Goal: Task Accomplishment & Management: Use online tool/utility

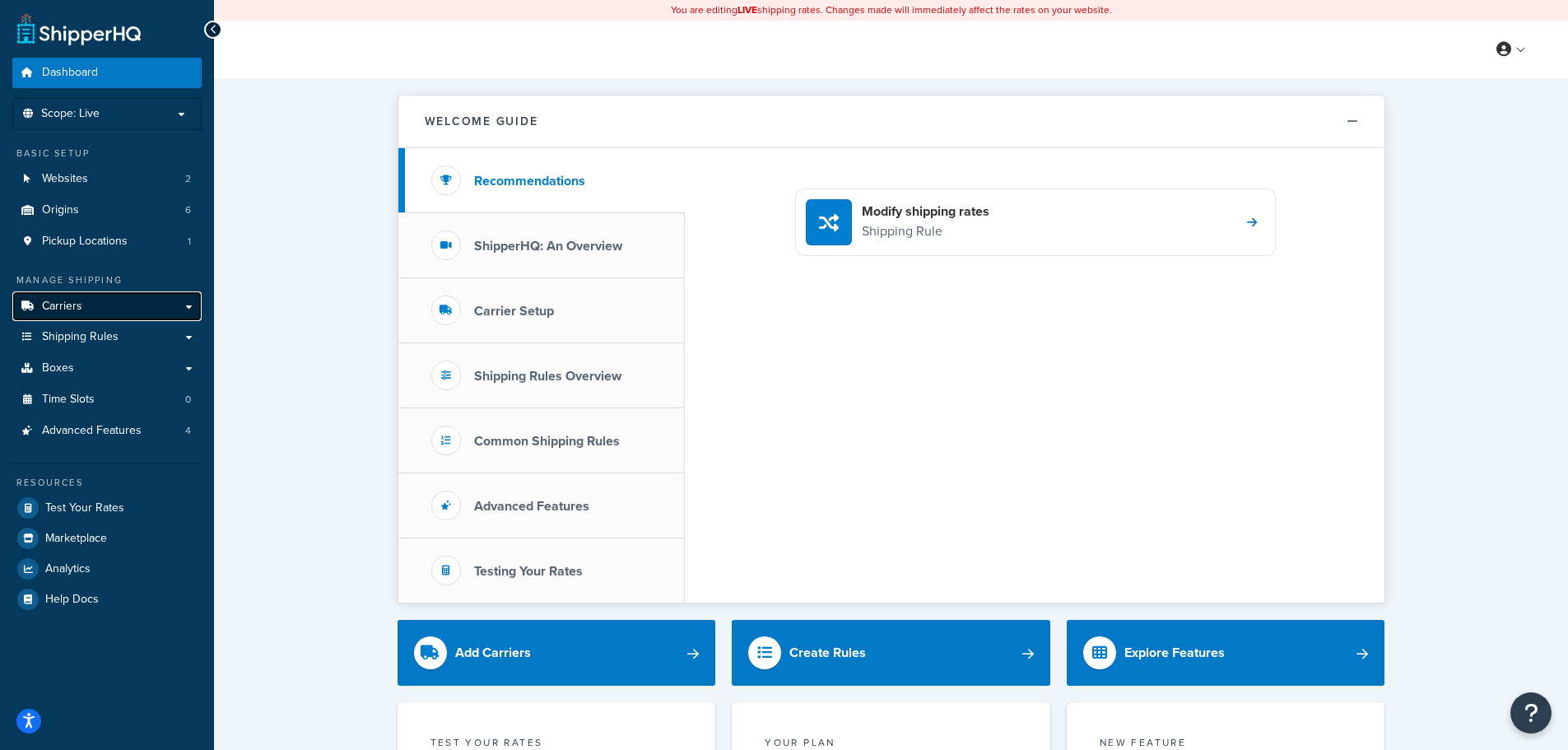
click at [94, 312] on link "Carriers" at bounding box center [107, 306] width 189 height 30
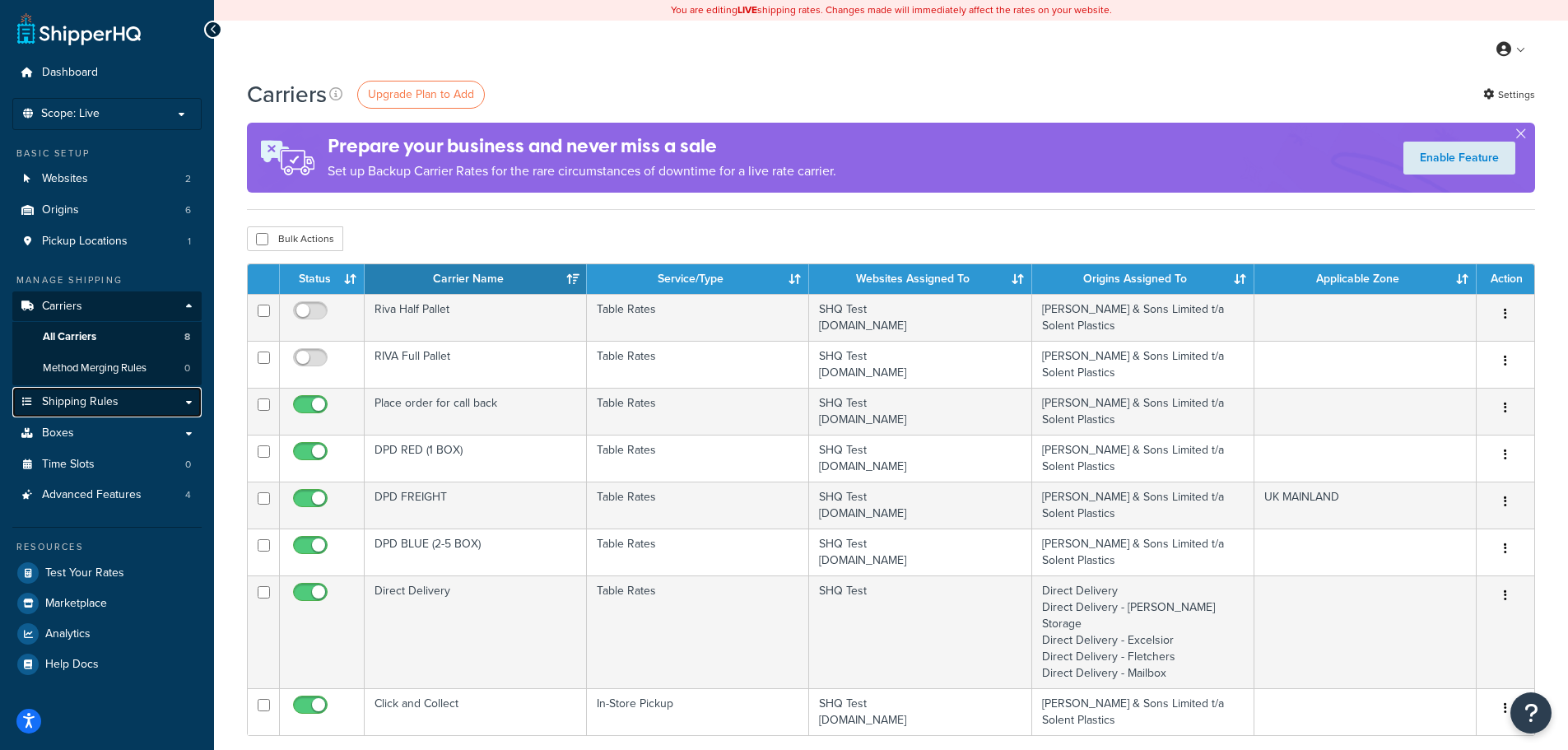
click at [95, 395] on span "Shipping Rules" at bounding box center [80, 402] width 76 height 14
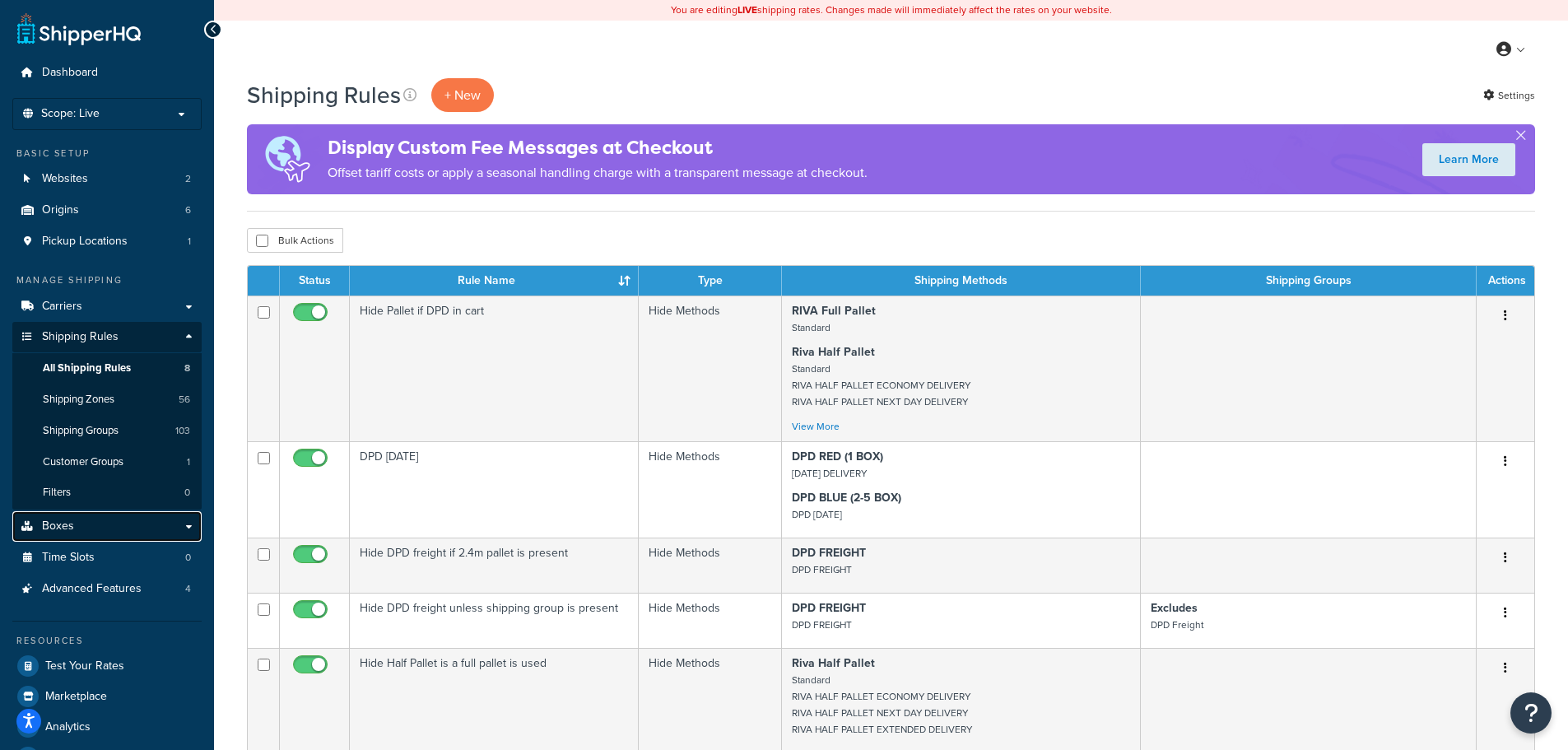
click at [108, 526] on link "Boxes" at bounding box center [107, 526] width 189 height 30
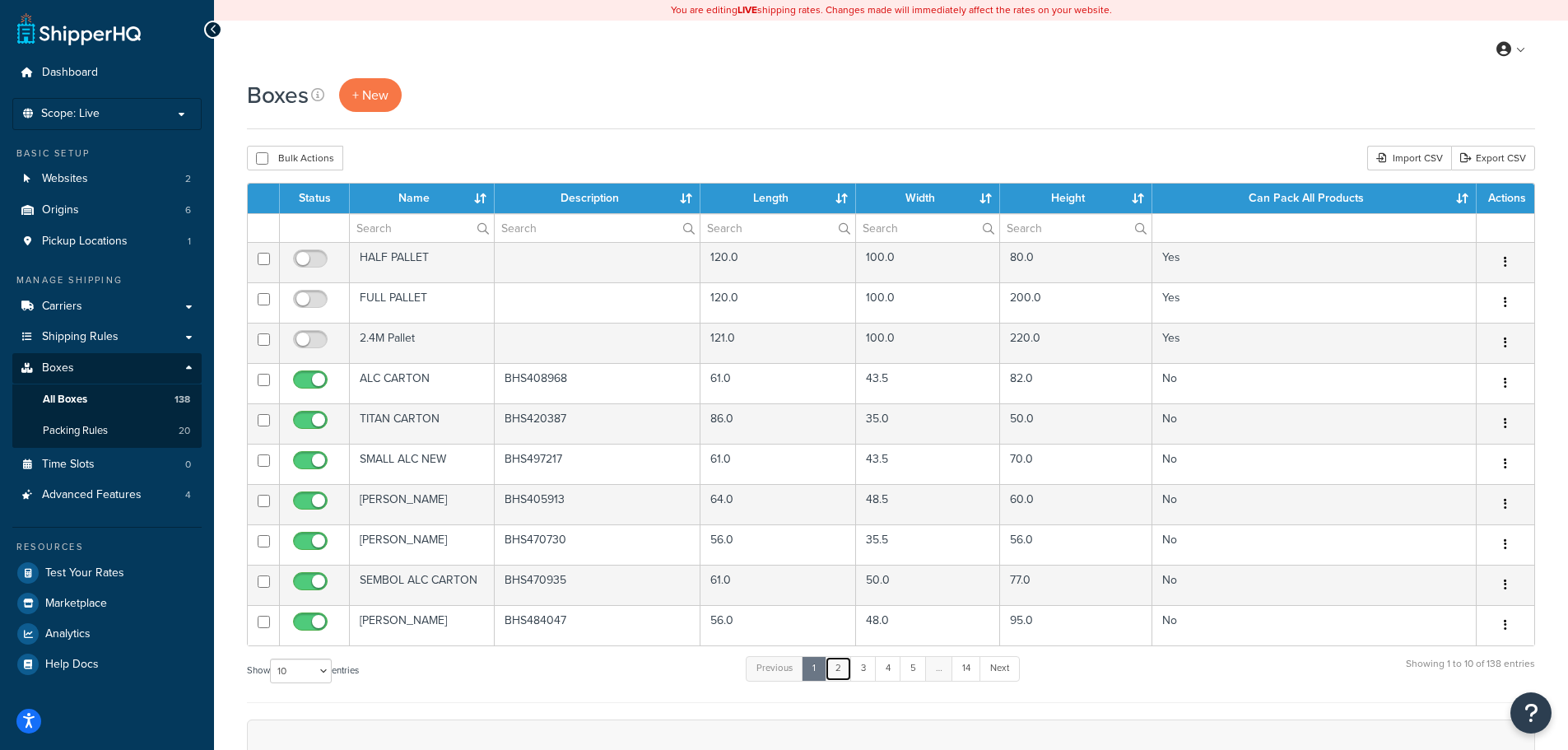
click at [847, 669] on link "2" at bounding box center [839, 668] width 28 height 25
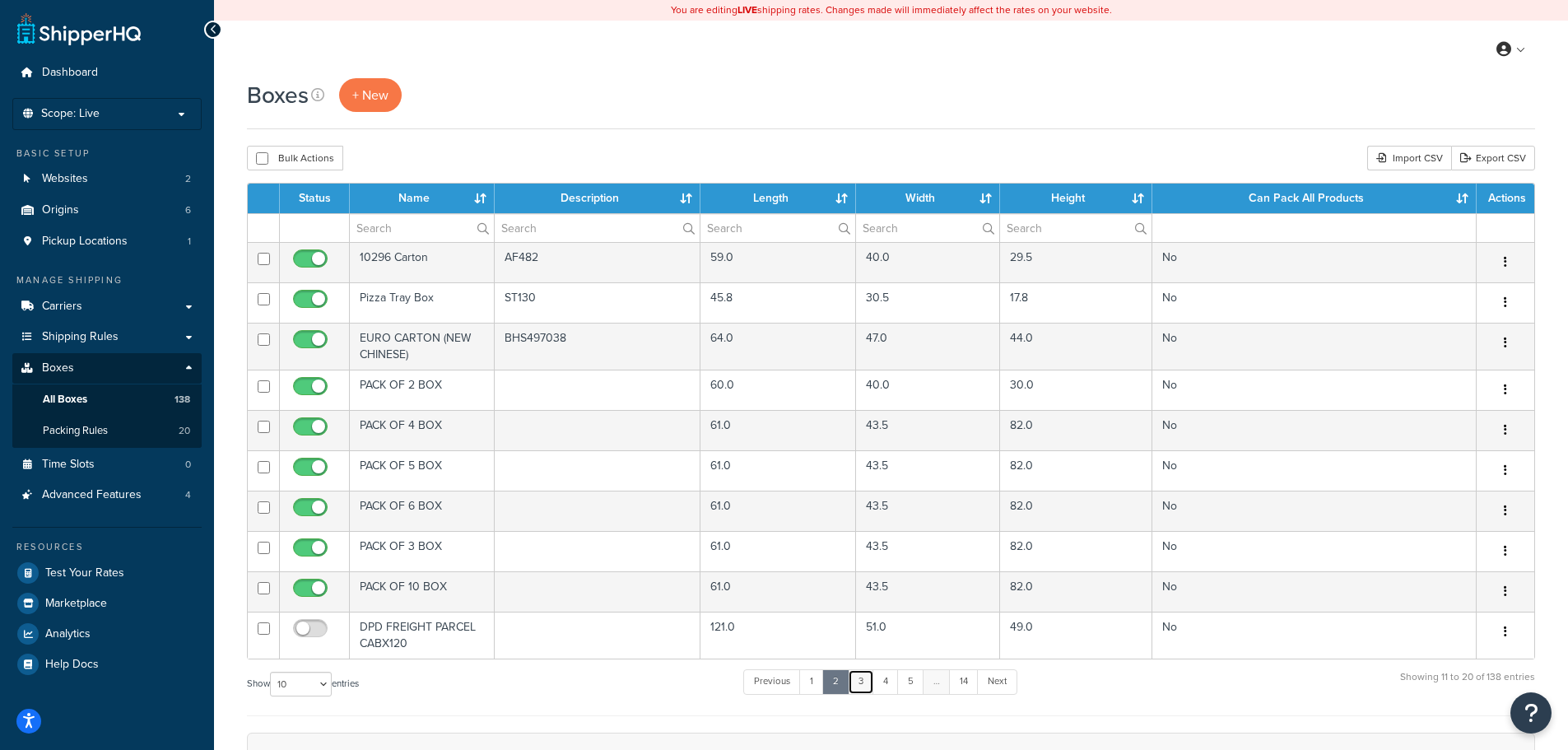
click at [873, 678] on link "3" at bounding box center [861, 681] width 27 height 25
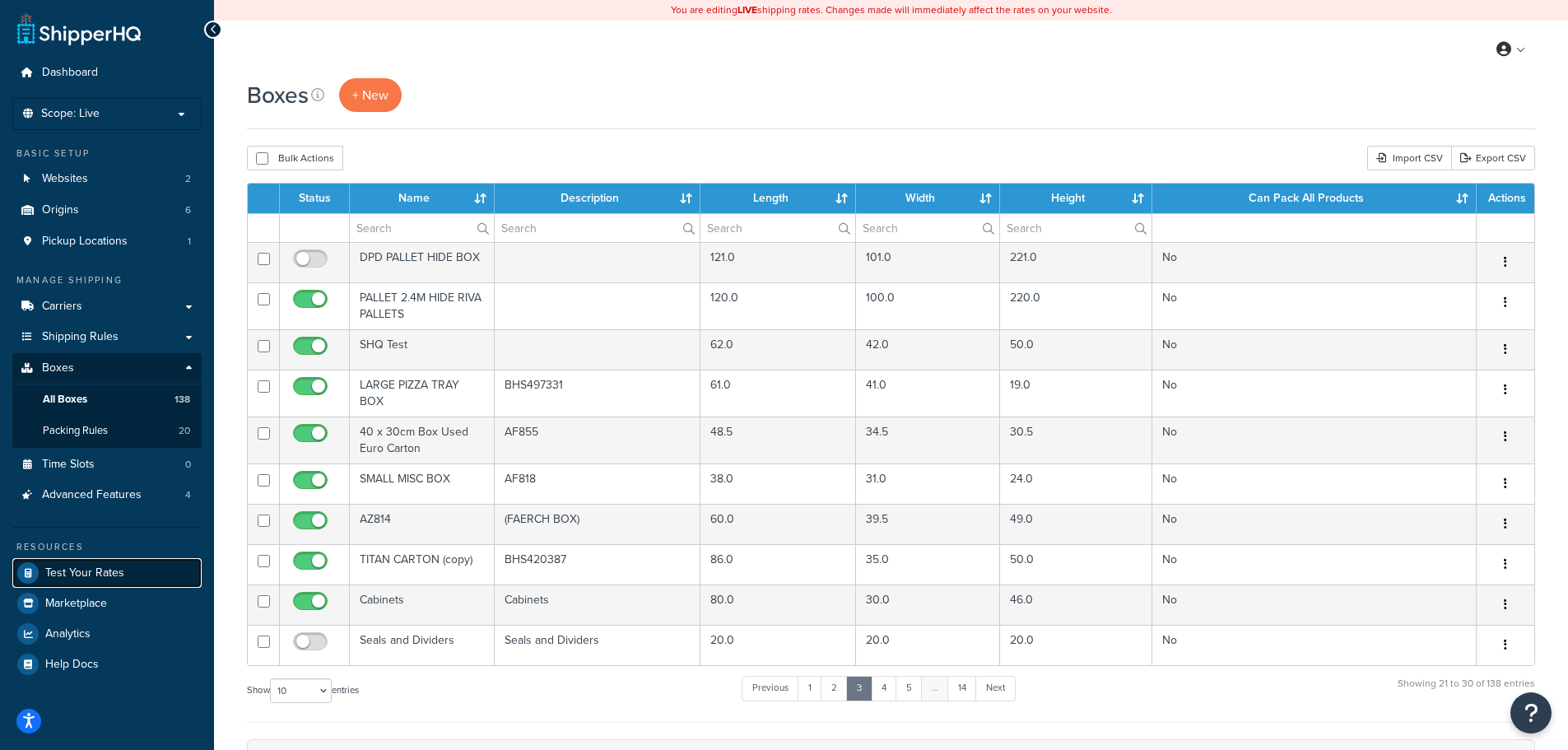
click at [90, 570] on span "Test Your Rates" at bounding box center [85, 573] width 79 height 14
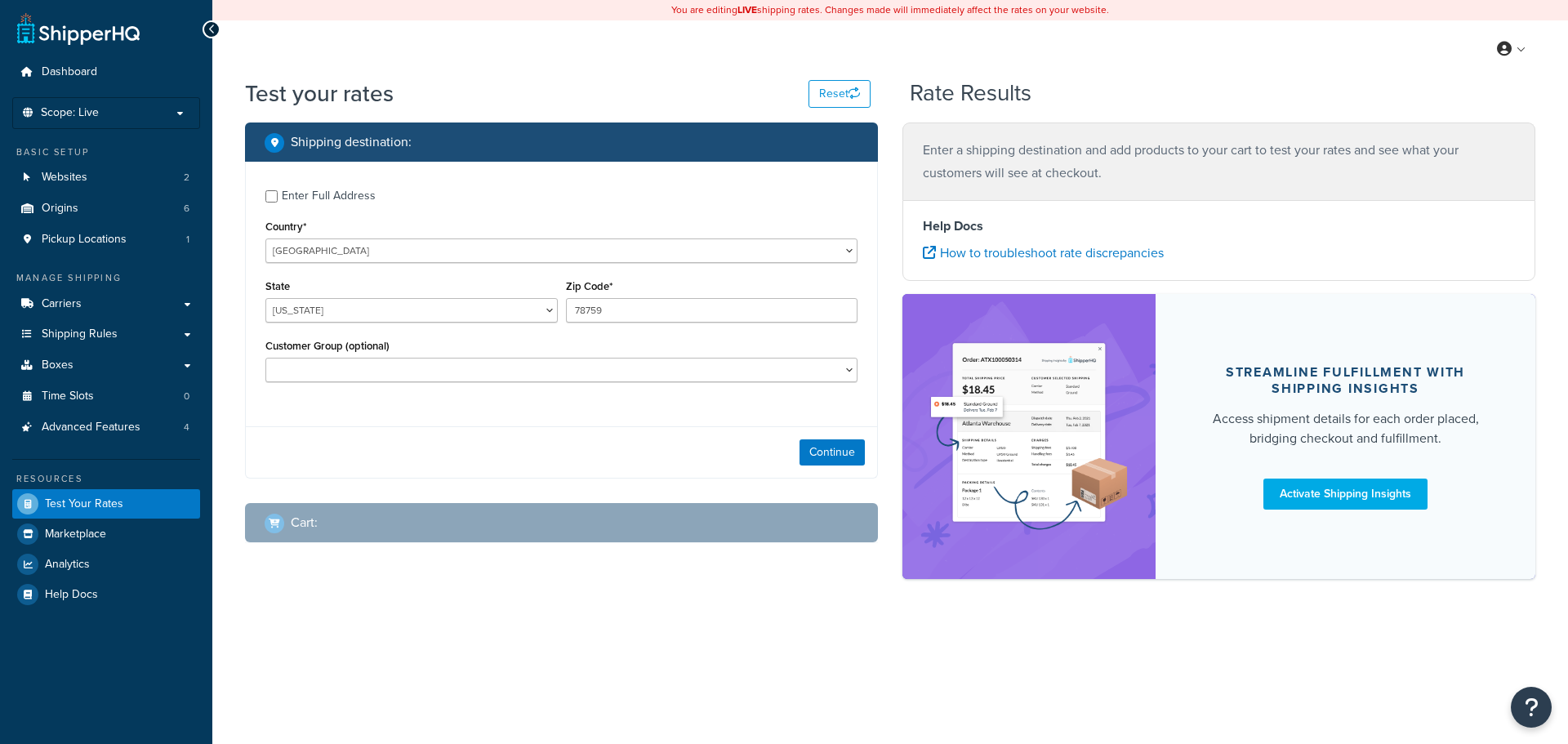
select select "[GEOGRAPHIC_DATA]"
click at [325, 191] on div "Enter Full Address" at bounding box center [328, 195] width 94 height 23
click at [278, 191] on input "Enter Full Address" at bounding box center [271, 196] width 12 height 12
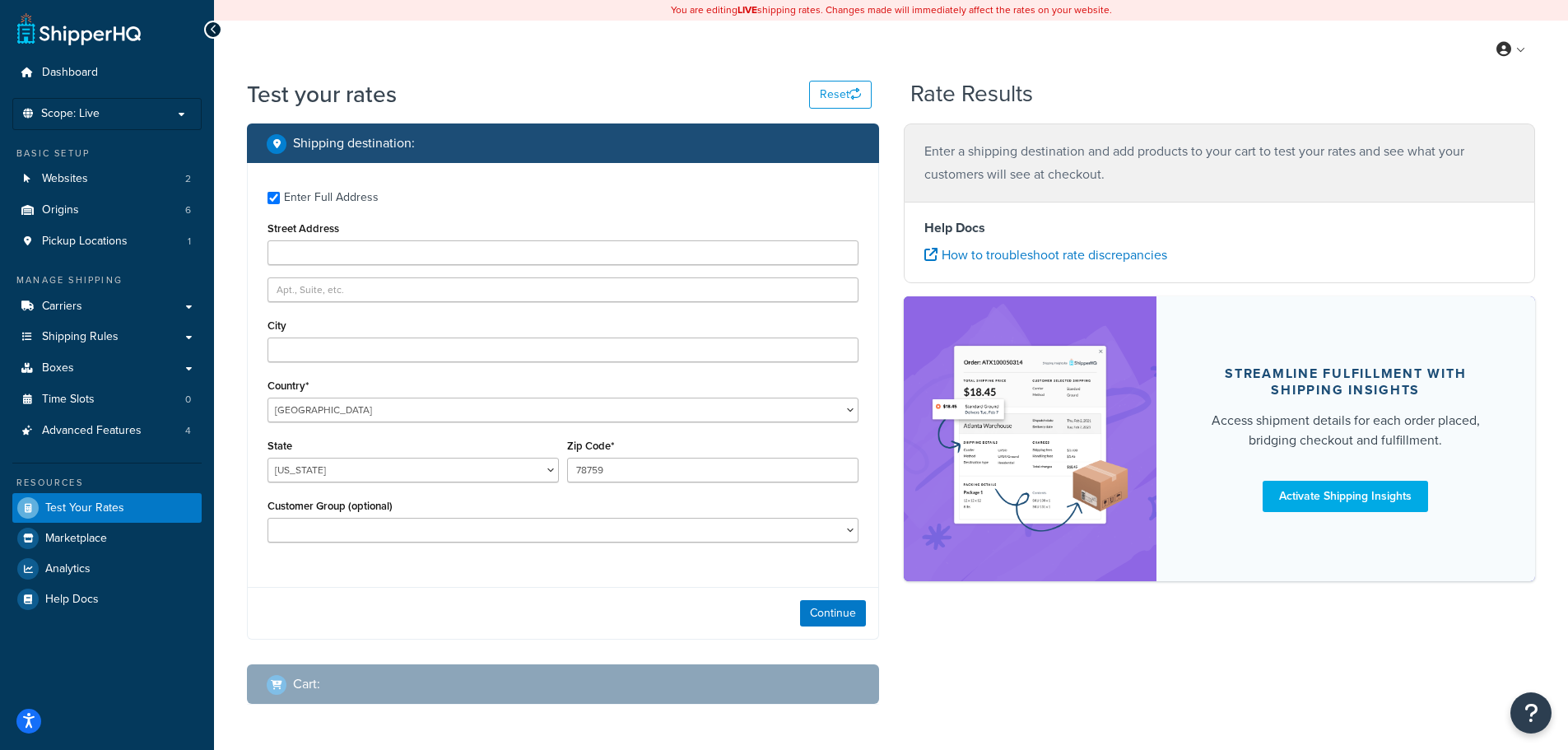
click at [327, 193] on div "Enter Full Address" at bounding box center [331, 197] width 95 height 23
click at [280, 193] on input "Enter Full Address" at bounding box center [273, 198] width 12 height 12
checkbox input "false"
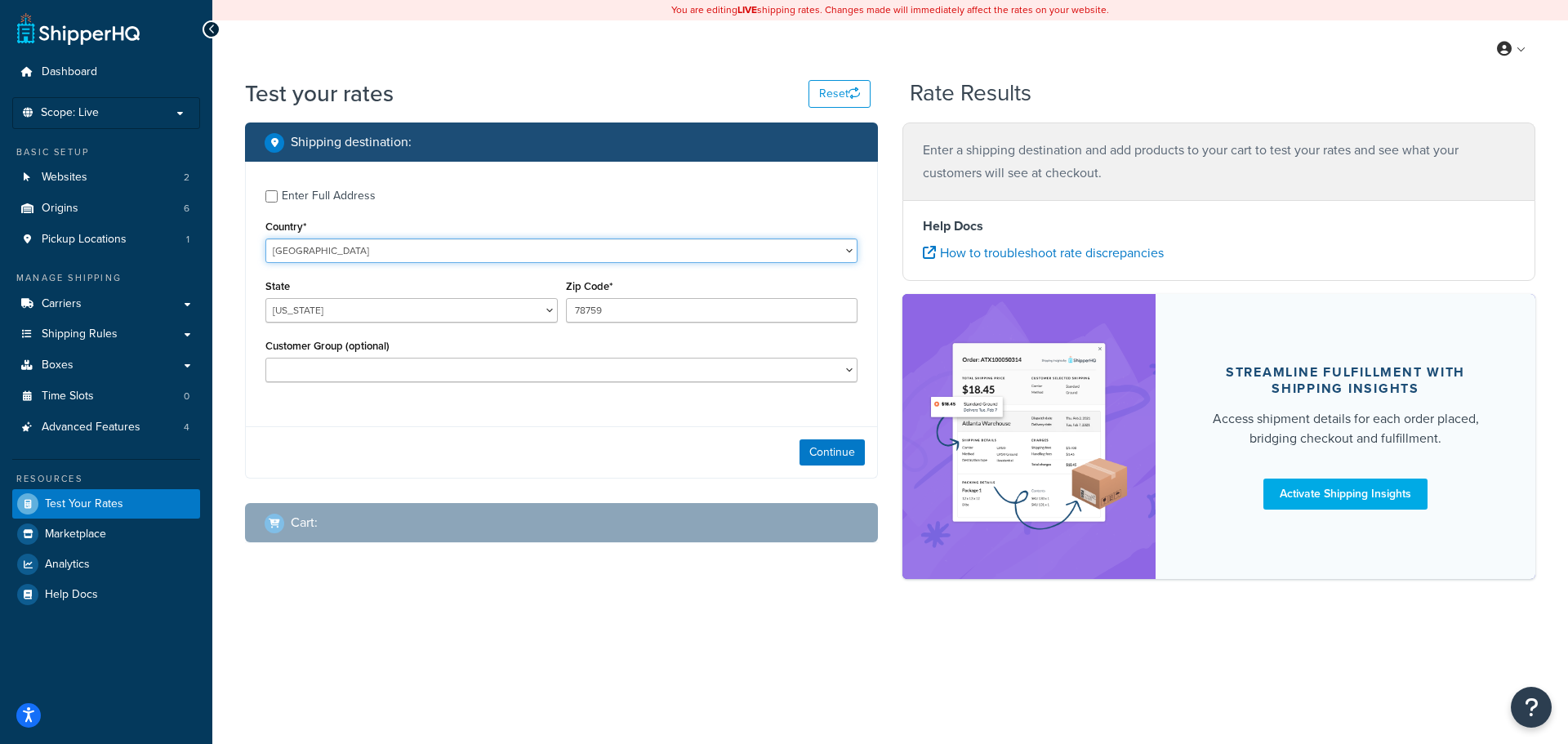
click at [415, 253] on select "United States United Kingdom Afghanistan Åland Islands Albania Algeria American…" at bounding box center [561, 251] width 592 height 25
select select "GB"
click at [265, 239] on select "United States United Kingdom Afghanistan Åland Islands Albania Algeria American…" at bounding box center [561, 251] width 592 height 25
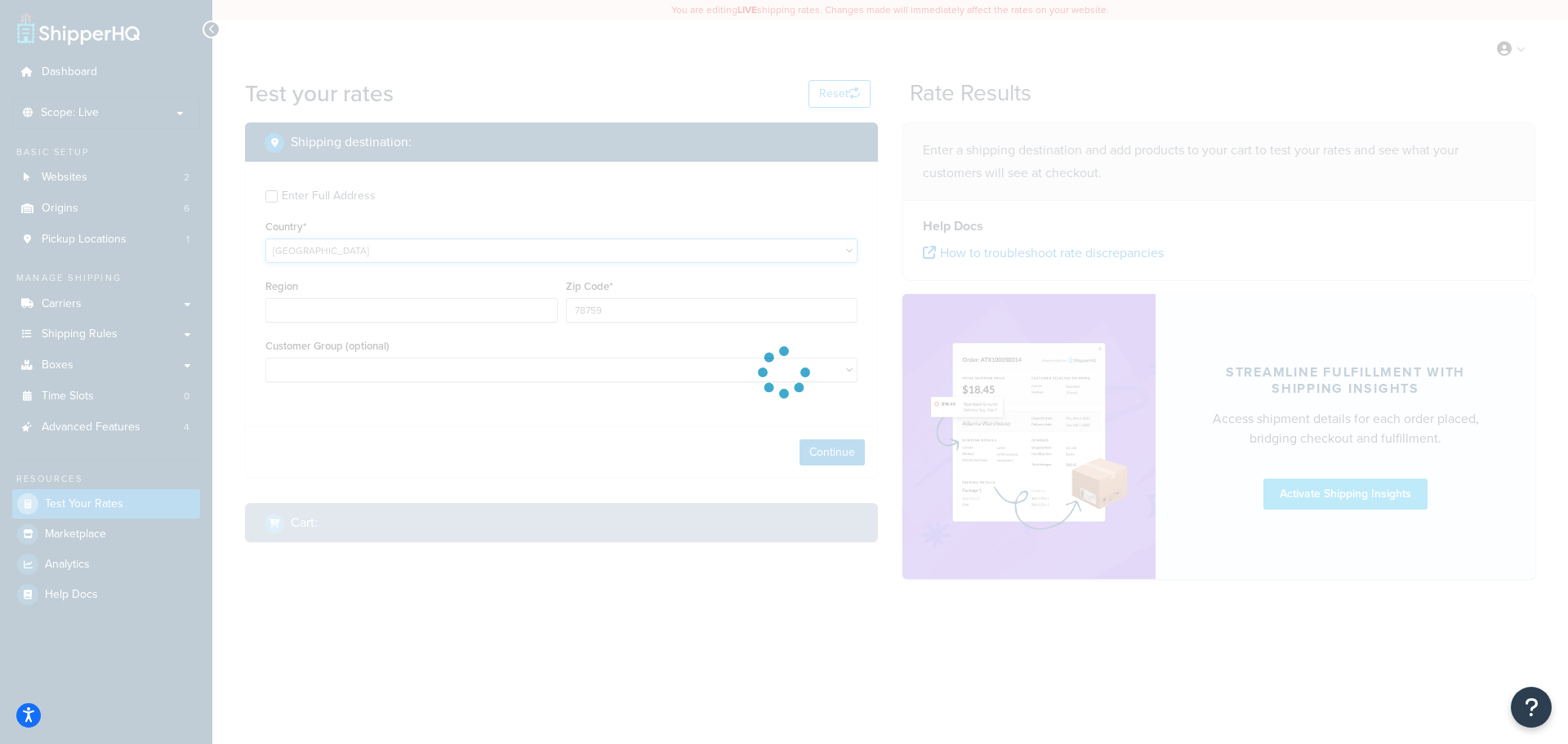
type input "TX"
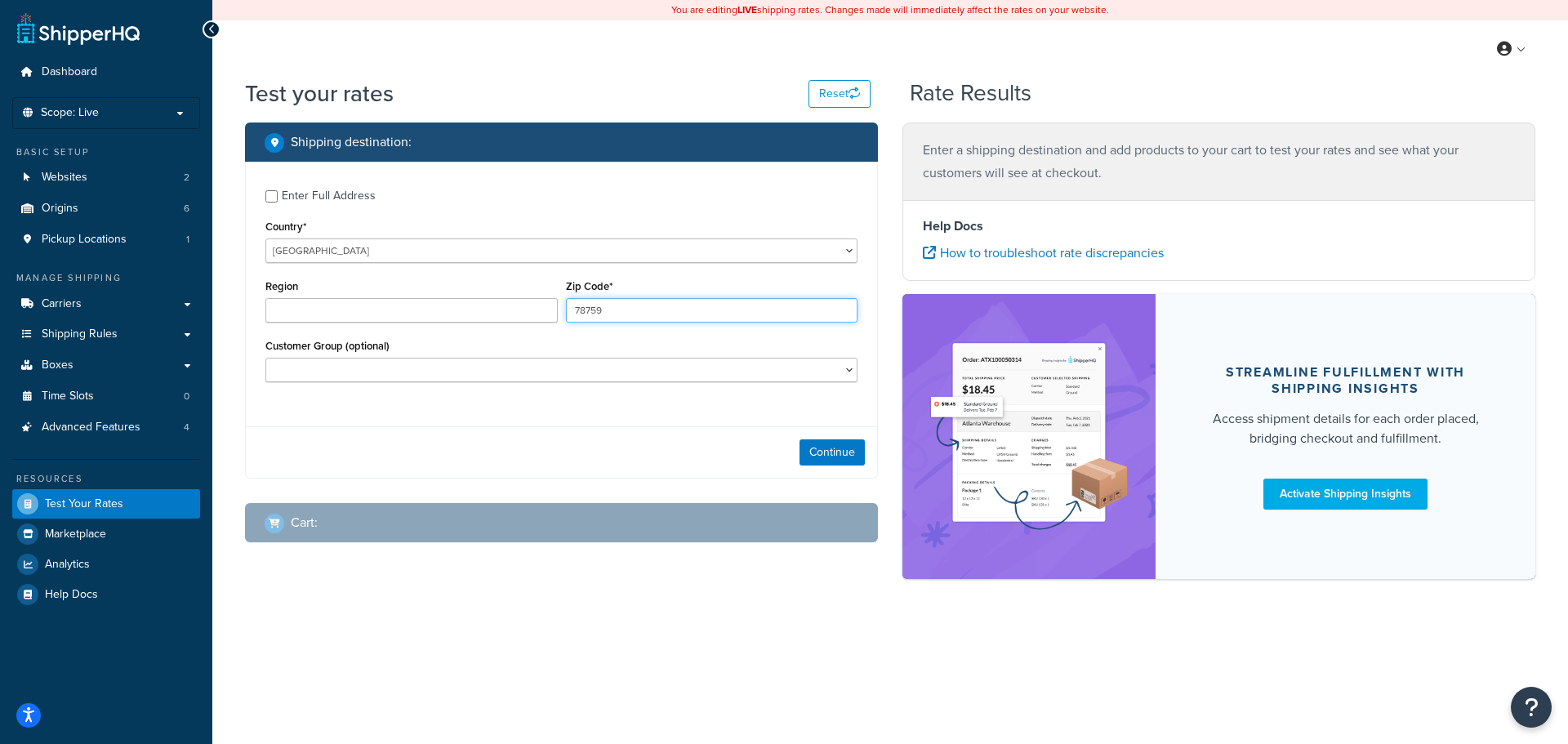
click at [638, 312] on input "78759" at bounding box center [712, 310] width 293 height 25
type input "so51 0hr"
click at [696, 285] on div "Zip Code* so51 0hr" at bounding box center [712, 299] width 293 height 47
click at [841, 443] on button "Continue" at bounding box center [832, 452] width 66 height 26
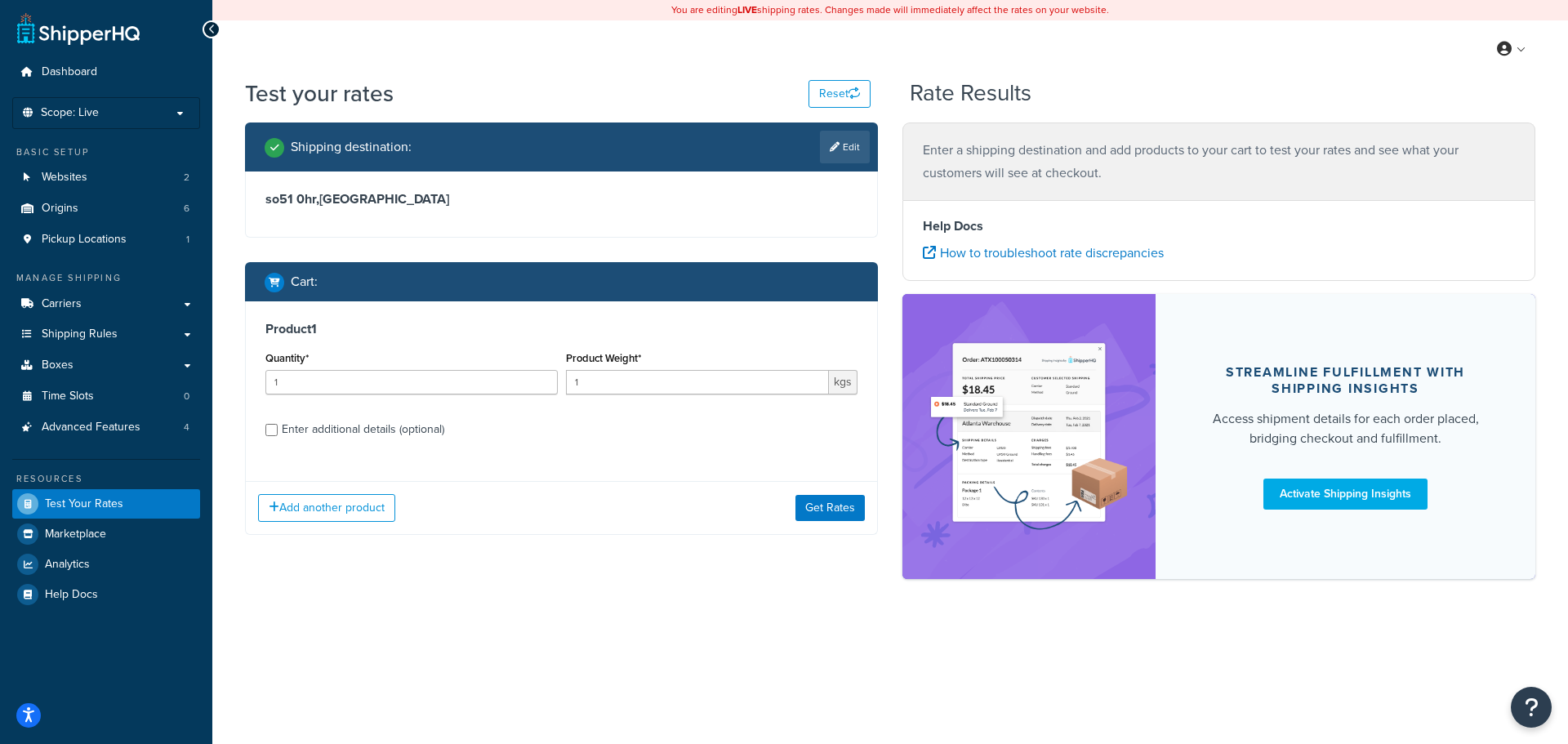
click at [361, 425] on div "Enter additional details (optional)" at bounding box center [363, 429] width 162 height 23
click at [278, 425] on input "Enter additional details (optional)" at bounding box center [271, 429] width 12 height 12
checkbox input "true"
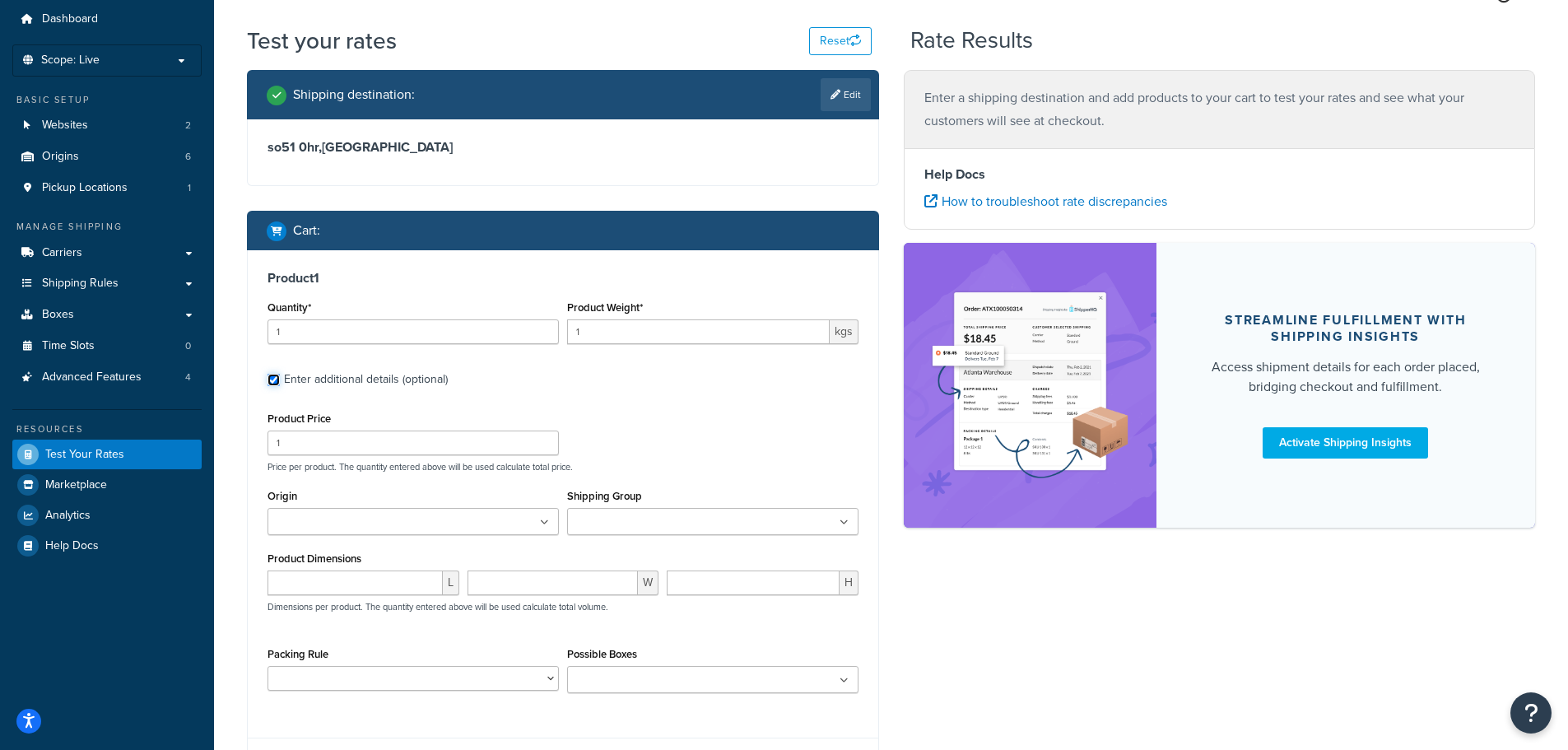
scroll to position [83, 0]
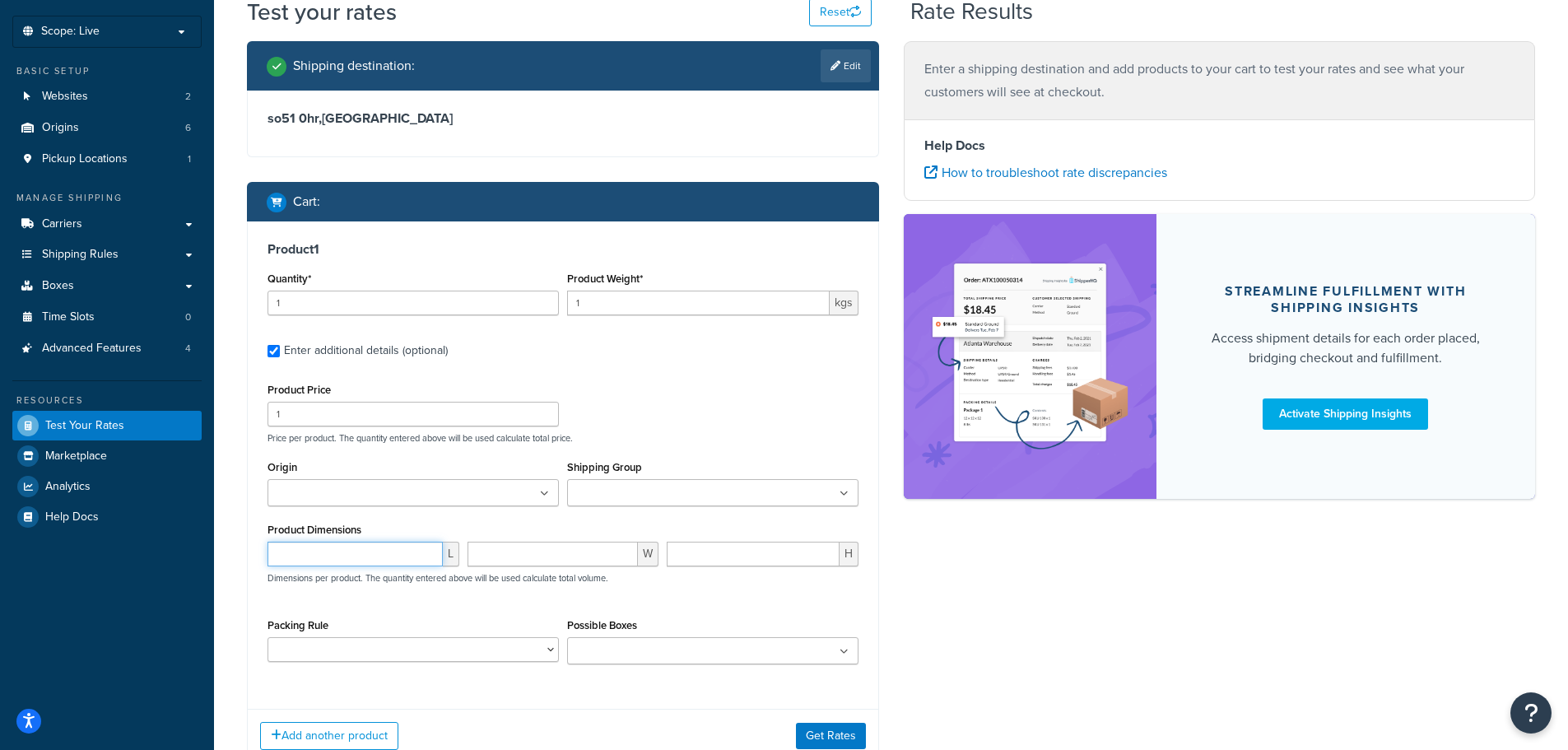
click at [318, 555] on input "number" at bounding box center [355, 553] width 175 height 25
type input "80"
type input "60"
type input "40"
click at [347, 555] on input "80" at bounding box center [355, 553] width 175 height 25
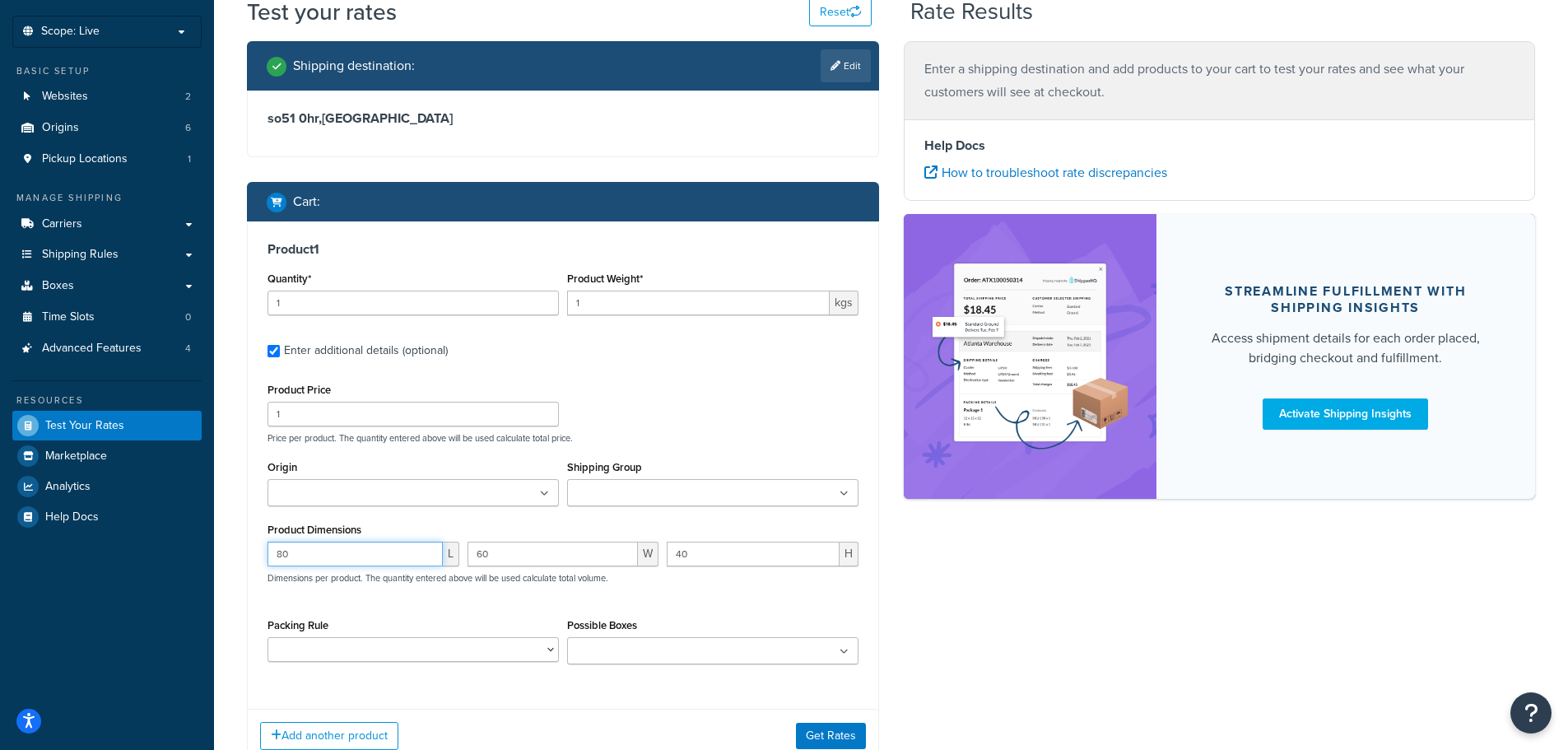
click at [347, 555] on input "80" at bounding box center [355, 553] width 175 height 25
type input "60"
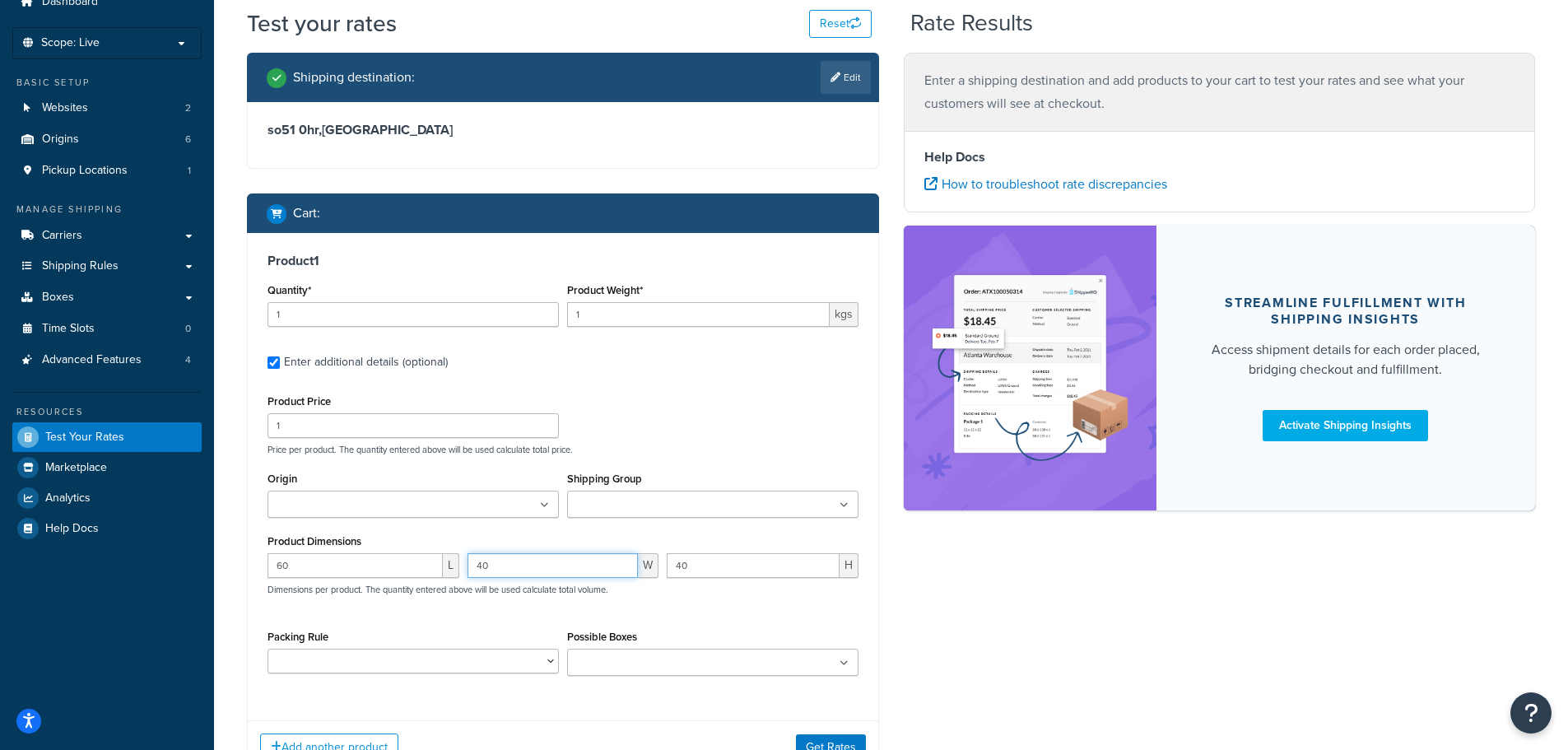
scroll to position [0, 0]
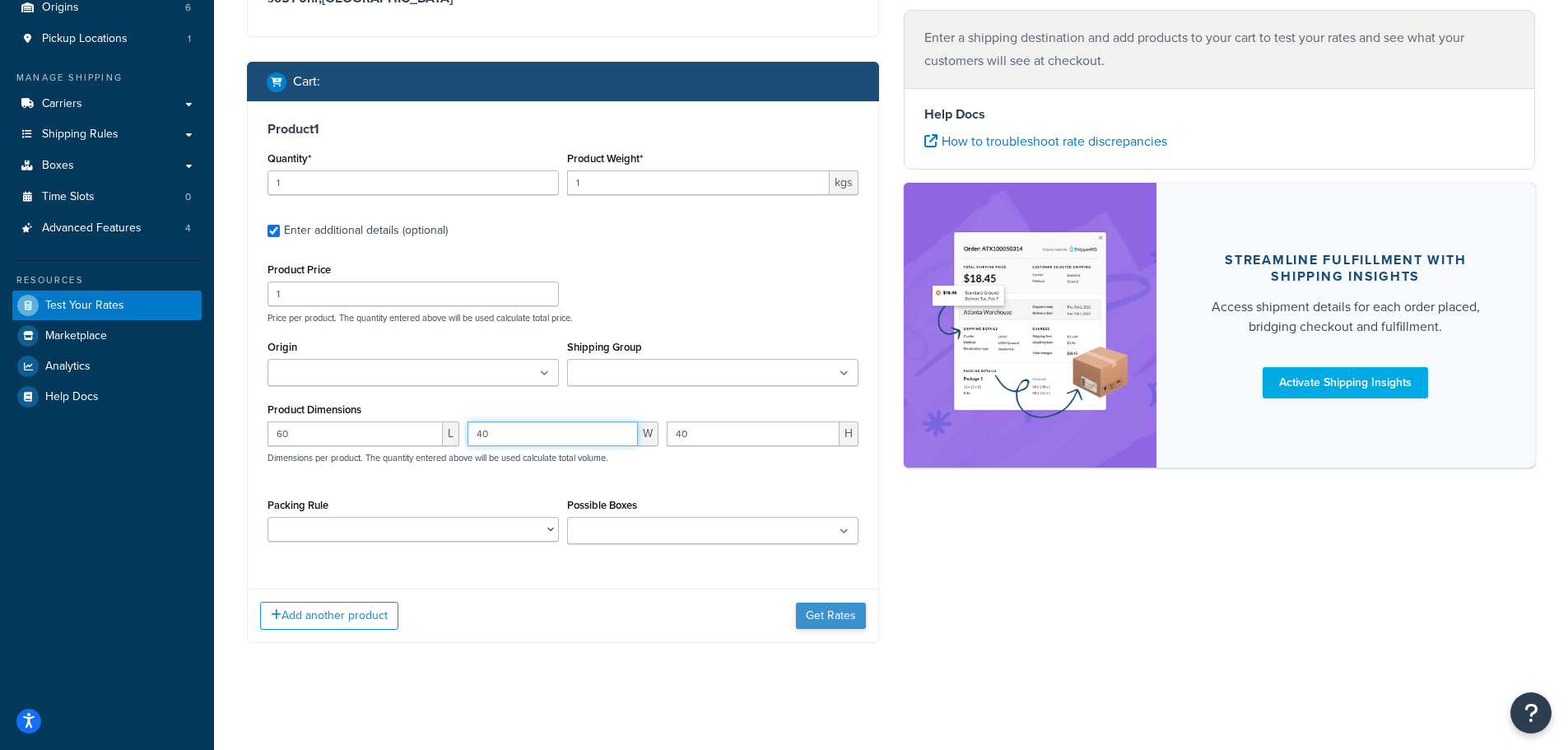
type input "40"
click at [834, 603] on button "Get Rates" at bounding box center [830, 616] width 70 height 27
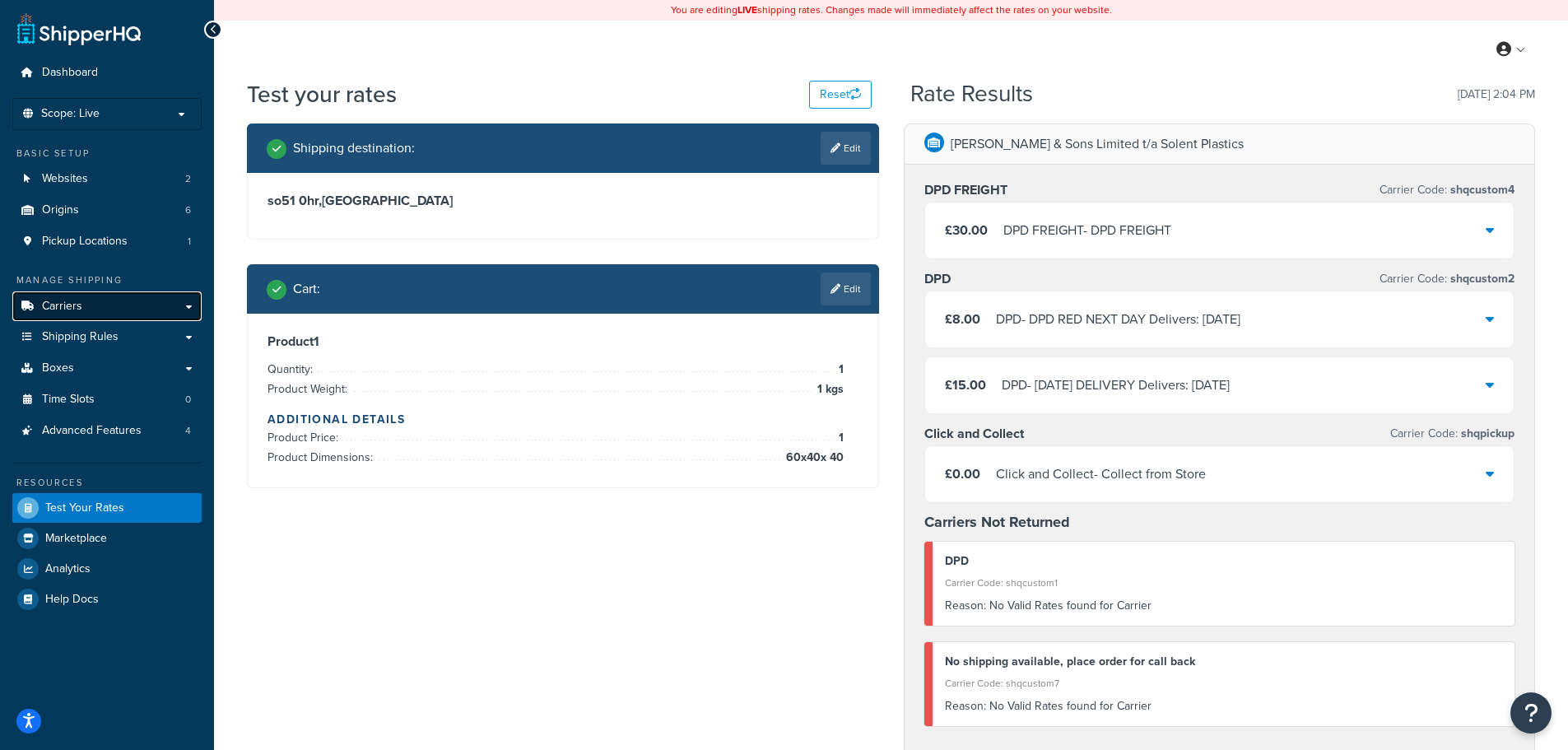
click at [143, 312] on link "Carriers" at bounding box center [107, 306] width 189 height 30
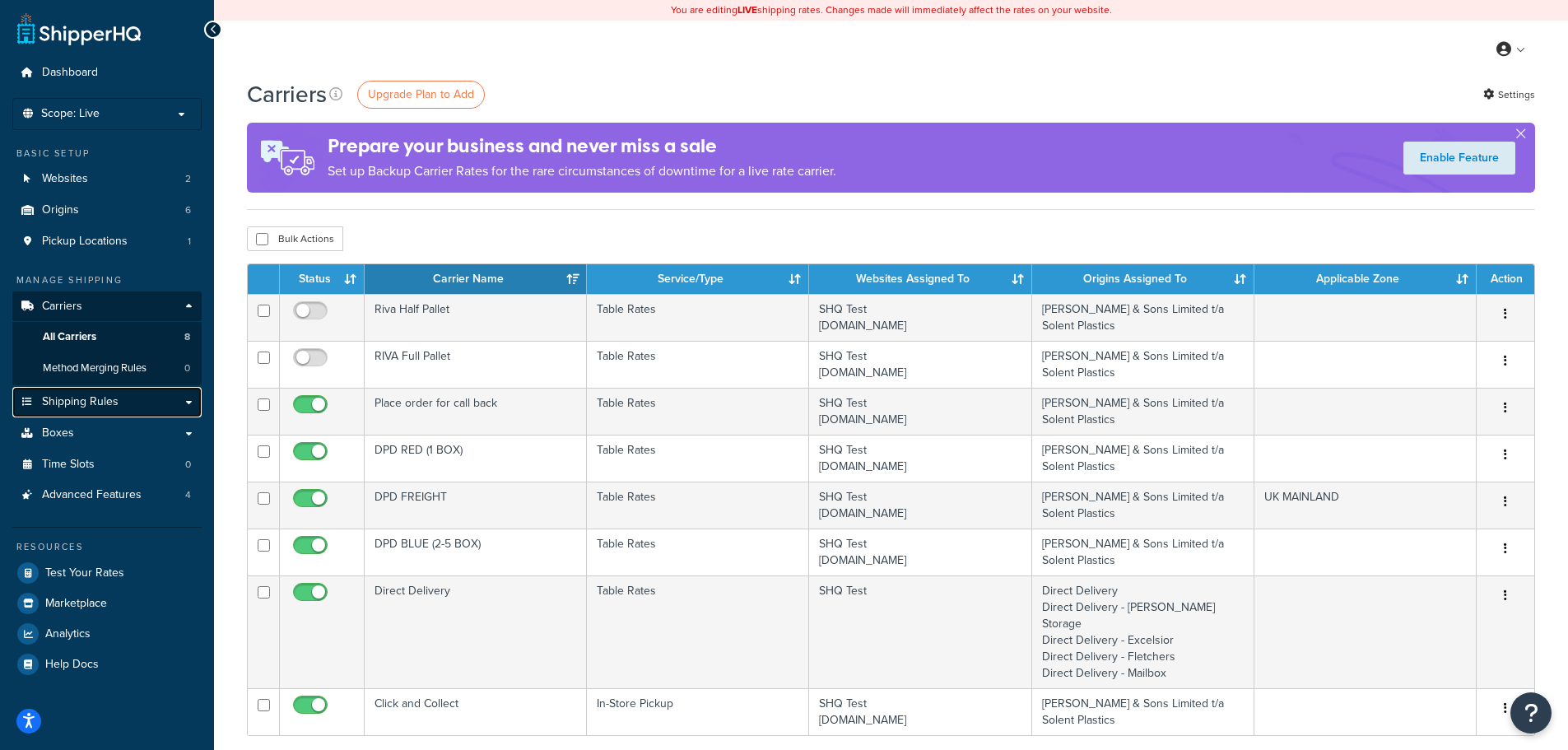
click at [97, 404] on span "Shipping Rules" at bounding box center [80, 402] width 76 height 14
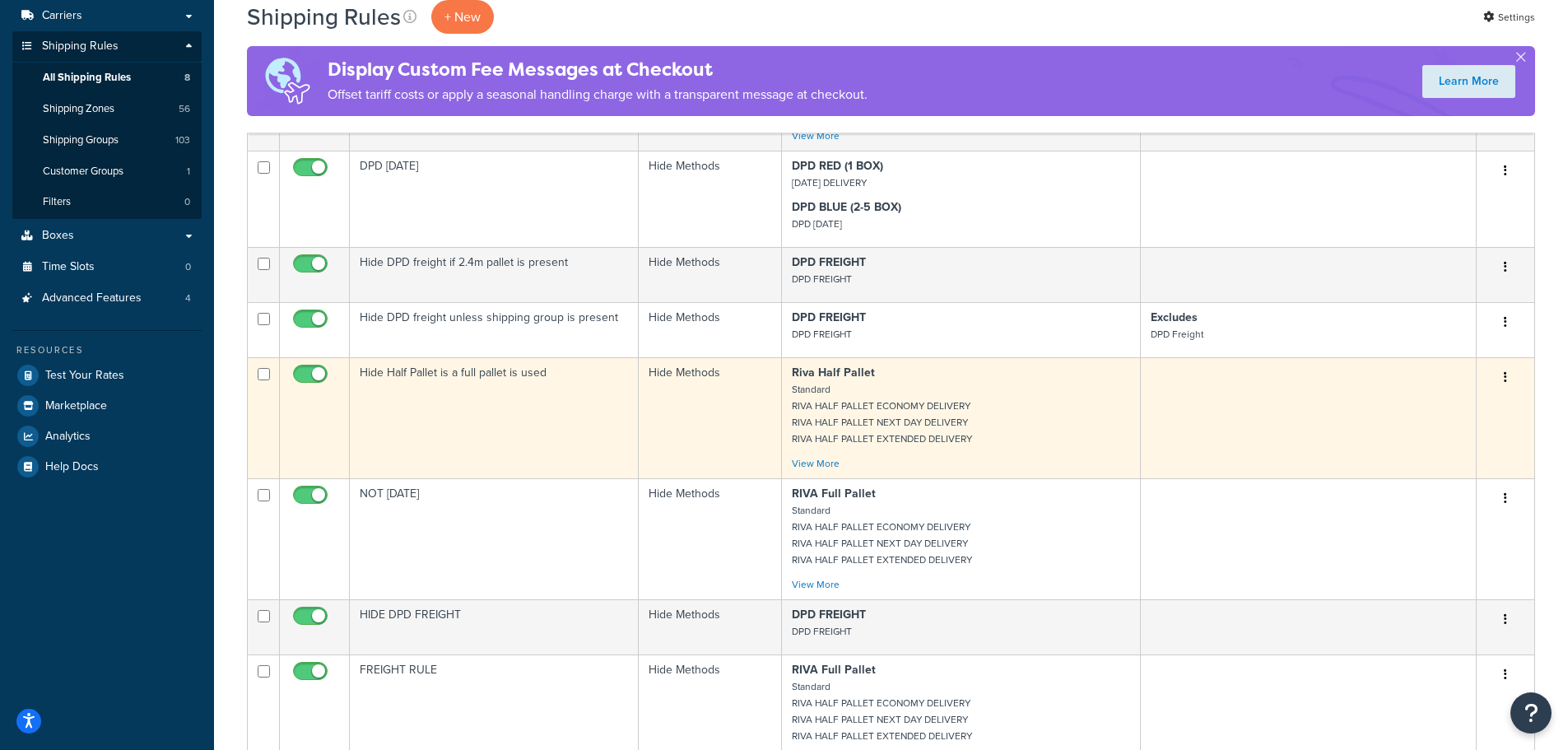
scroll to position [329, 0]
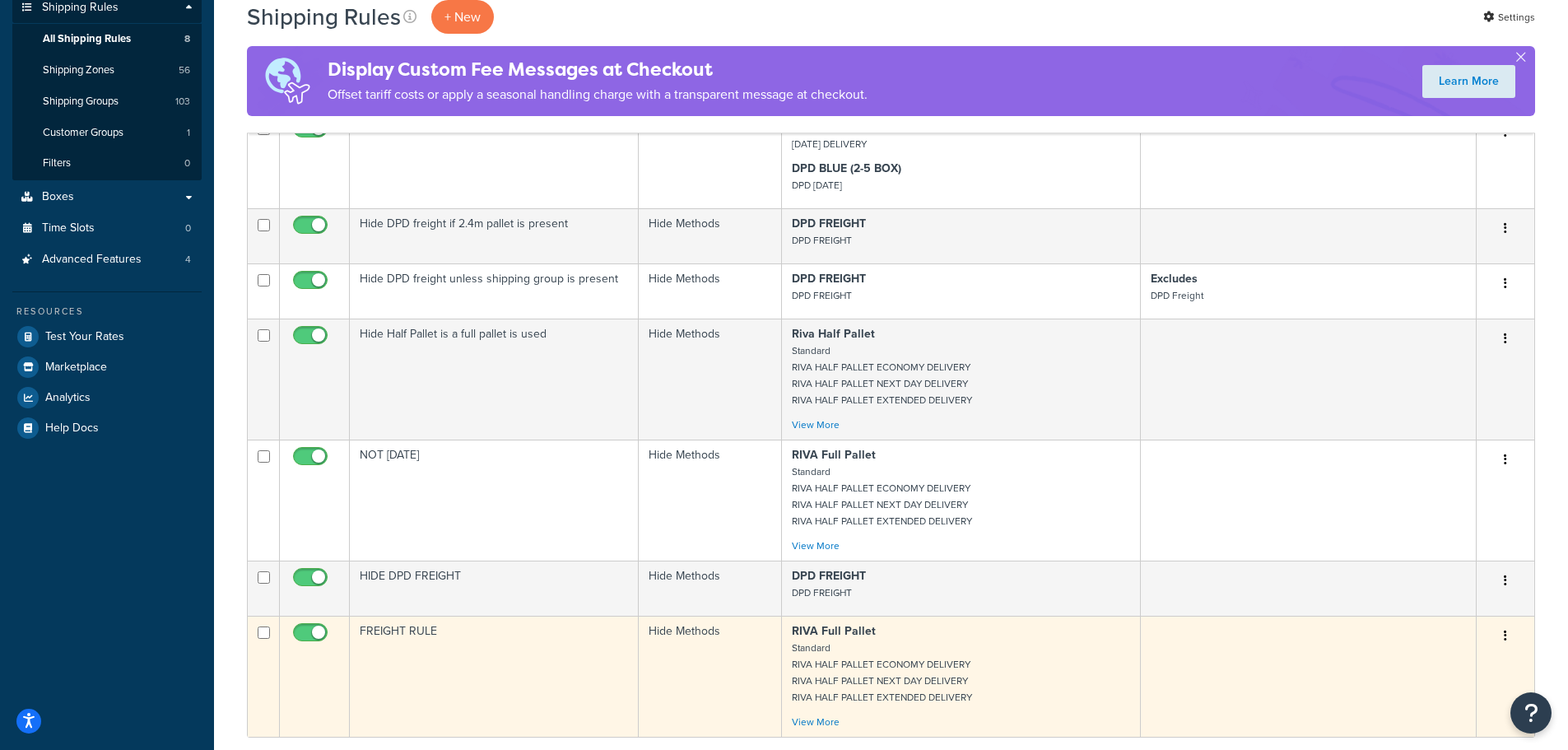
click at [505, 652] on td "FREIGHT RULE" at bounding box center [494, 676] width 288 height 121
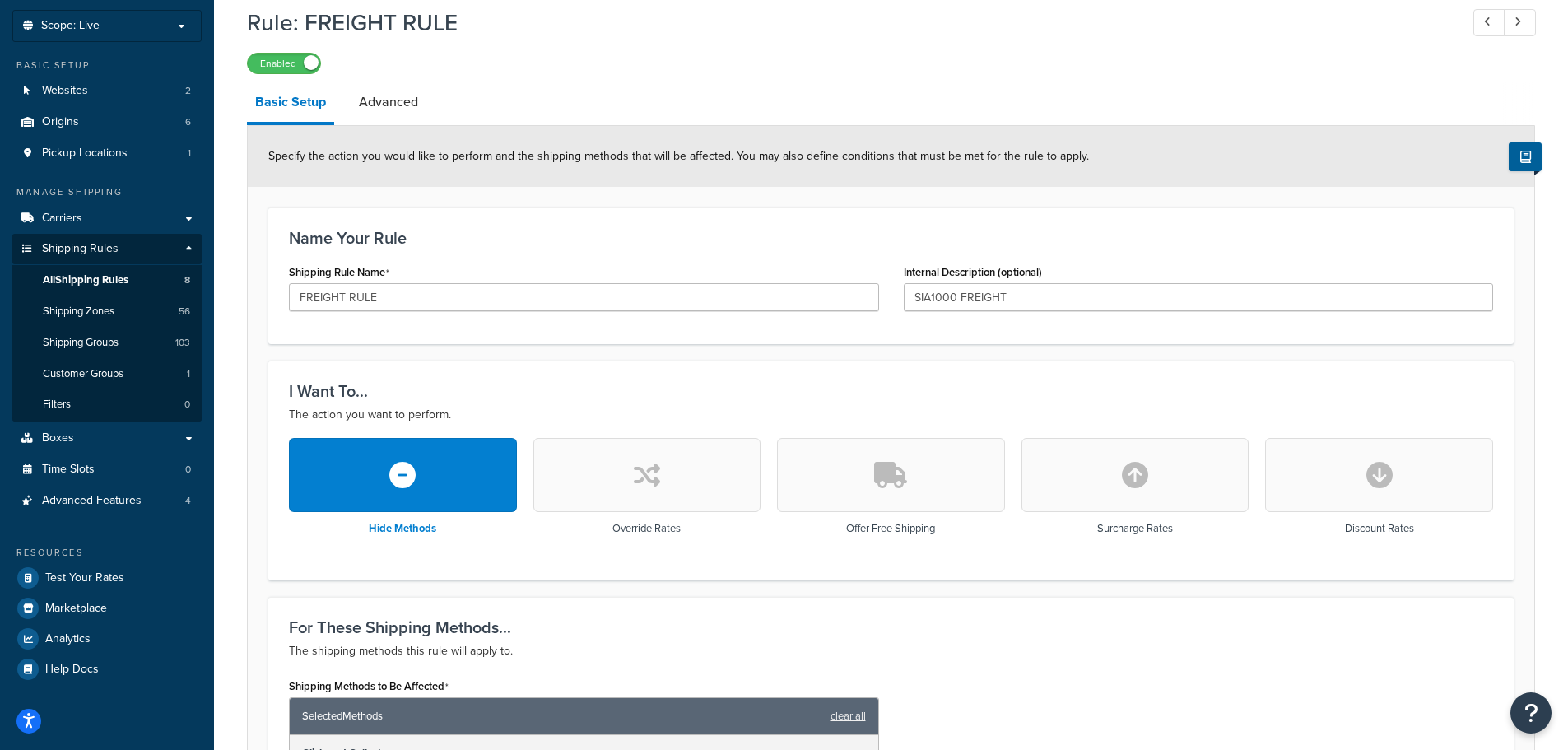
scroll to position [83, 0]
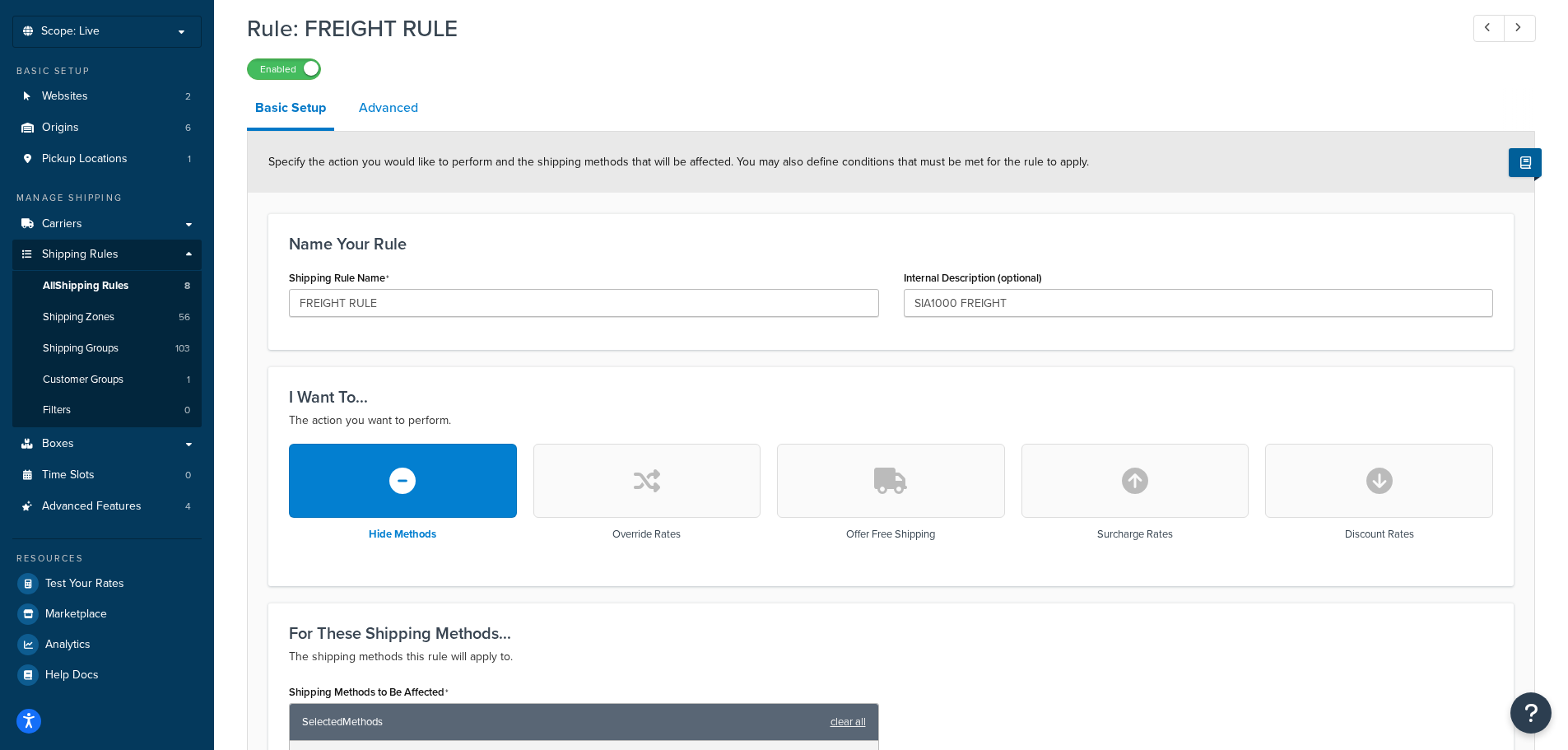
click at [378, 108] on link "Advanced" at bounding box center [389, 108] width 75 height 40
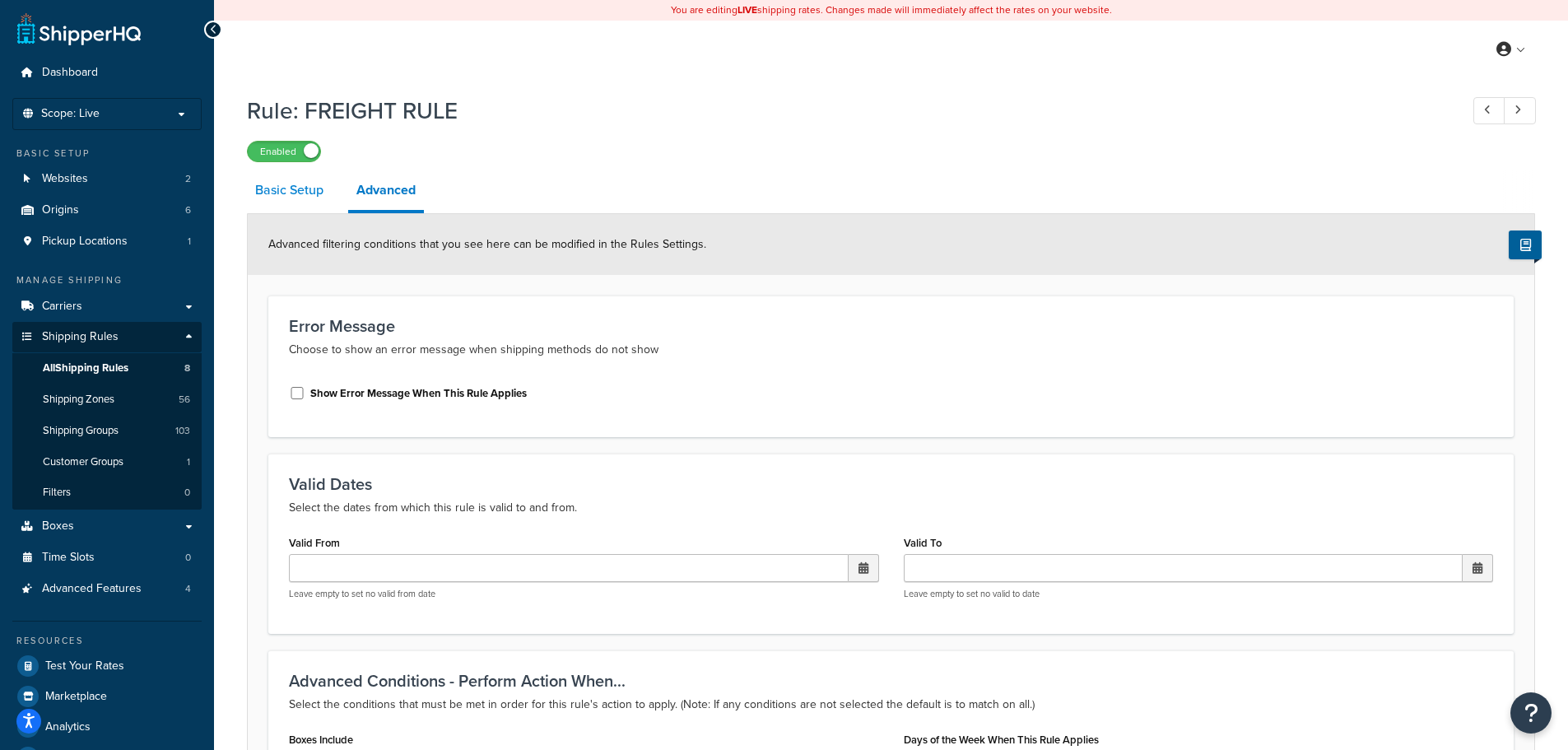
click at [273, 191] on link "Basic Setup" at bounding box center [289, 189] width 85 height 40
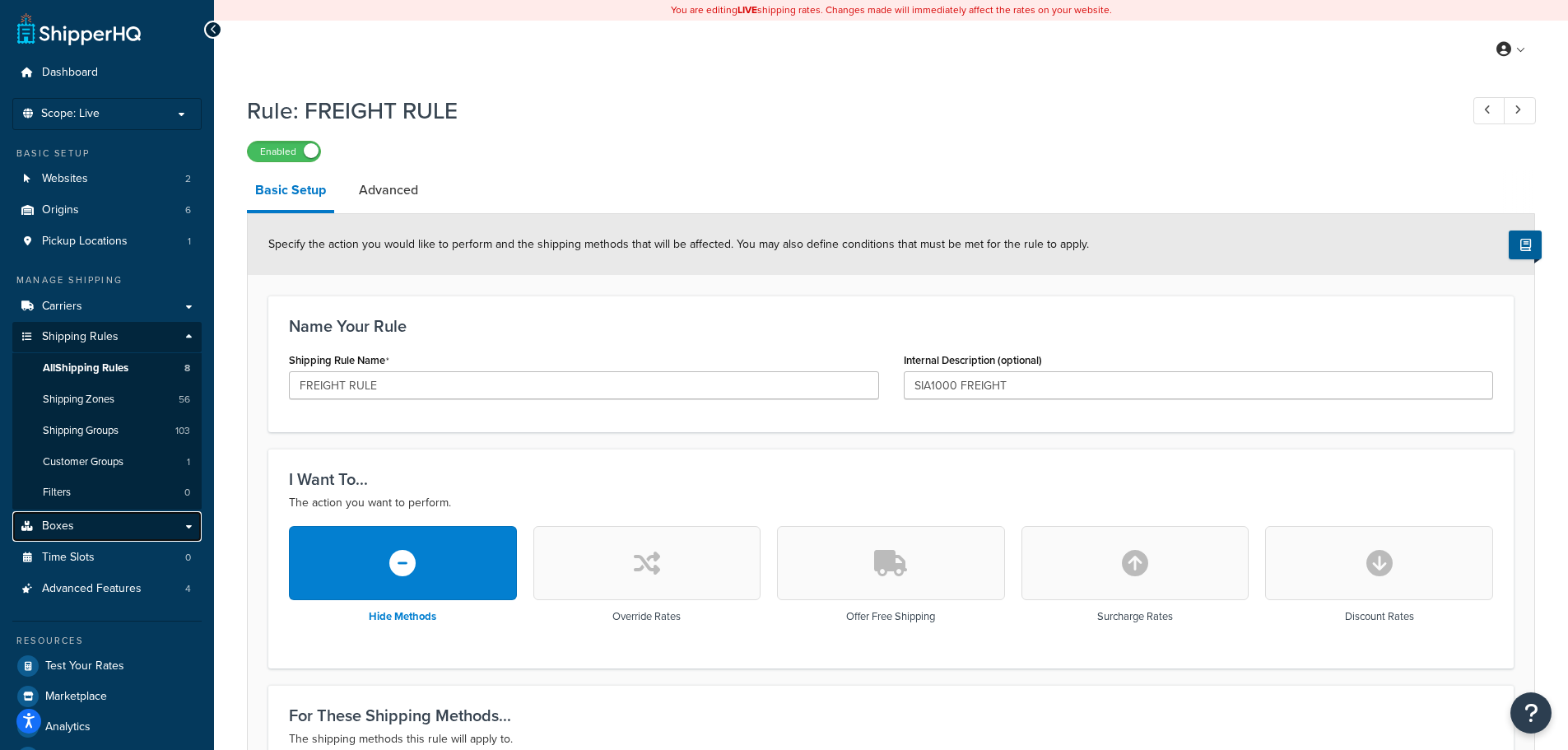
click at [140, 531] on link "Boxes" at bounding box center [107, 526] width 189 height 30
click at [107, 368] on span "All Shipping Rules" at bounding box center [85, 368] width 85 height 14
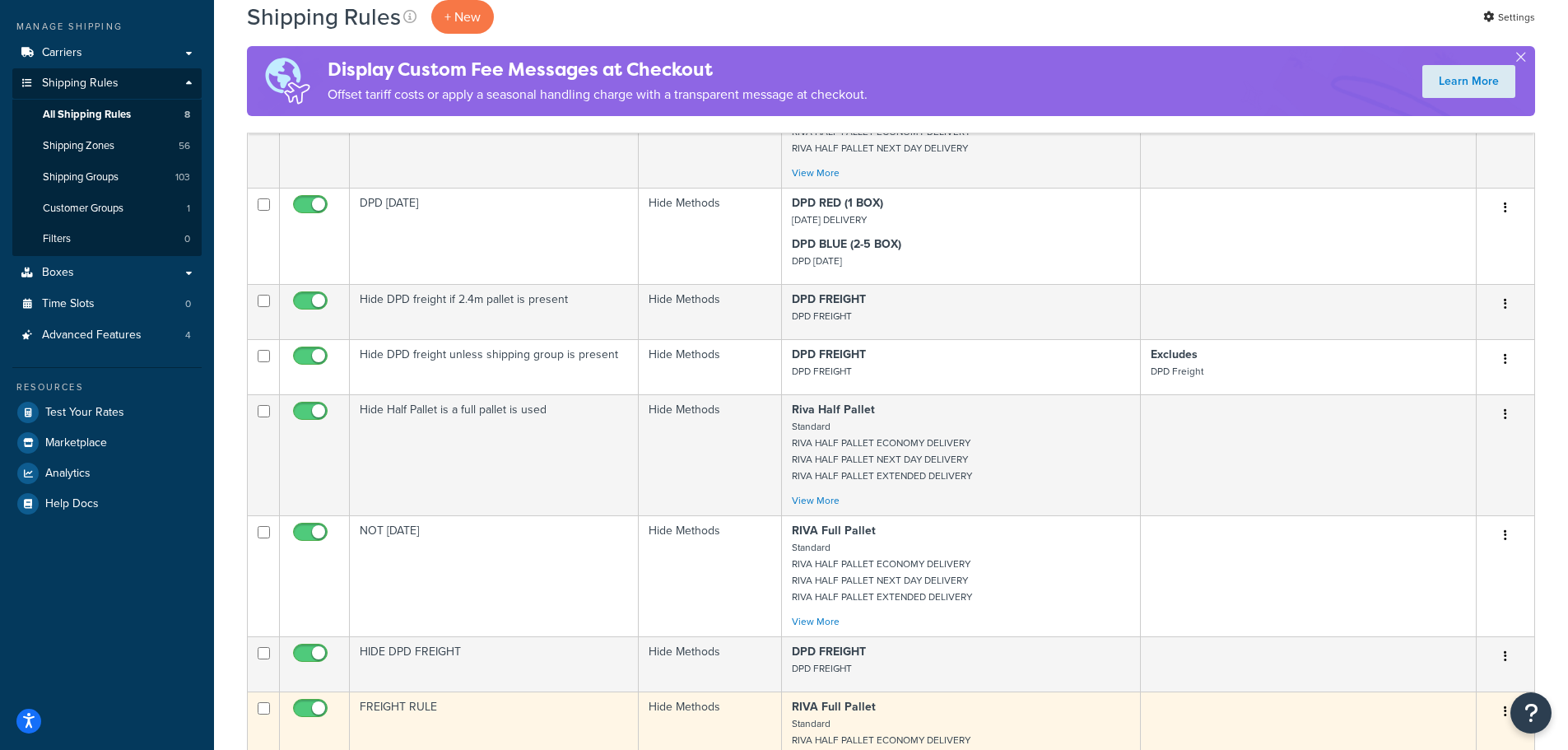
scroll to position [83, 0]
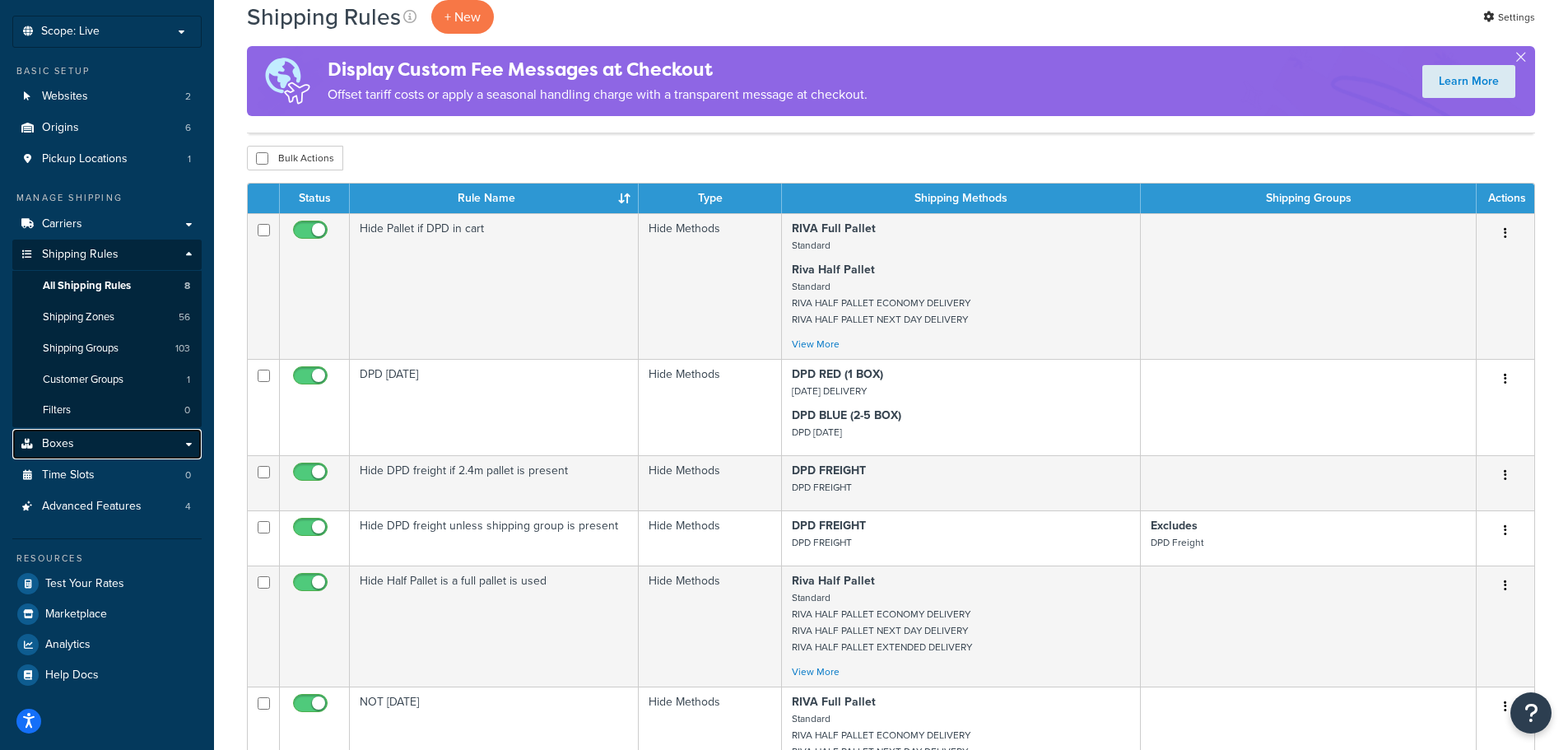
click at [72, 439] on span "Boxes" at bounding box center [58, 444] width 32 height 14
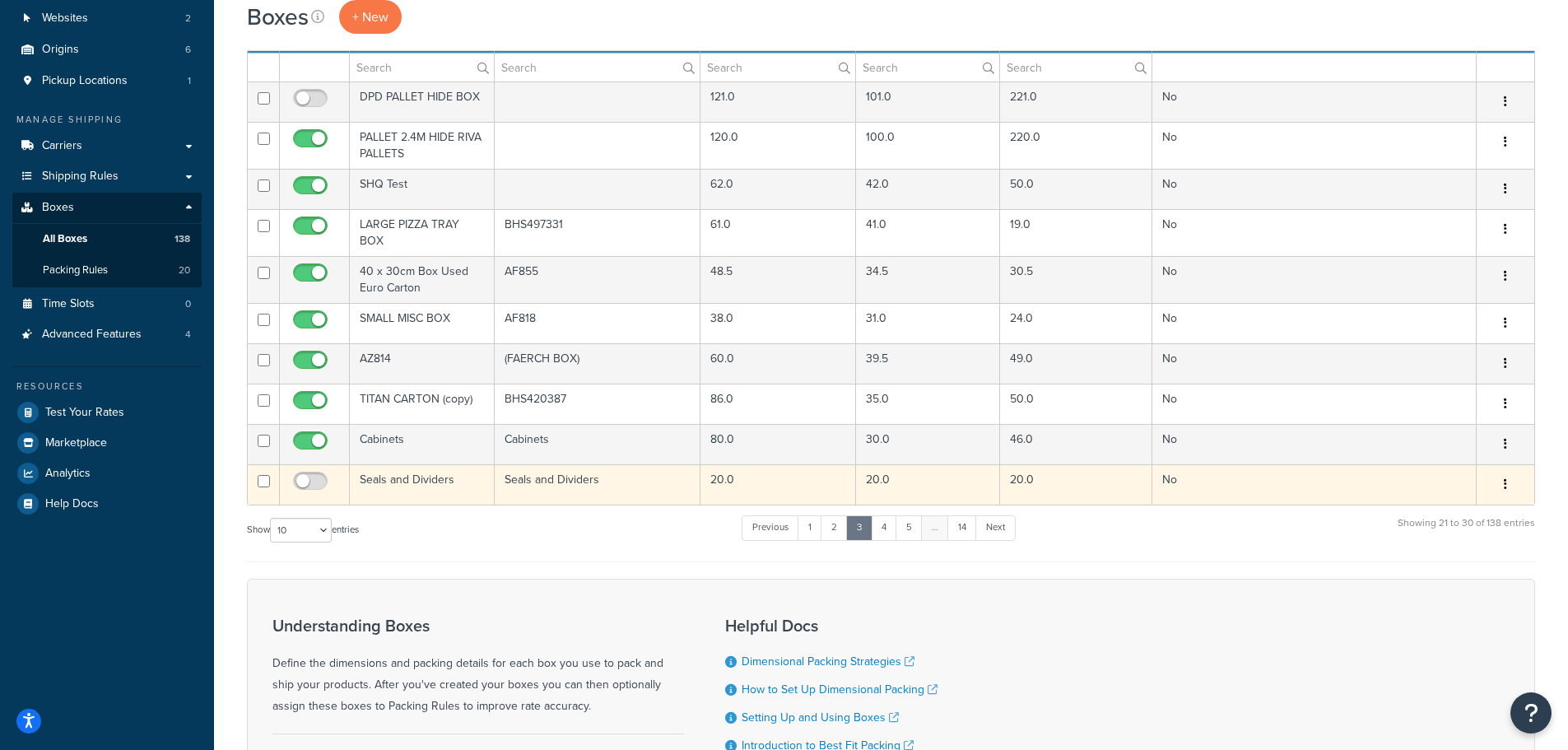
scroll to position [165, 0]
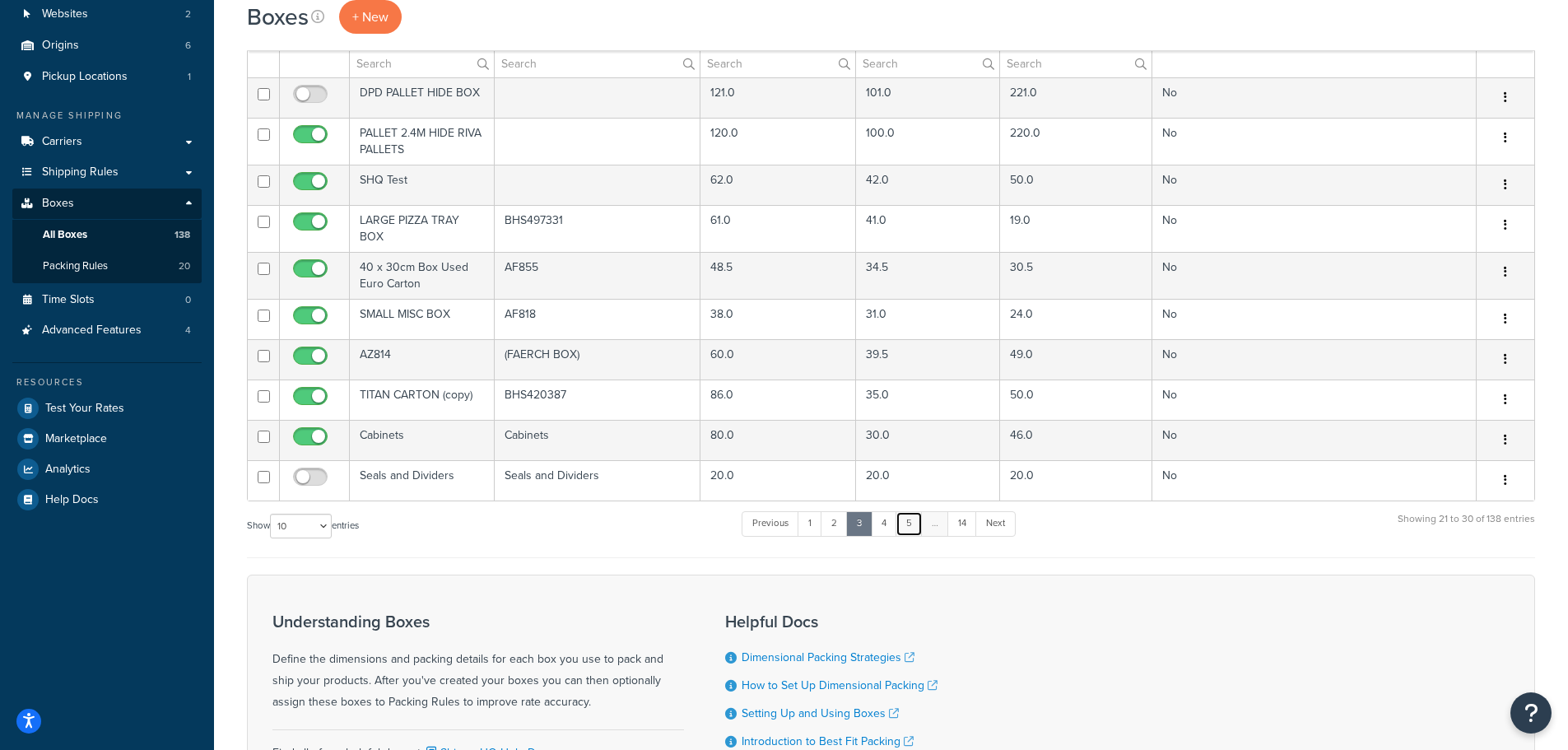
click at [910, 526] on link "5" at bounding box center [909, 523] width 28 height 25
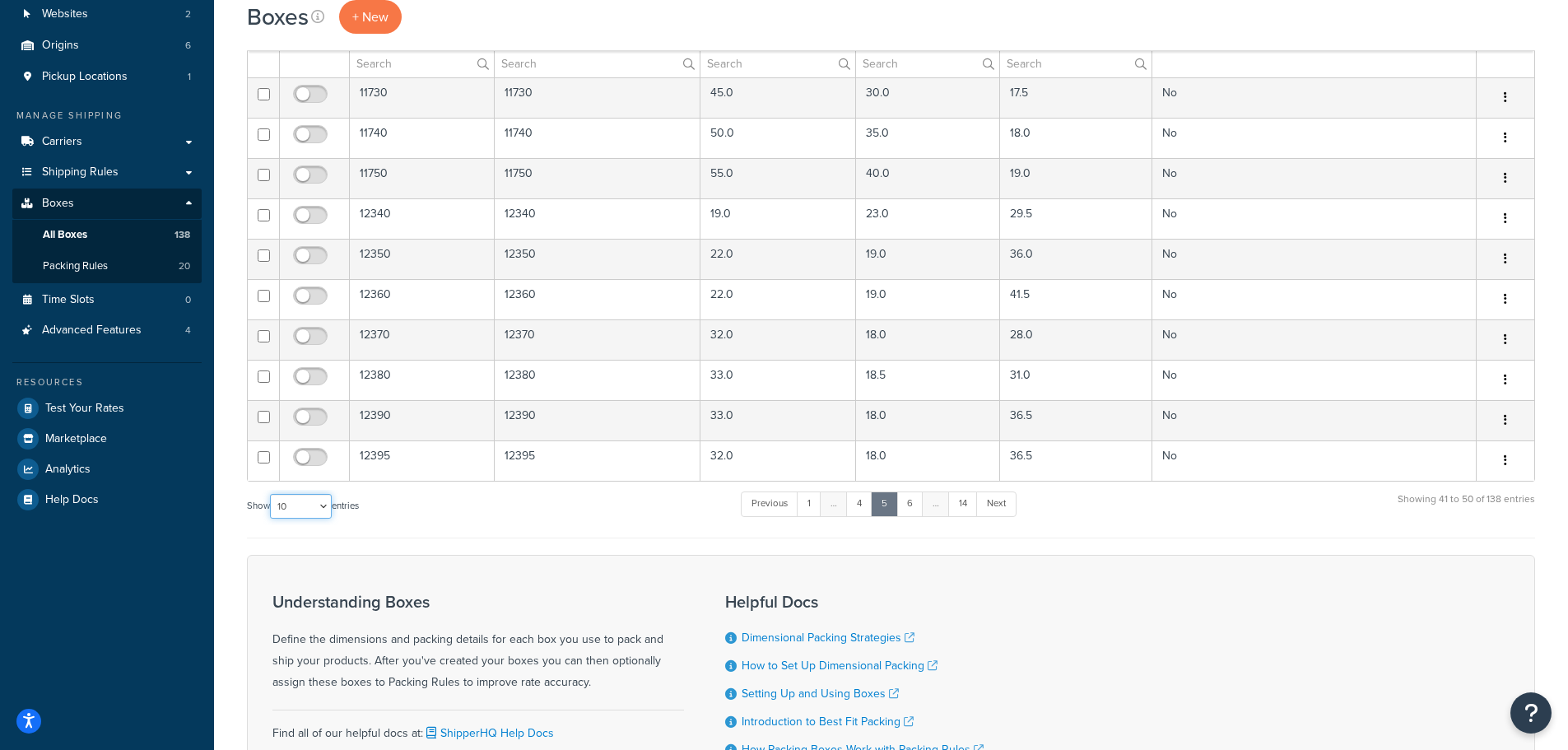
click at [321, 501] on select "10 15 25 50 100 1000" at bounding box center [300, 506] width 62 height 25
select select "1000"
click at [272, 494] on select "10 15 25 50 100 1000" at bounding box center [300, 506] width 62 height 25
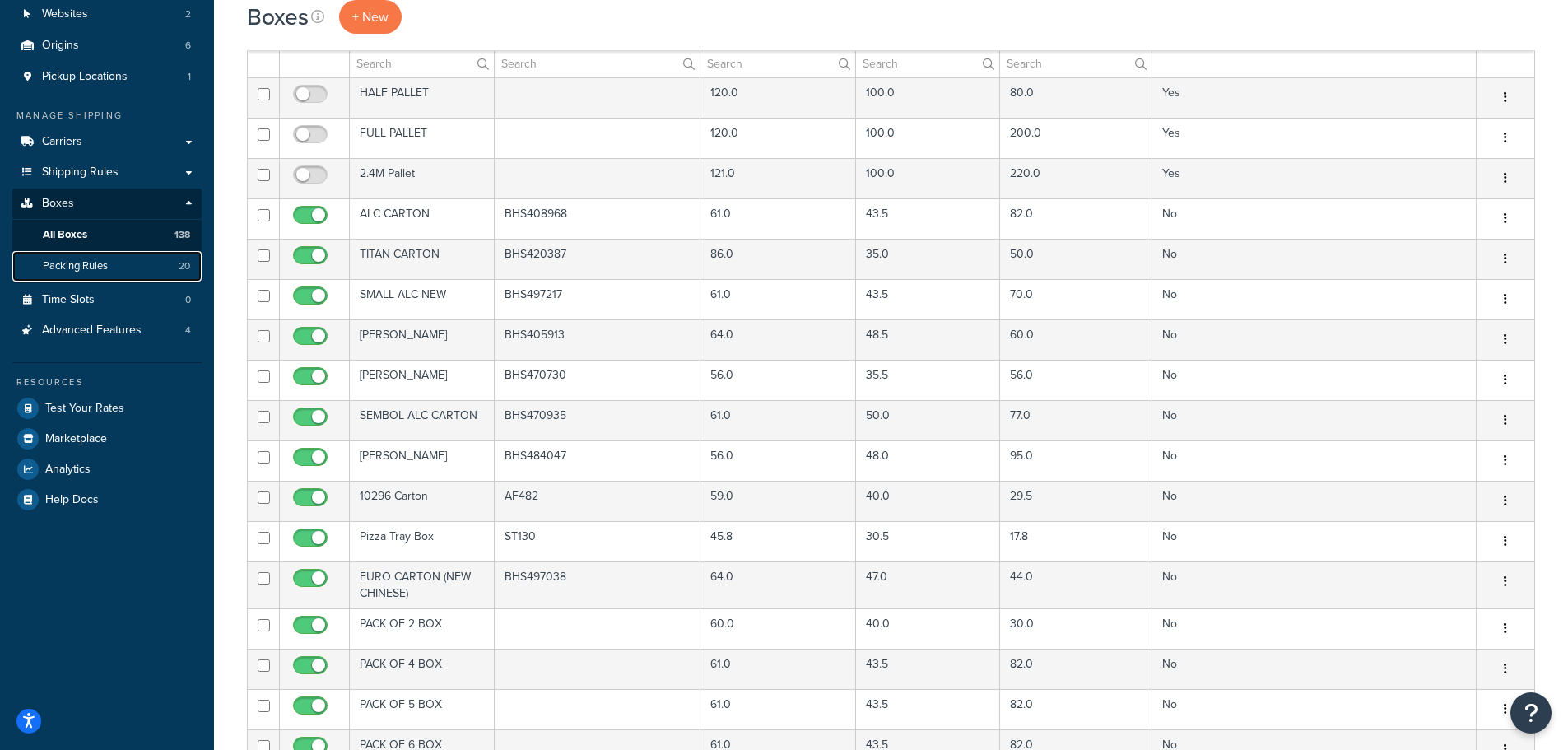
click at [91, 271] on span "Packing Rules" at bounding box center [75, 266] width 65 height 14
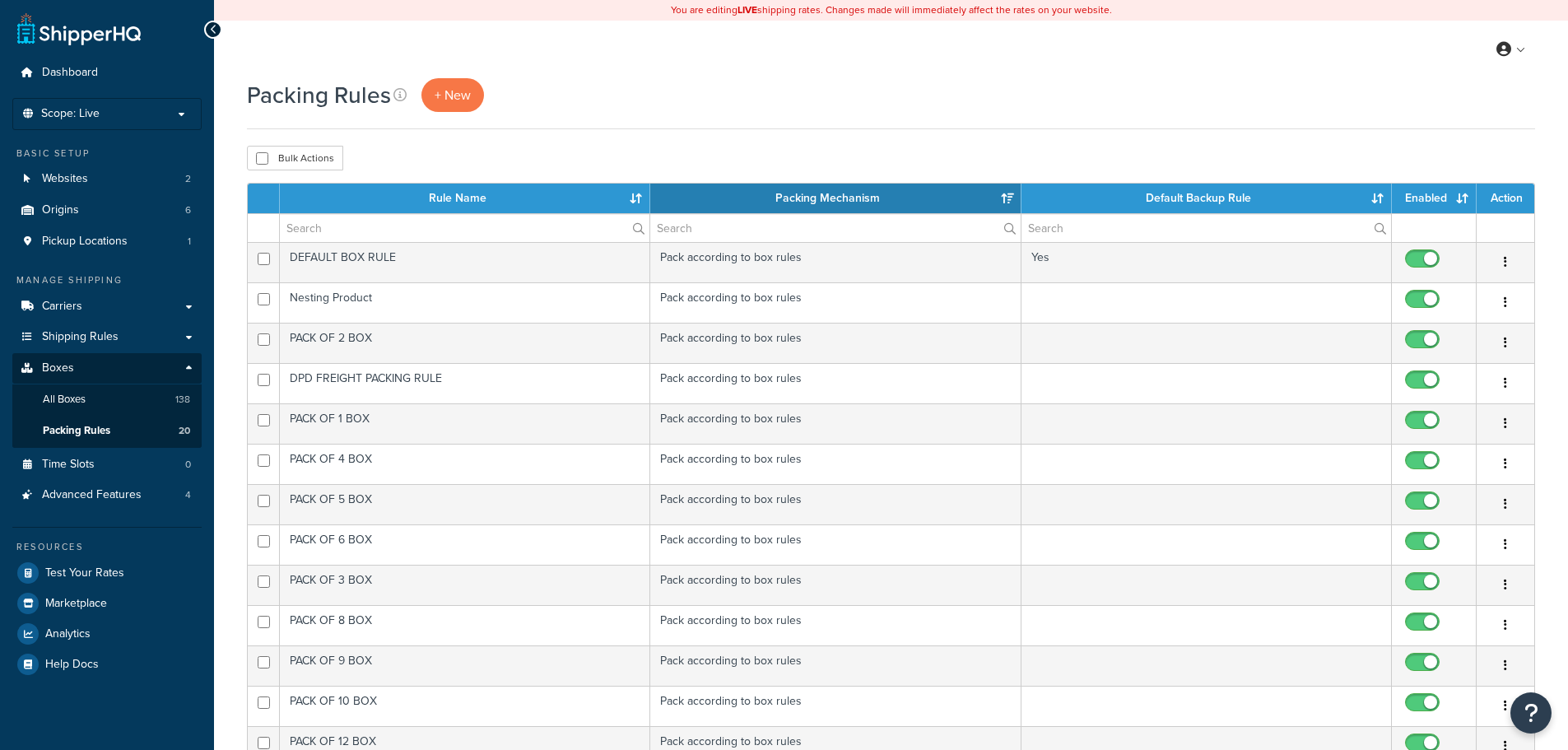
select select "15"
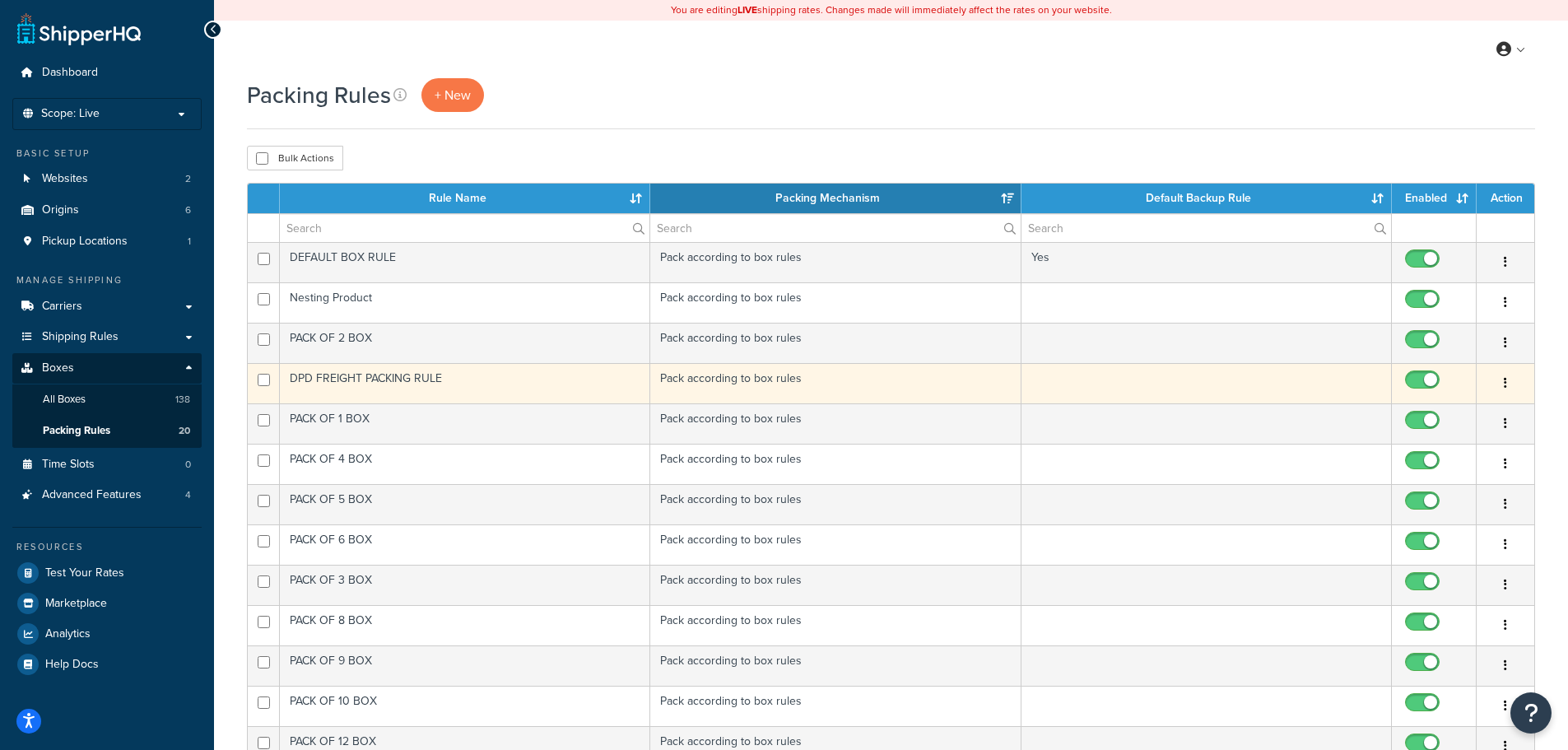
click at [540, 386] on td "DPD FREIGHT PACKING RULE" at bounding box center [465, 383] width 370 height 40
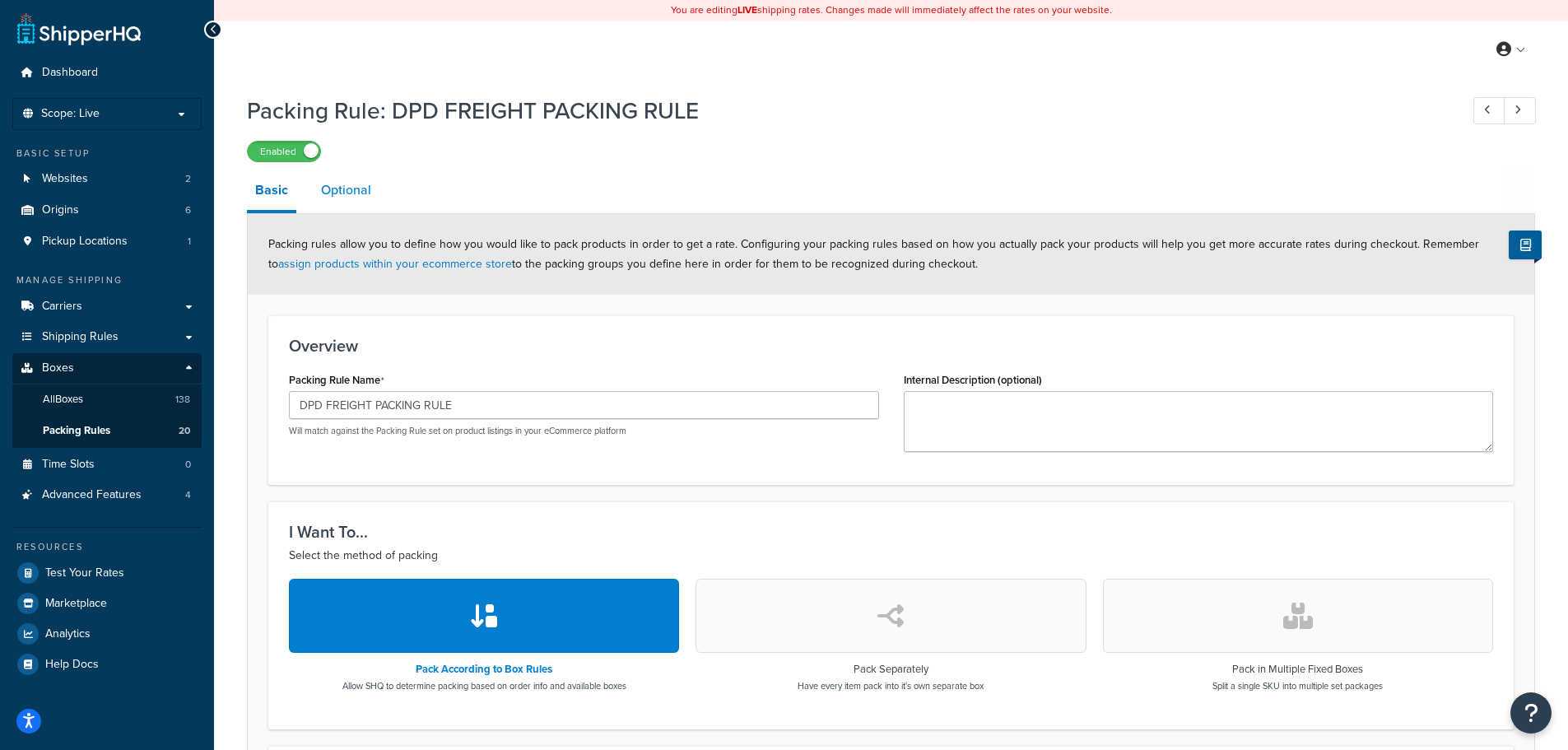
click at [350, 190] on link "Optional" at bounding box center [345, 189] width 67 height 40
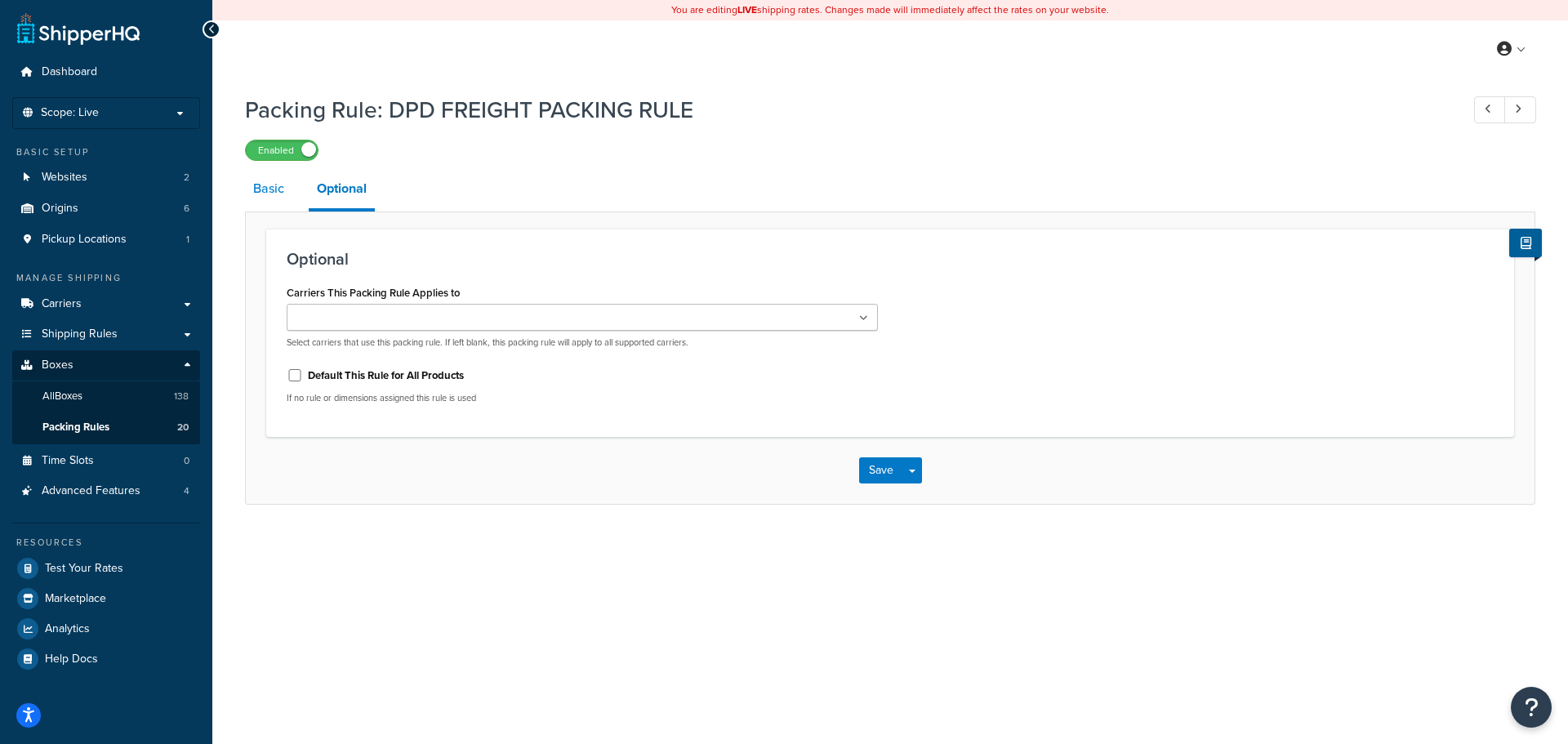
click at [253, 186] on link "Basic" at bounding box center [269, 188] width 47 height 39
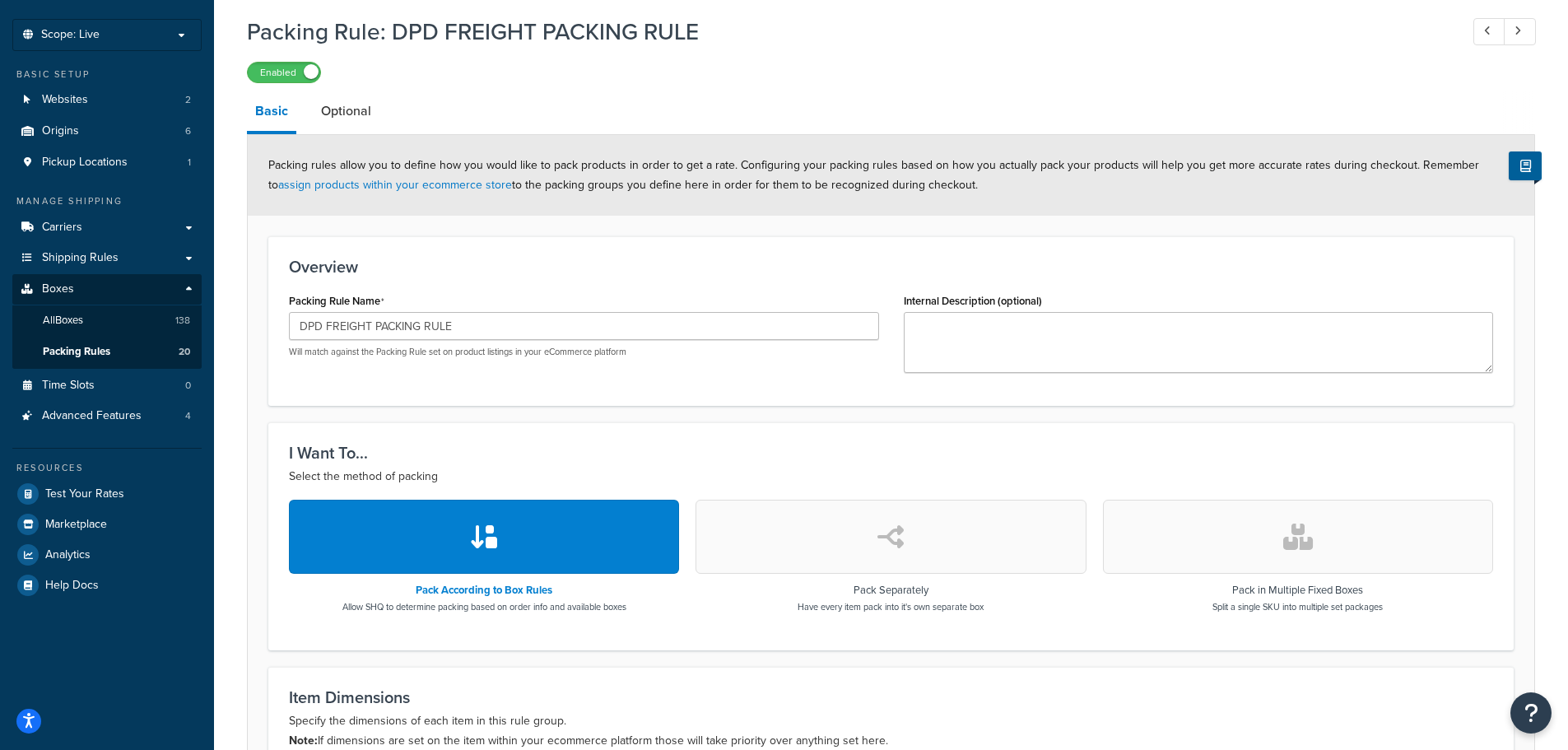
scroll to position [15, 0]
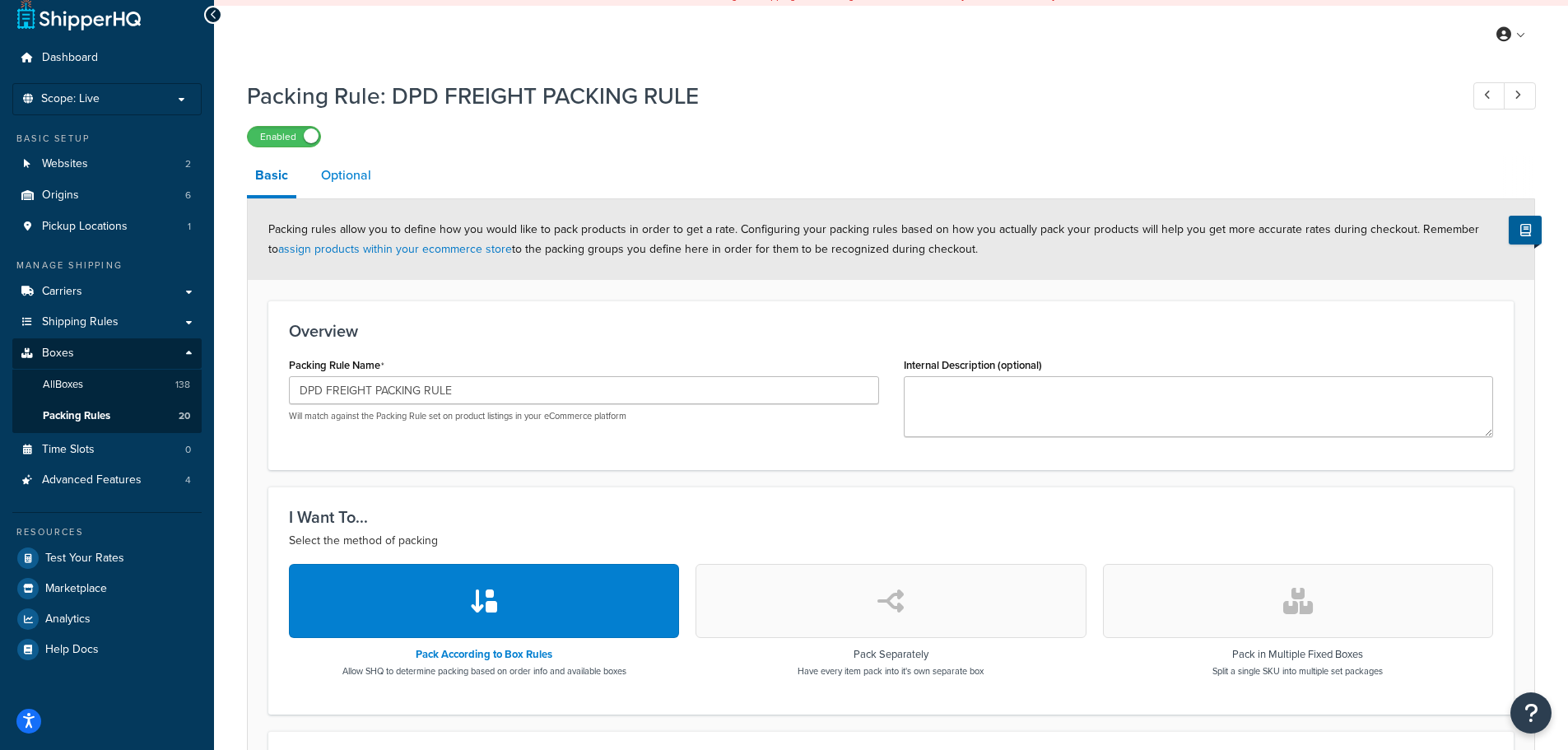
click at [344, 181] on link "Optional" at bounding box center [345, 175] width 67 height 40
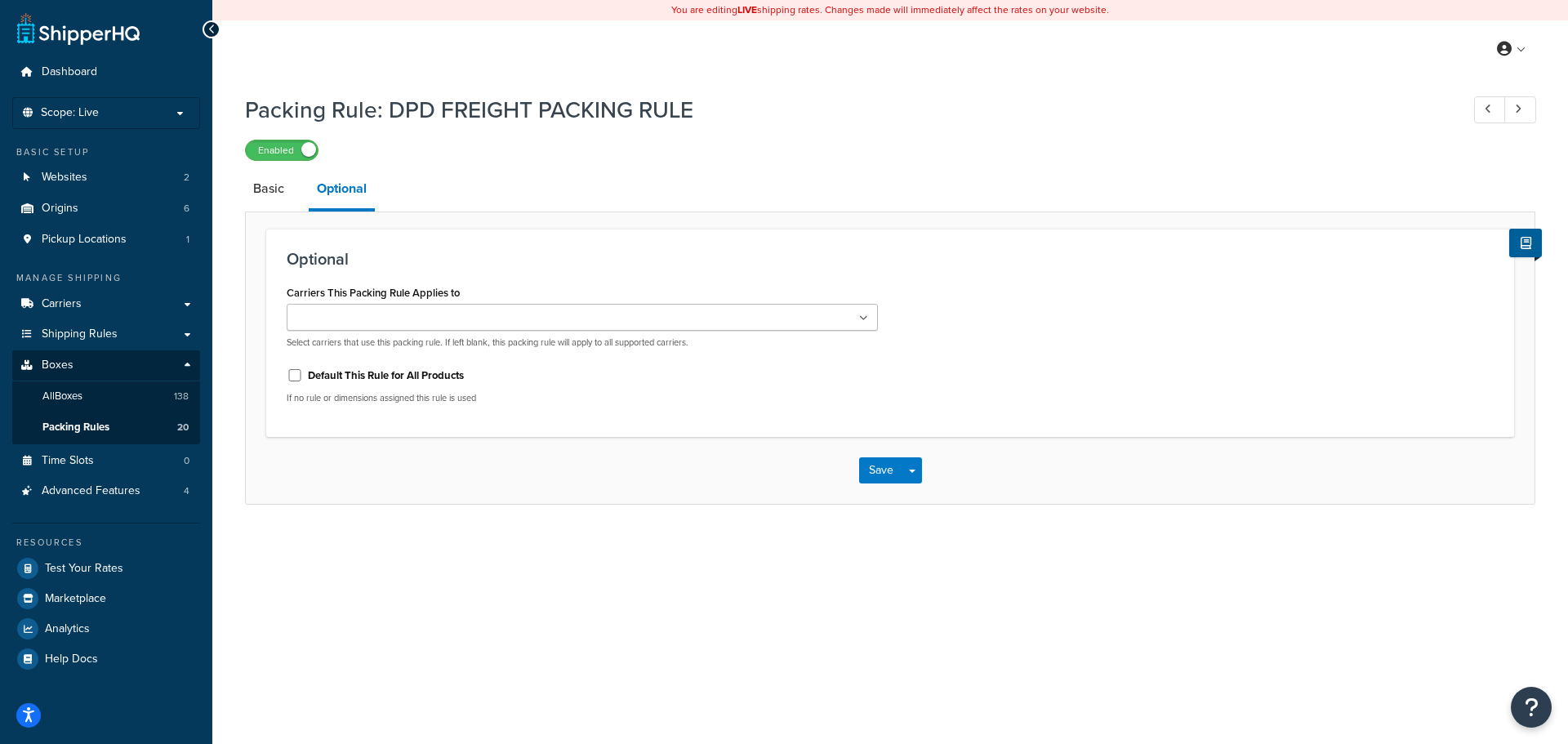
click at [383, 315] on input "Carriers This Packing Rule Applies to" at bounding box center [364, 319] width 145 height 18
click at [435, 254] on h3 "Optional" at bounding box center [890, 259] width 1207 height 18
click at [278, 192] on link "Basic" at bounding box center [269, 188] width 47 height 39
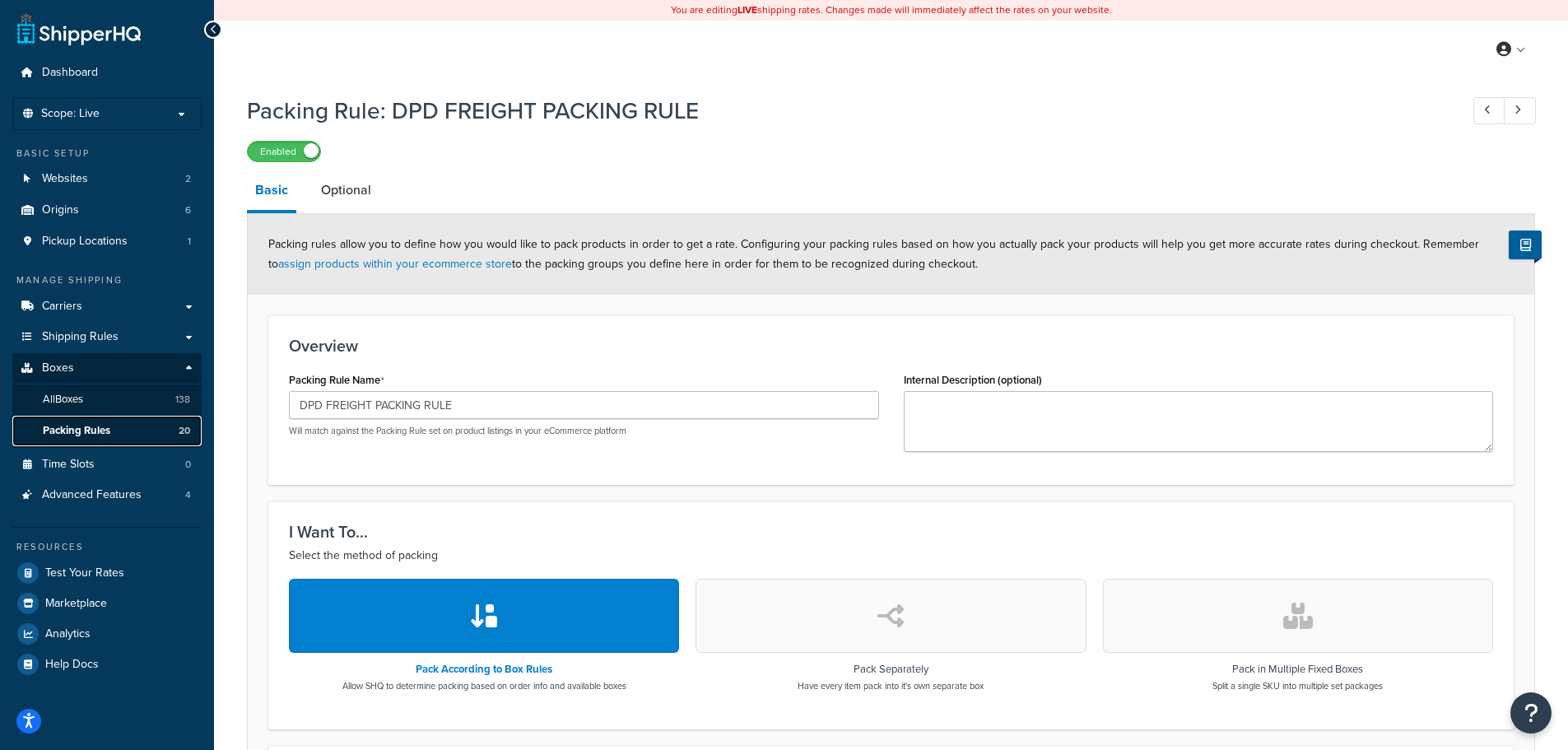
click at [119, 431] on link "Packing Rules 20" at bounding box center [107, 430] width 189 height 30
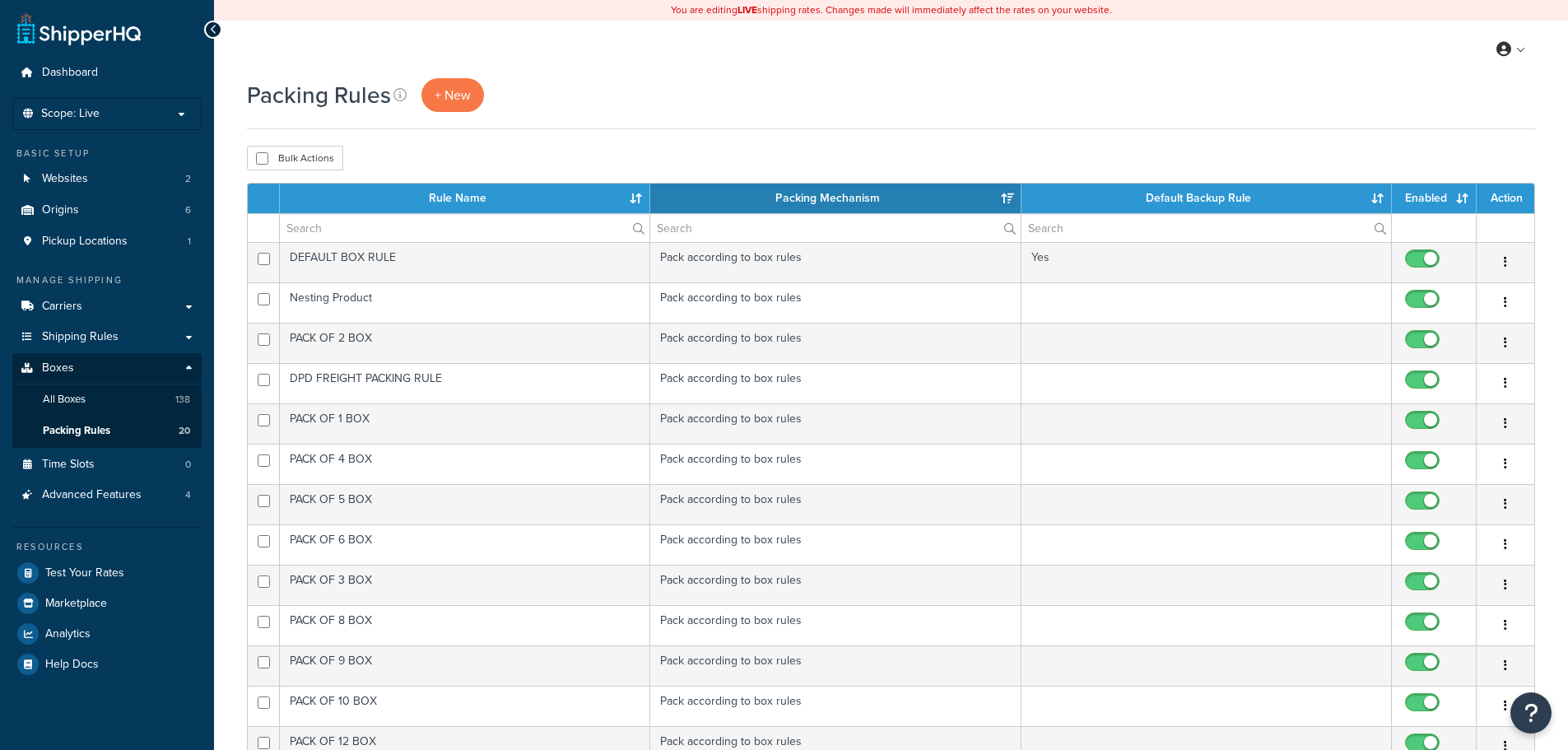
select select "15"
click at [83, 566] on span "Test Your Rates" at bounding box center [85, 573] width 79 height 14
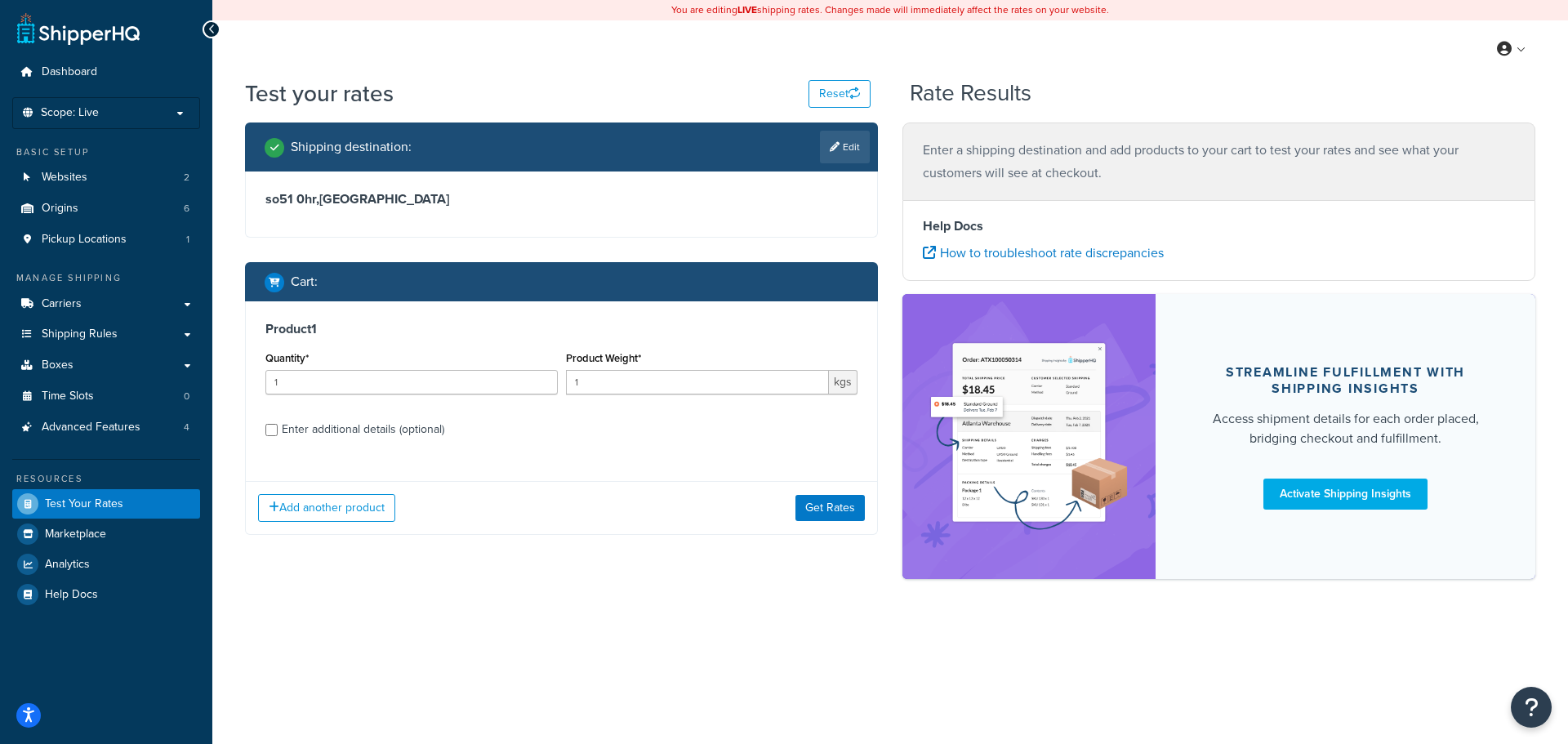
click at [344, 431] on div "Enter additional details (optional)" at bounding box center [363, 429] width 162 height 23
click at [278, 431] on input "Enter additional details (optional)" at bounding box center [271, 429] width 12 height 12
checkbox input "true"
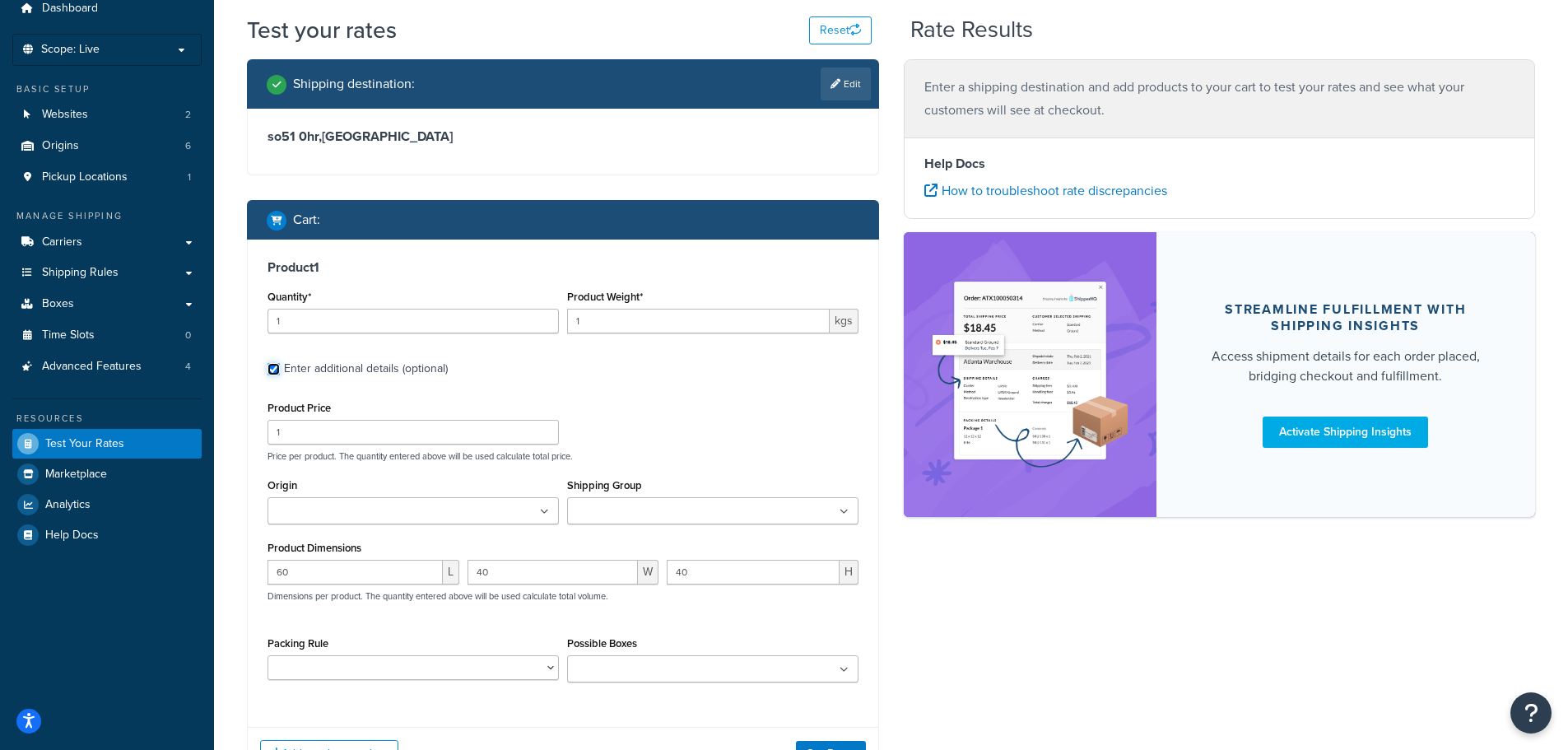
scroll to position [83, 0]
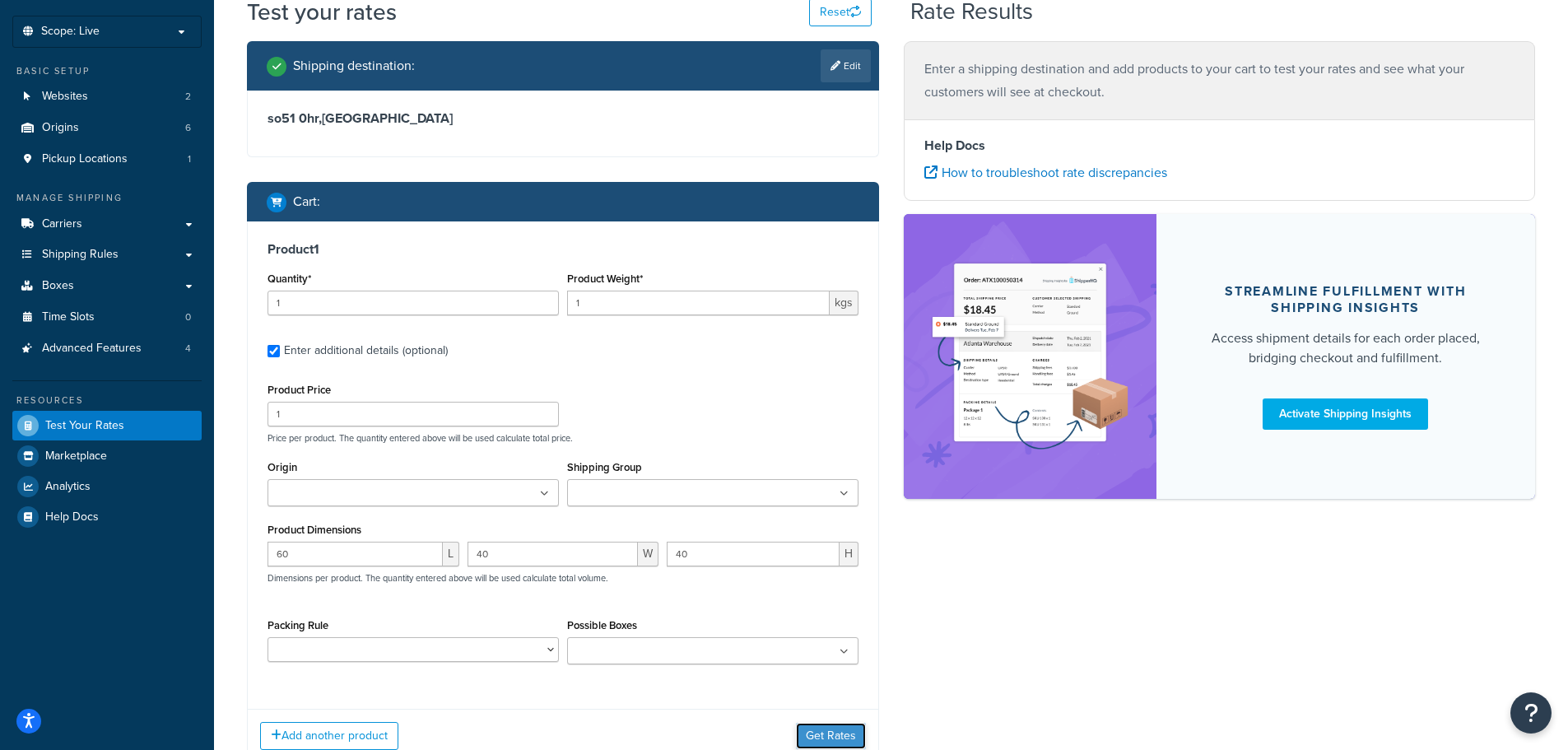
click at [836, 736] on button "Get Rates" at bounding box center [830, 736] width 70 height 27
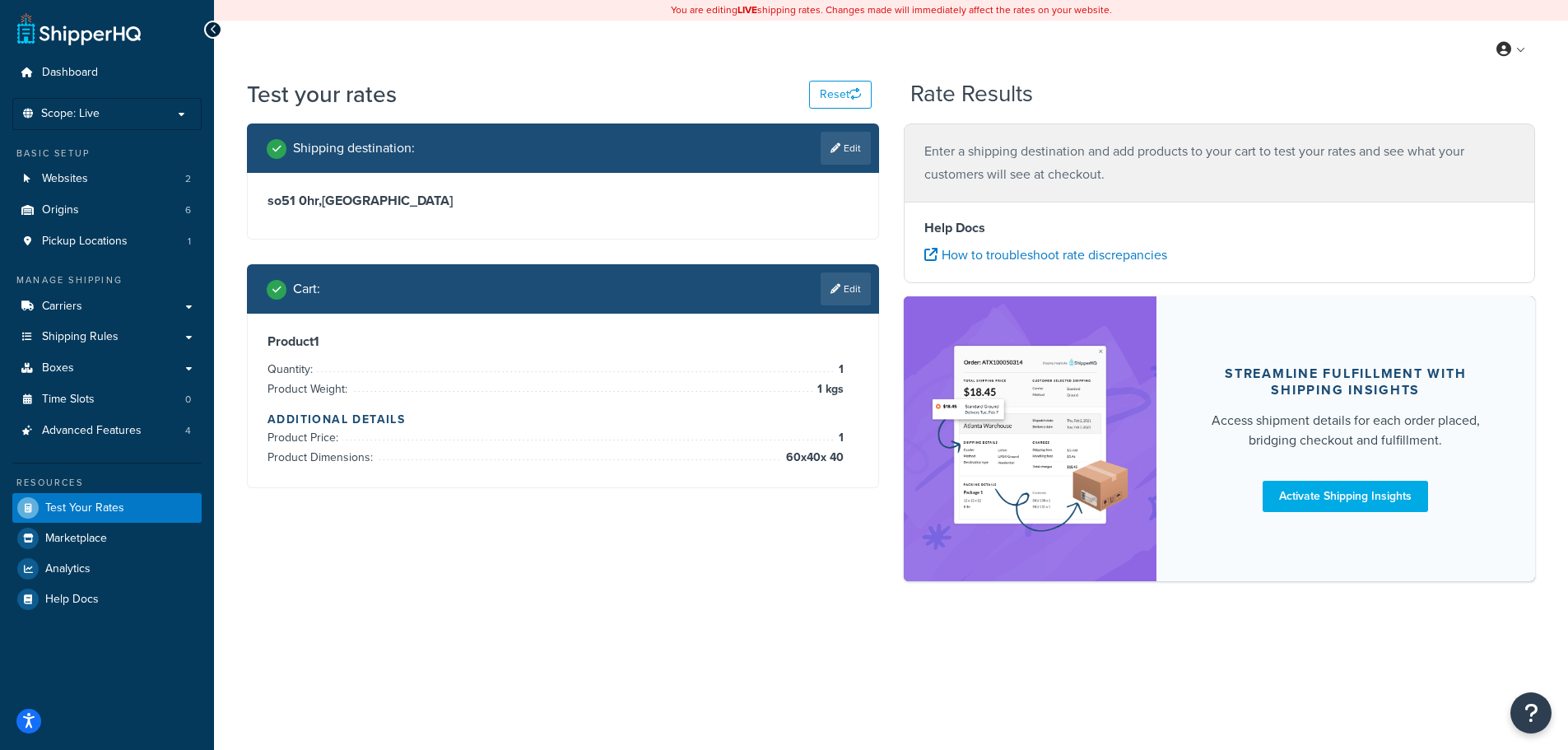
scroll to position [0, 0]
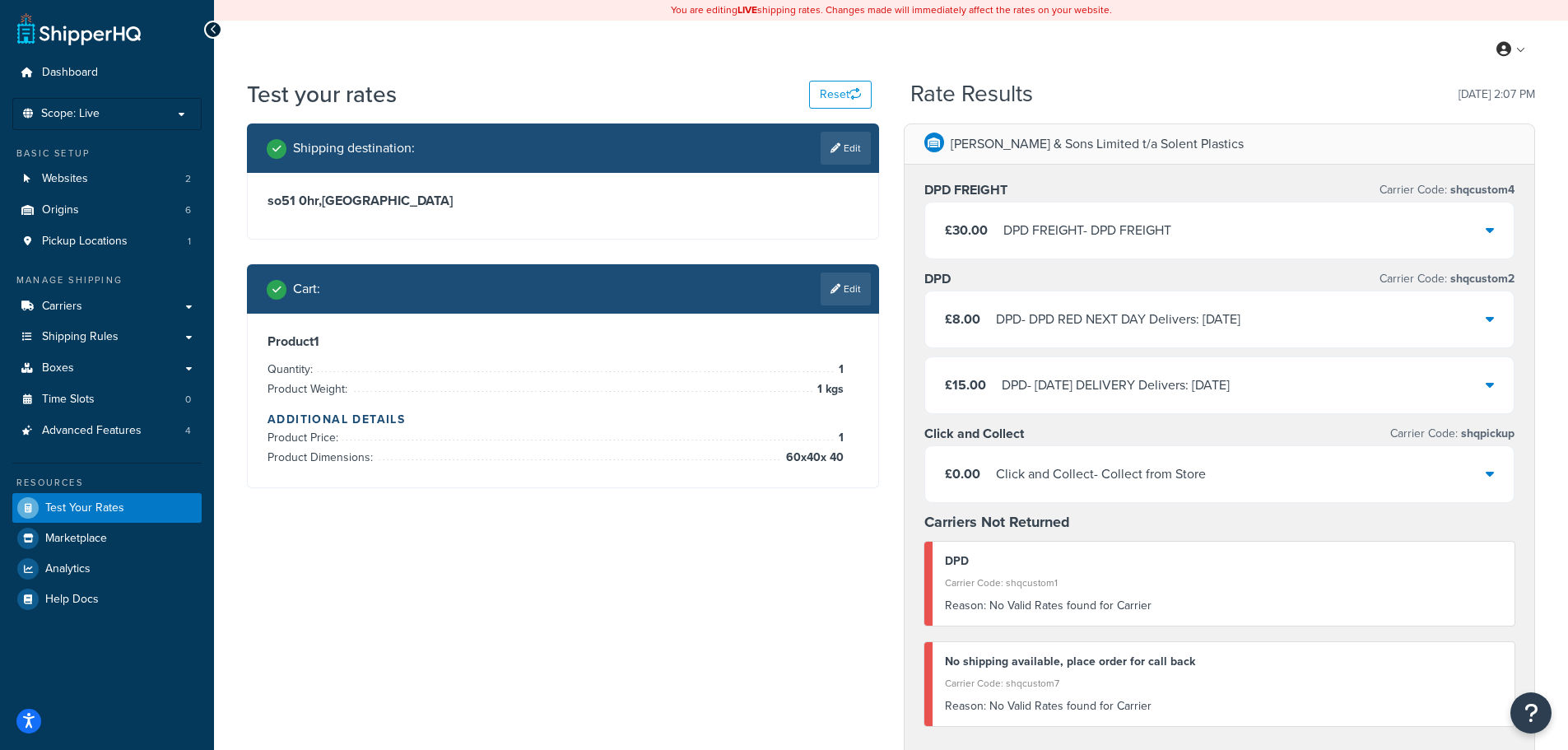
click at [1038, 218] on div "£30.00 DPD FREIGHT - DPD FREIGHT" at bounding box center [1219, 230] width 589 height 56
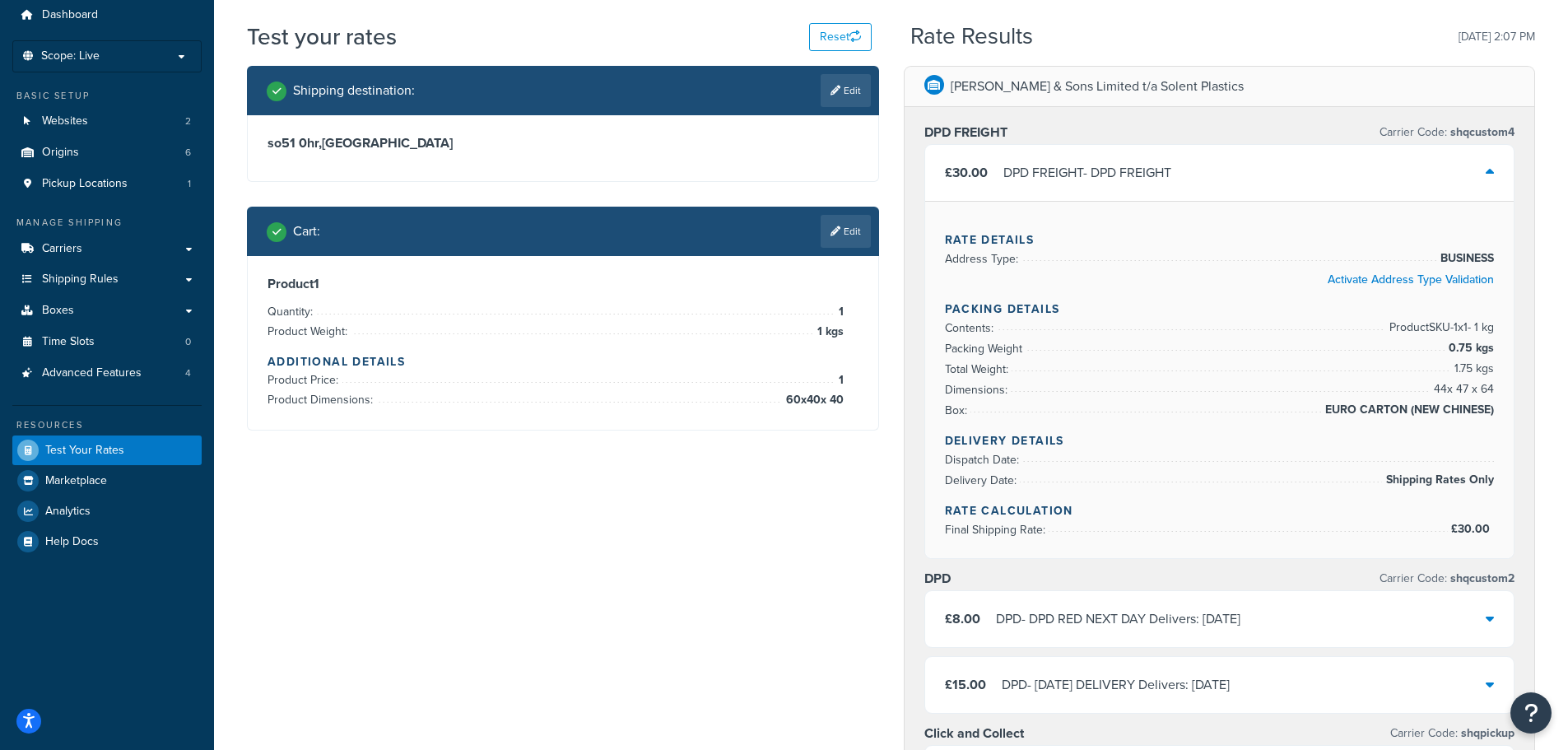
scroll to position [83, 0]
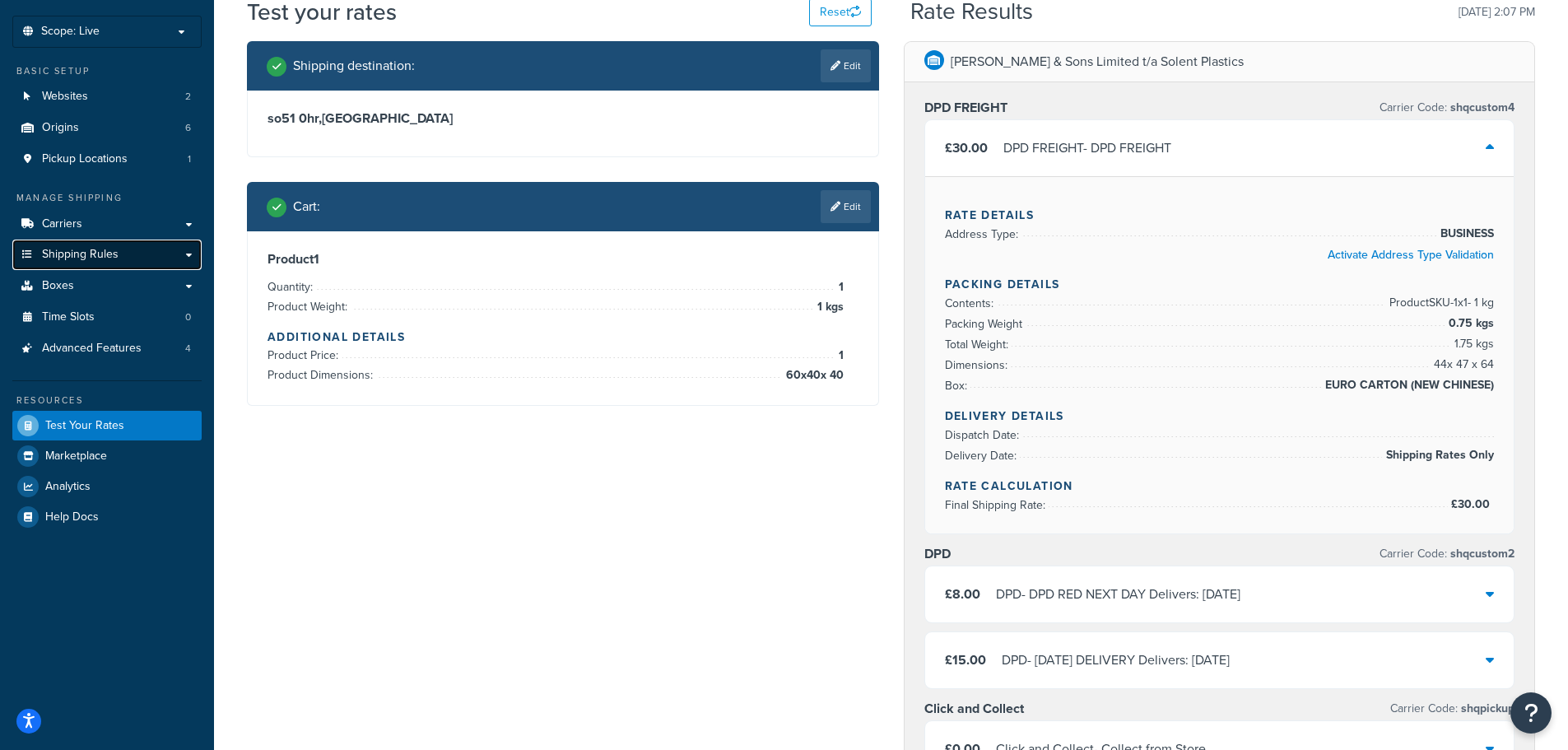
click at [67, 258] on span "Shipping Rules" at bounding box center [80, 255] width 76 height 14
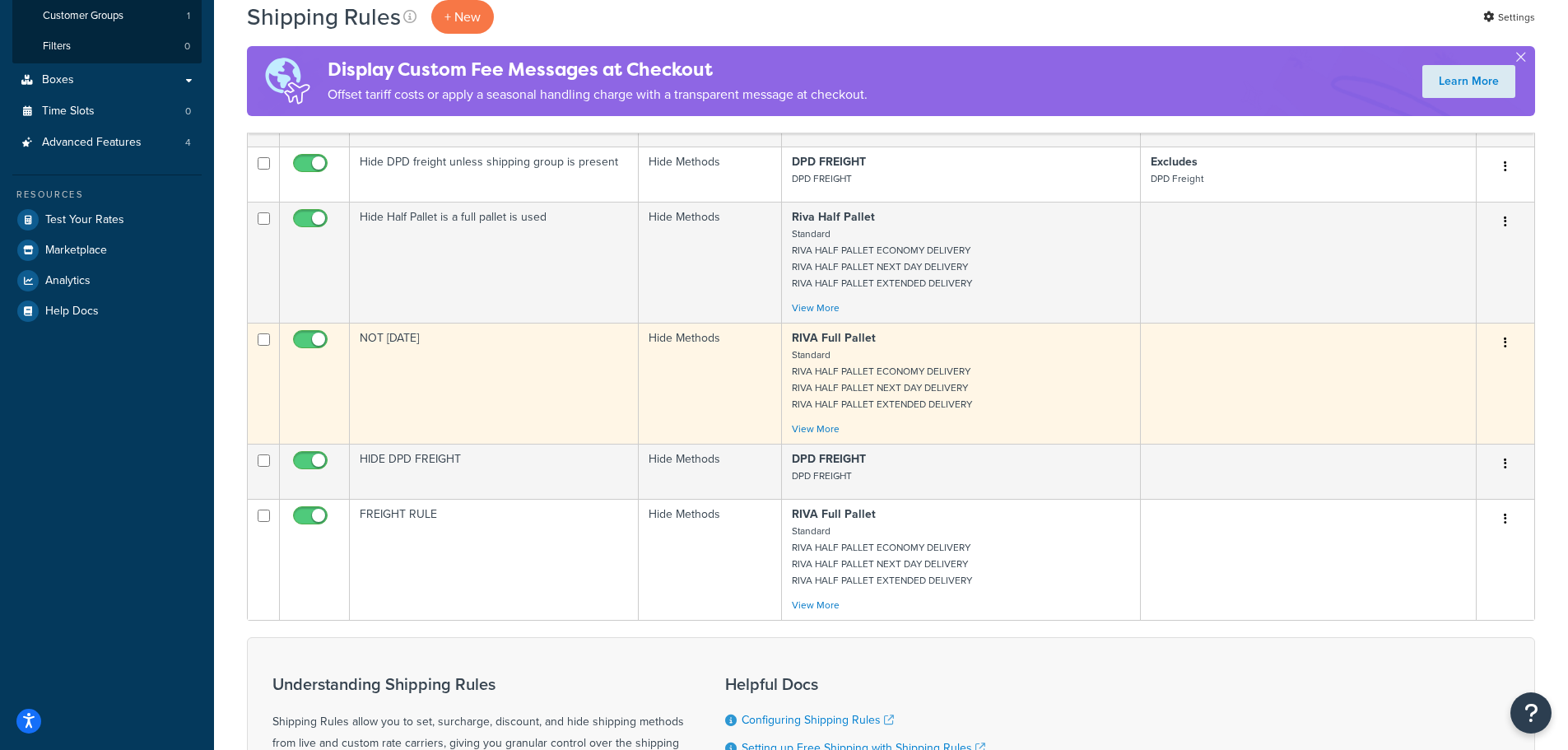
scroll to position [494, 0]
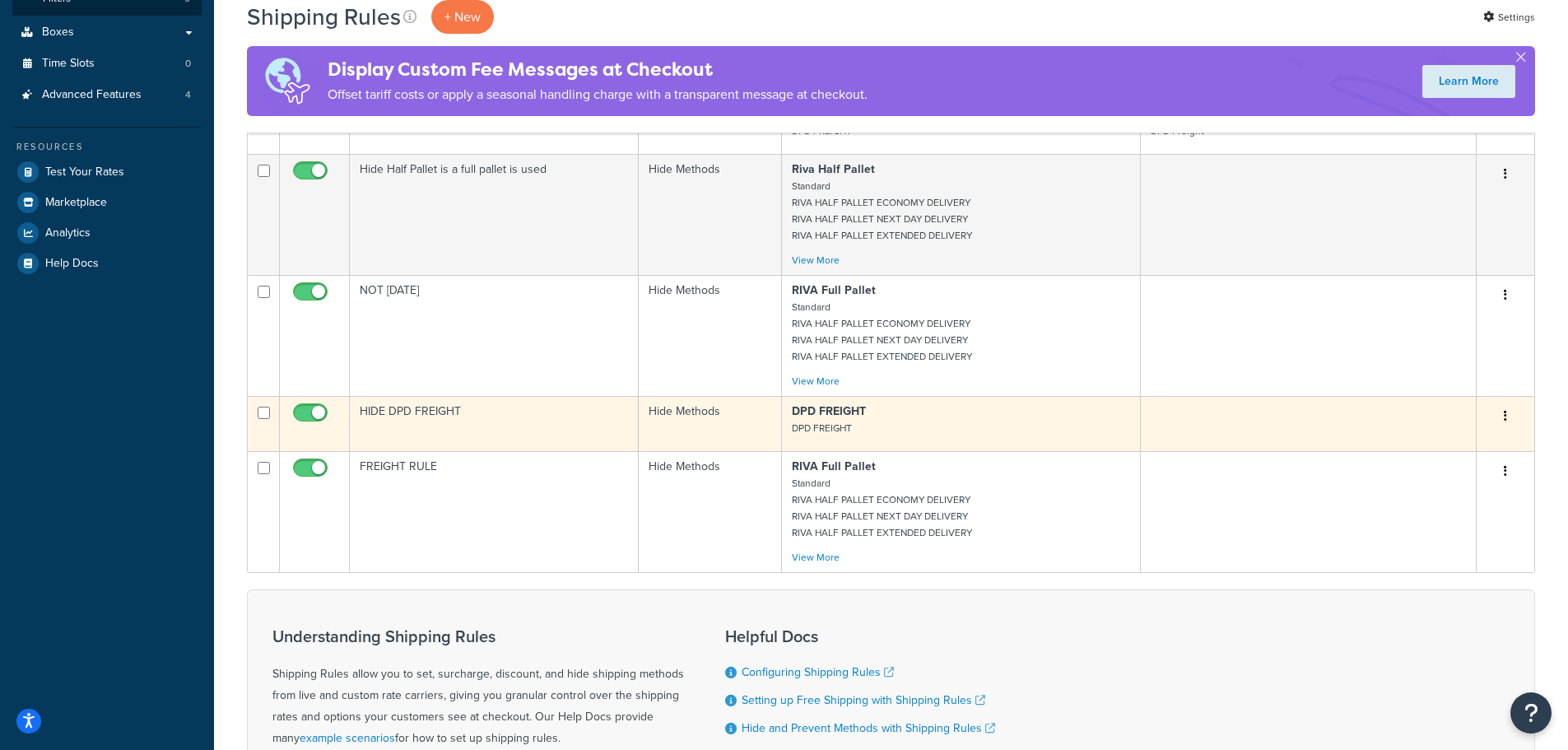
click at [874, 430] on p "DPD FREIGHT DPD FREIGHT" at bounding box center [961, 420] width 338 height 33
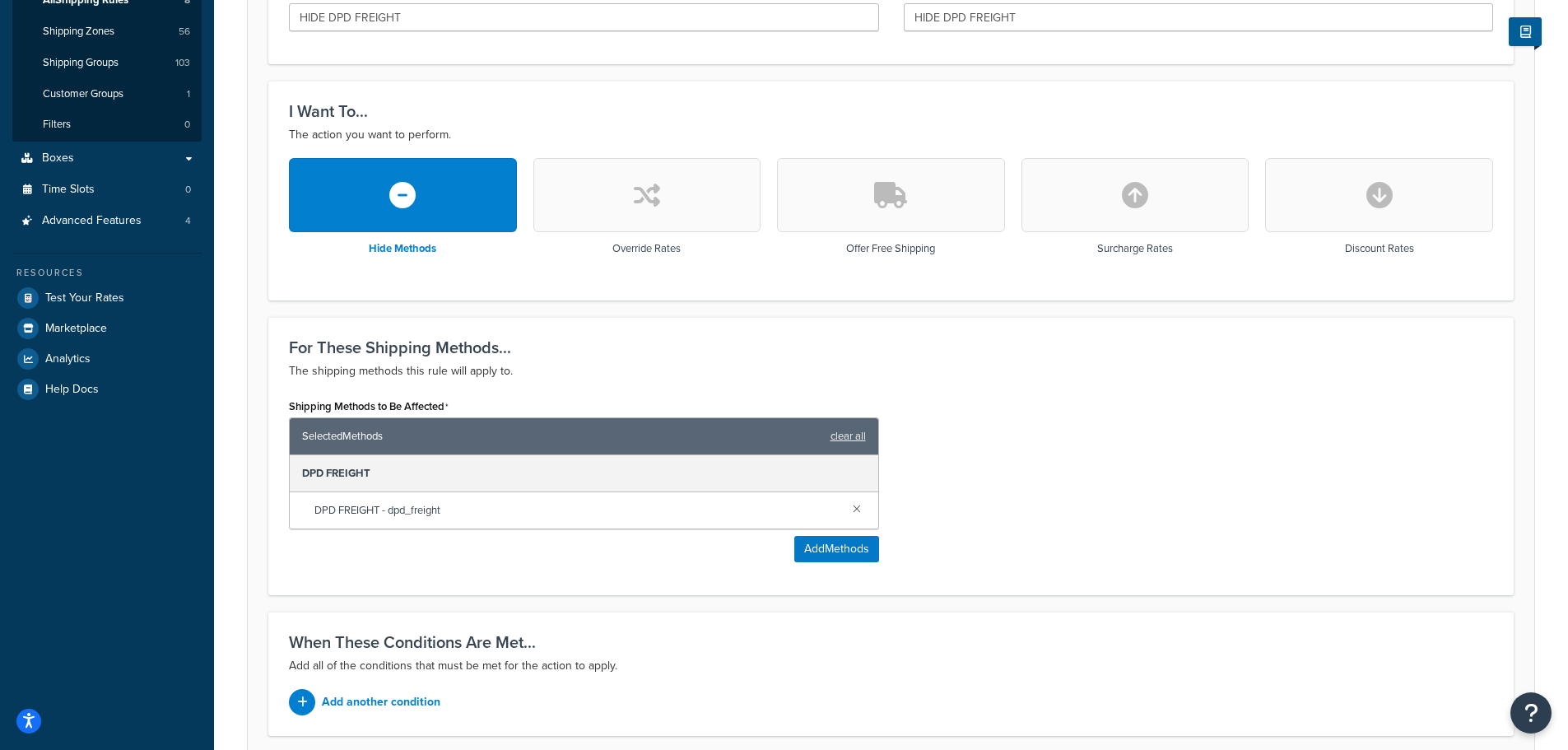
scroll to position [176, 0]
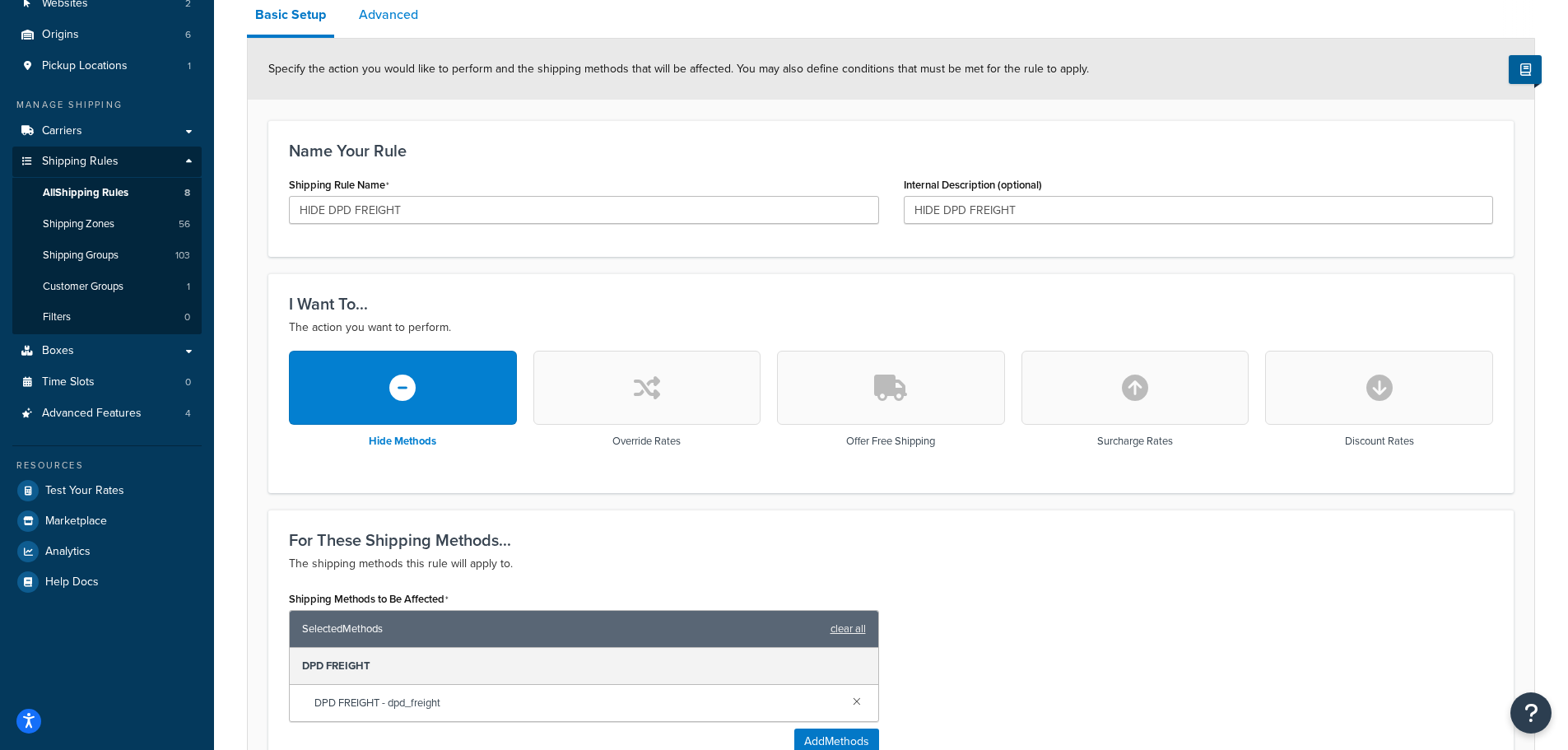
click at [405, 13] on link "Advanced" at bounding box center [389, 15] width 75 height 40
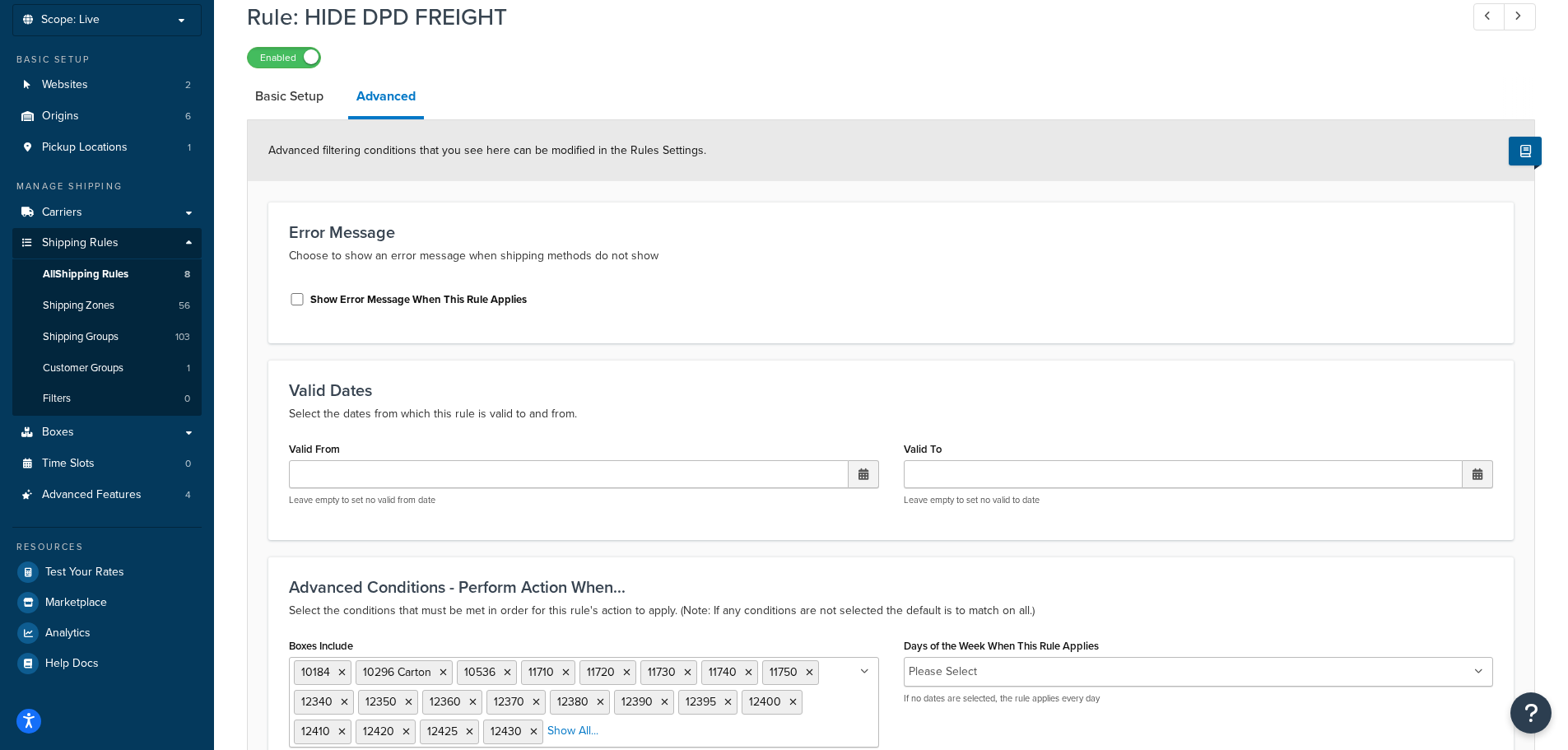
scroll to position [93, 0]
click at [278, 98] on link "Basic Setup" at bounding box center [289, 97] width 85 height 40
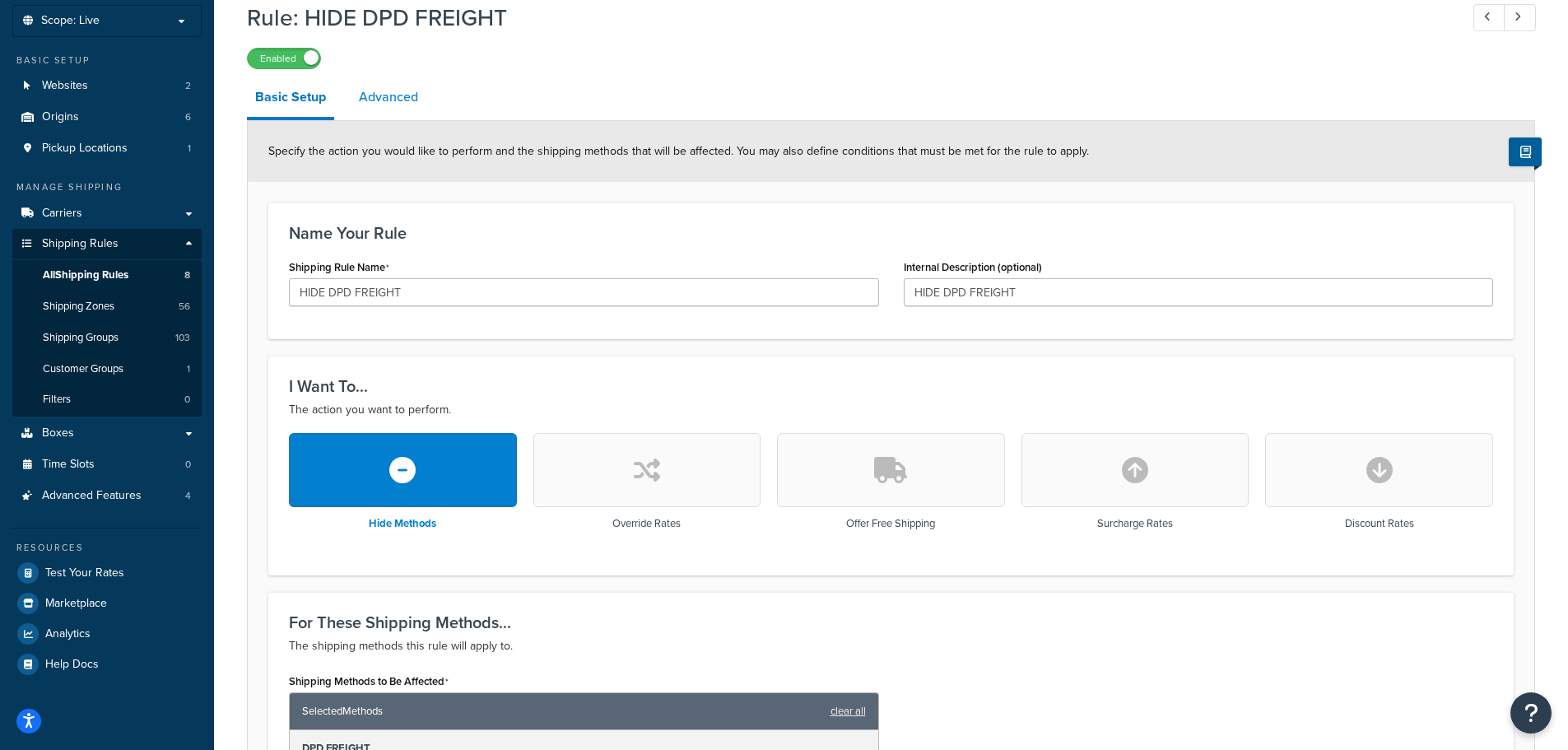
click at [407, 91] on link "Advanced" at bounding box center [389, 97] width 75 height 40
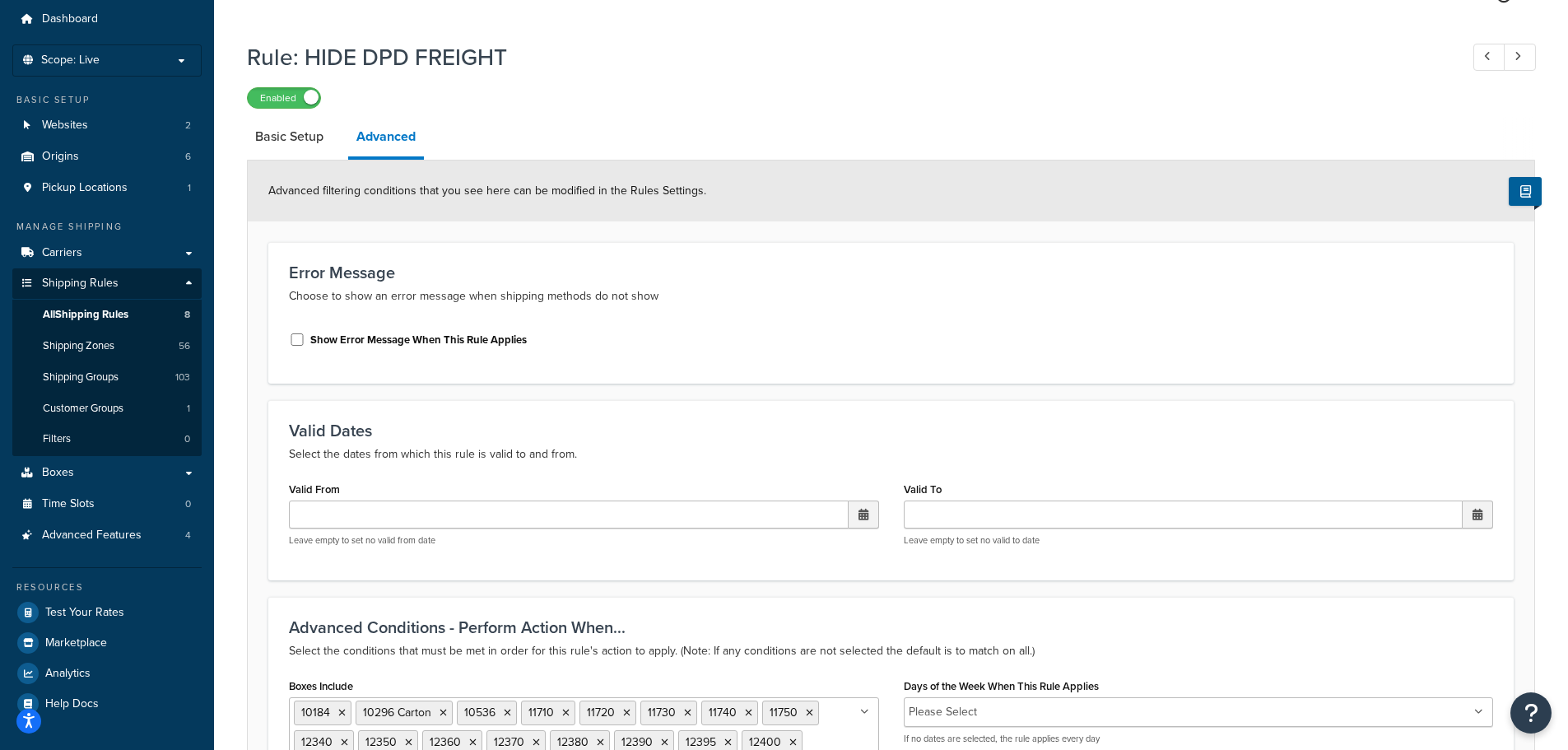
scroll to position [28, 0]
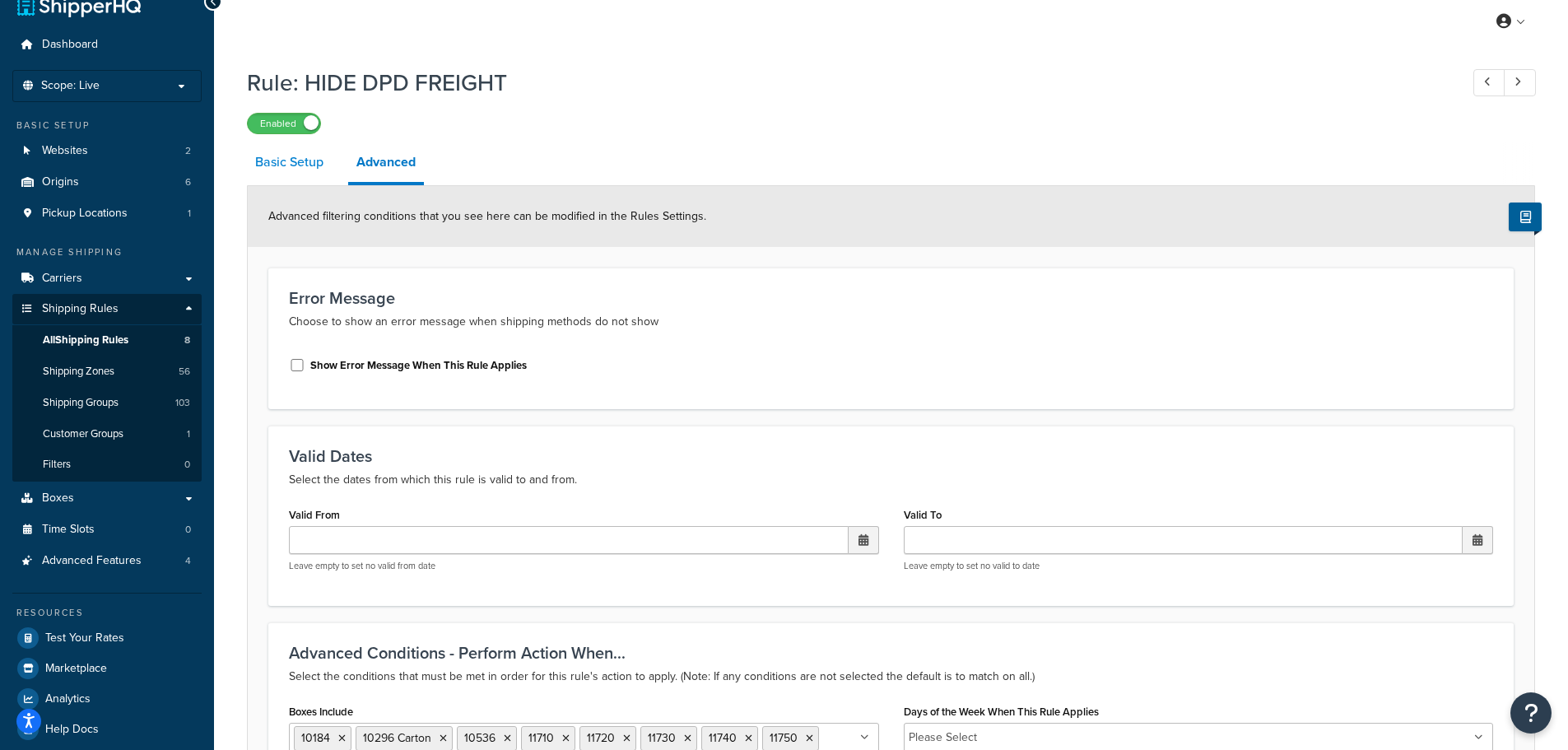
click at [289, 164] on link "Basic Setup" at bounding box center [289, 162] width 85 height 40
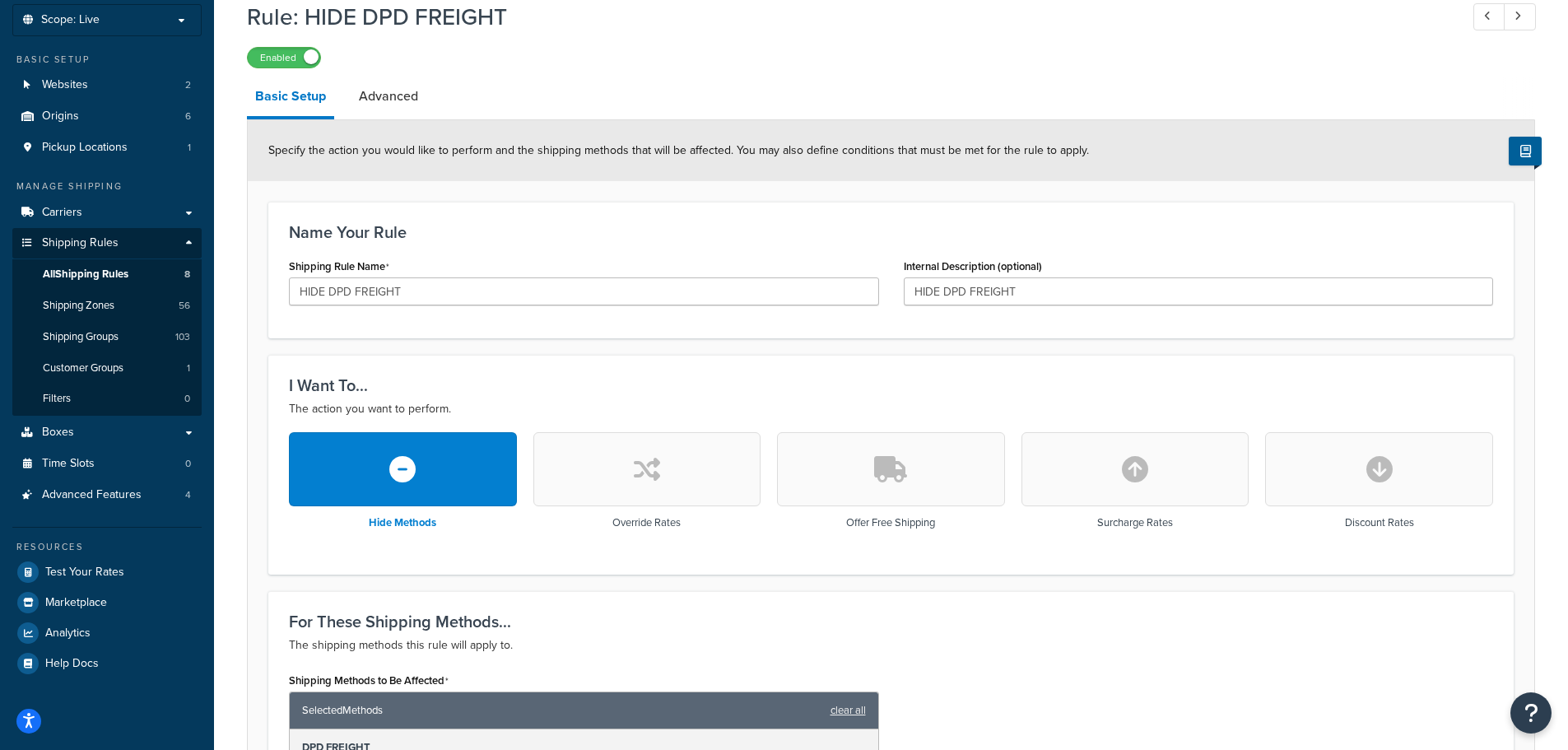
scroll to position [93, 0]
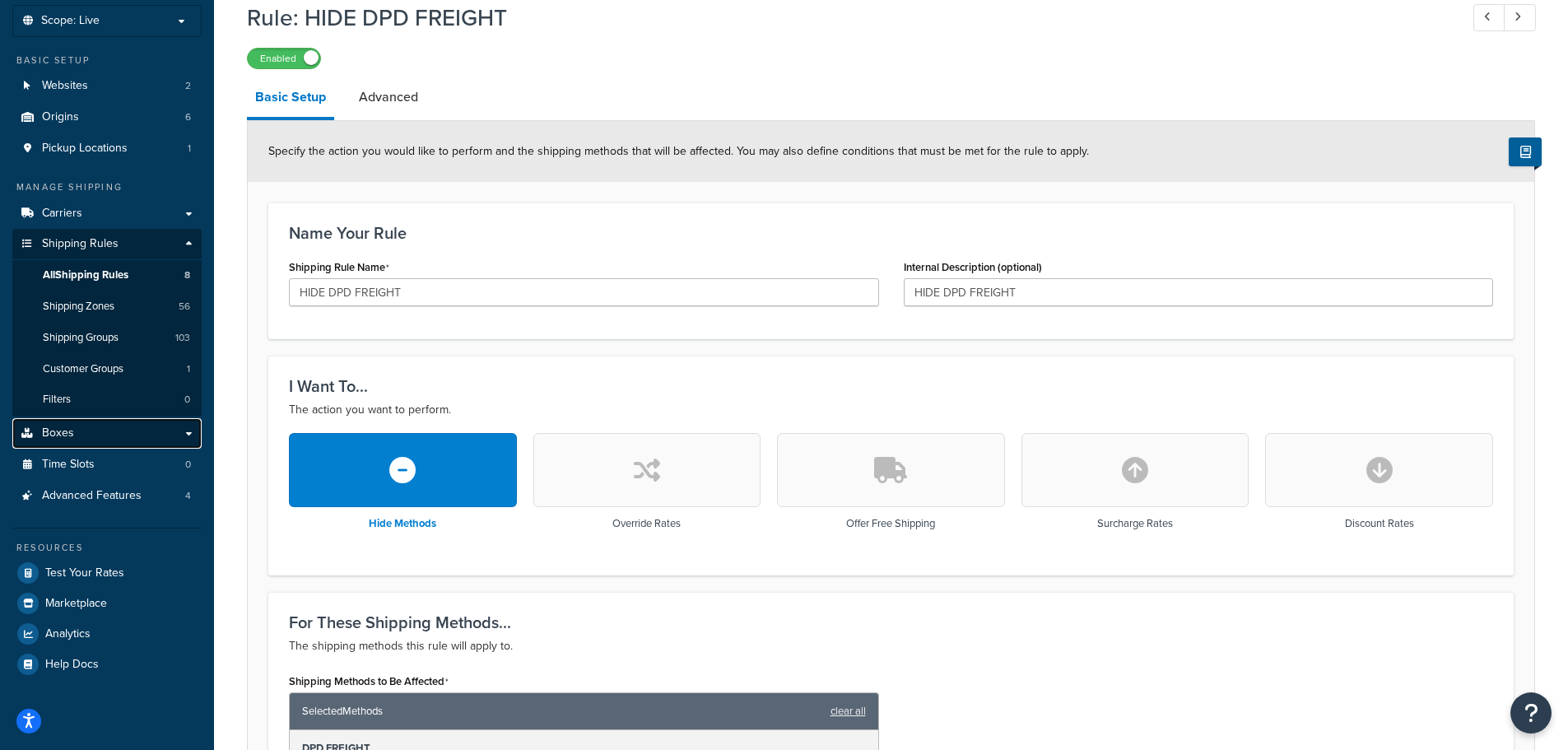
click at [102, 438] on link "Boxes" at bounding box center [107, 433] width 189 height 30
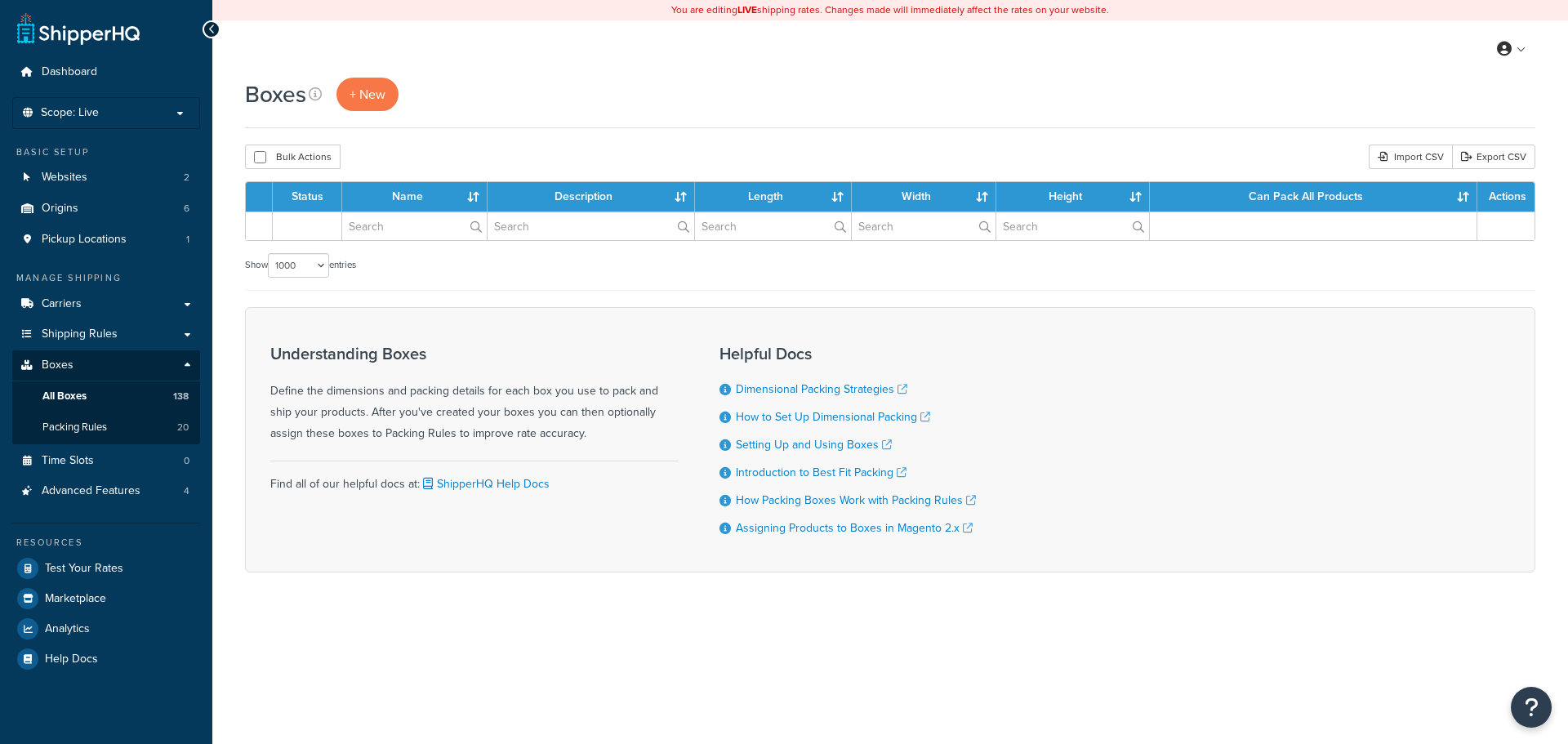
select select "1000"
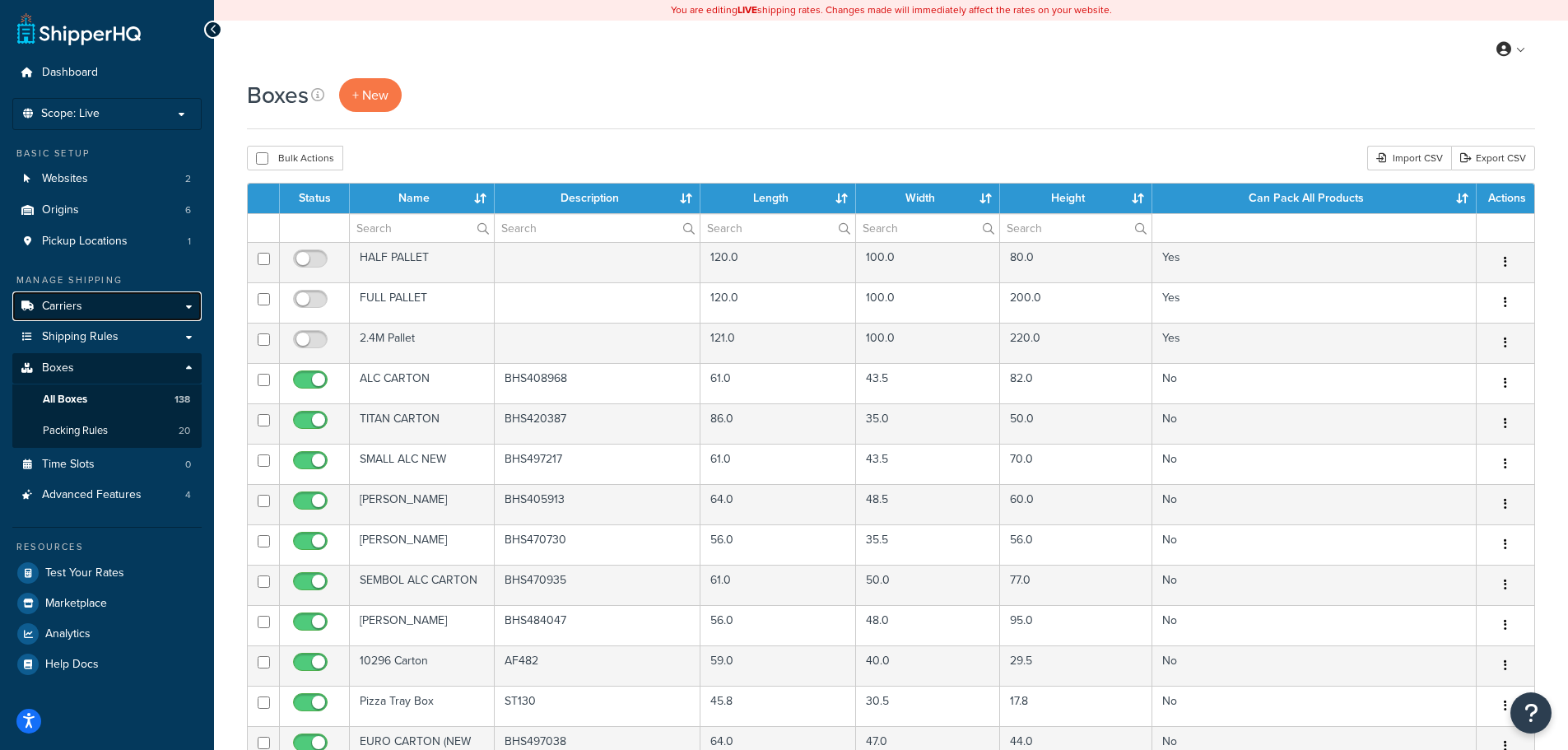
click at [99, 306] on link "Carriers" at bounding box center [107, 306] width 189 height 30
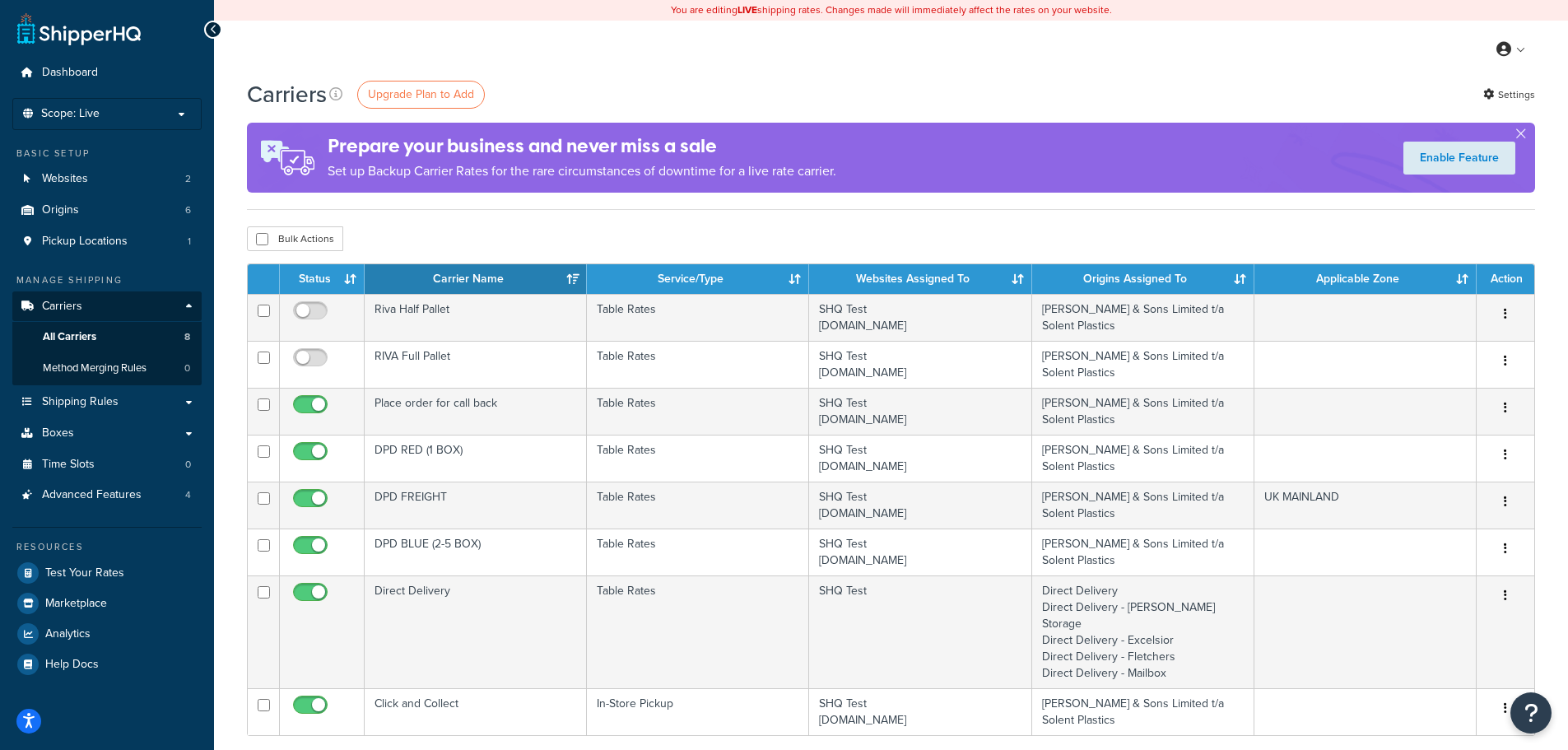
scroll to position [83, 0]
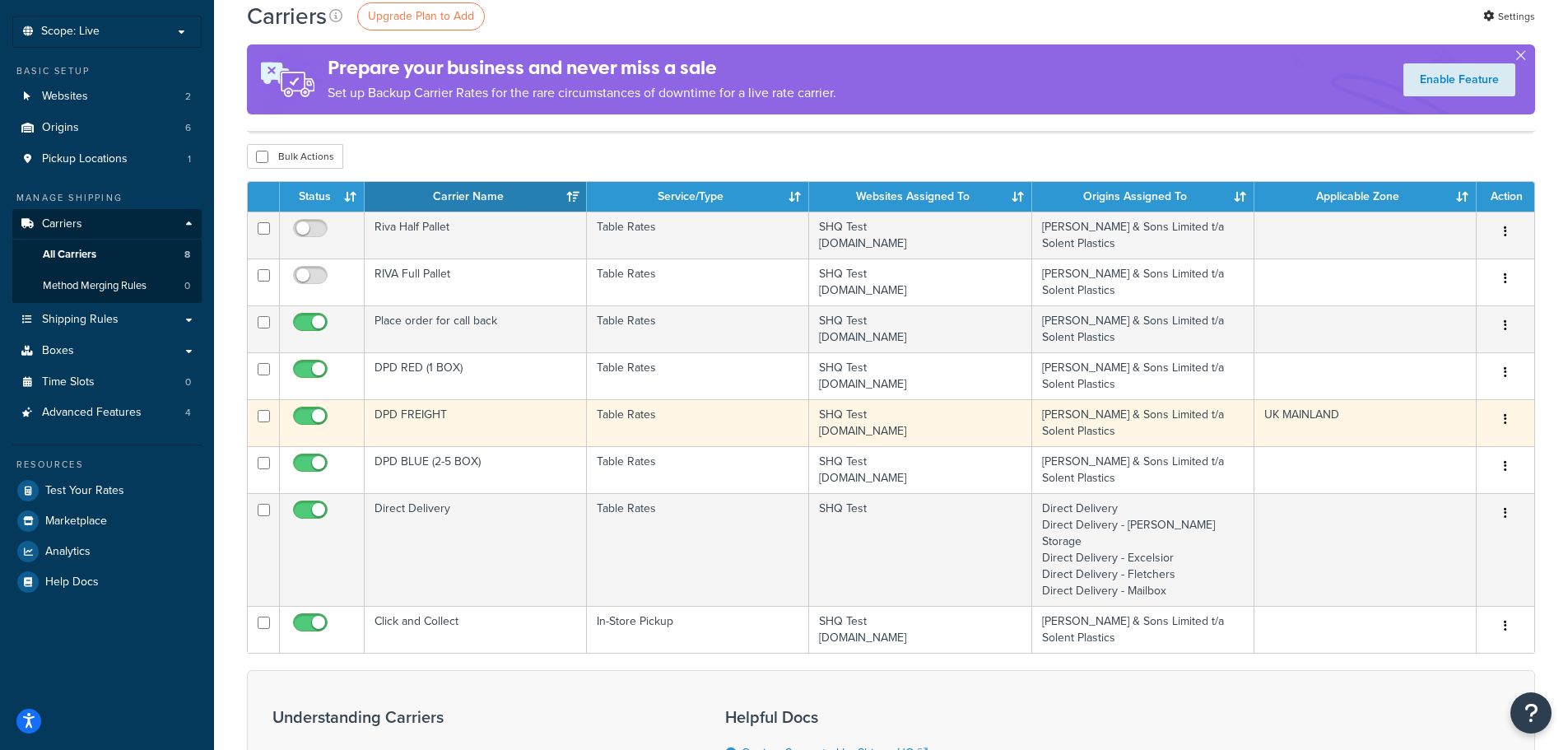
click at [468, 413] on td "DPD FREIGHT" at bounding box center [476, 422] width 222 height 47
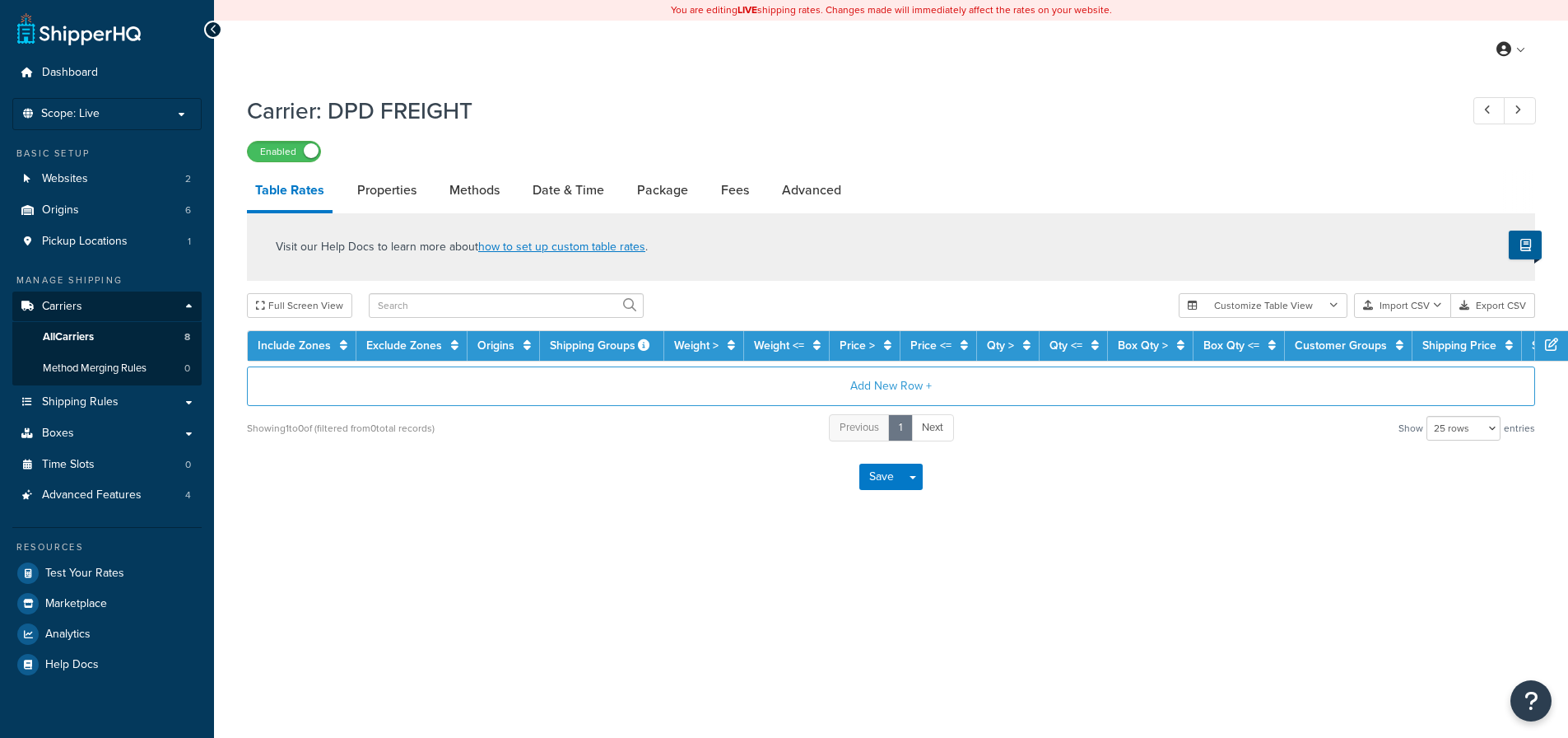
select select "25"
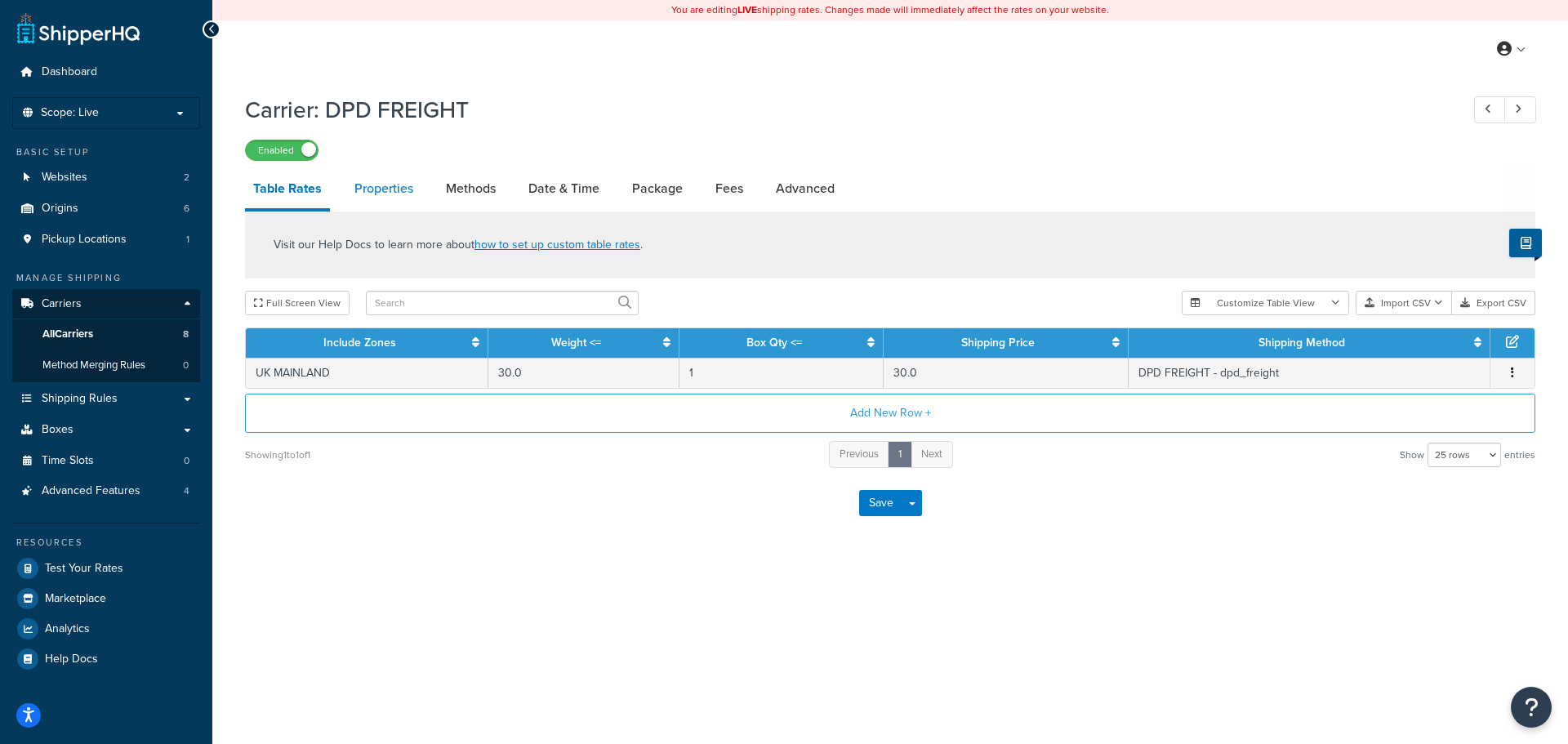
click at [388, 189] on link "Properties" at bounding box center [384, 188] width 75 height 39
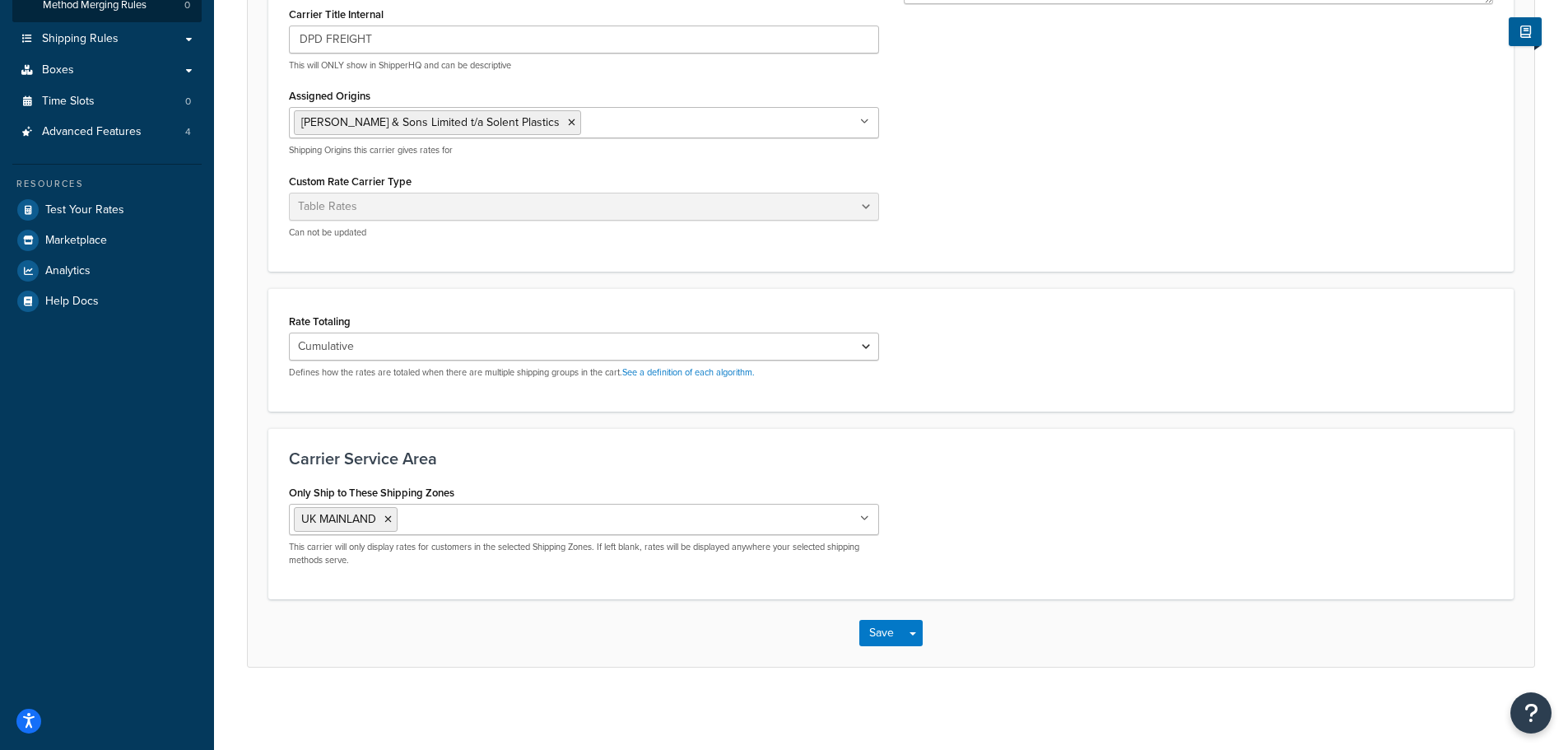
scroll to position [34, 0]
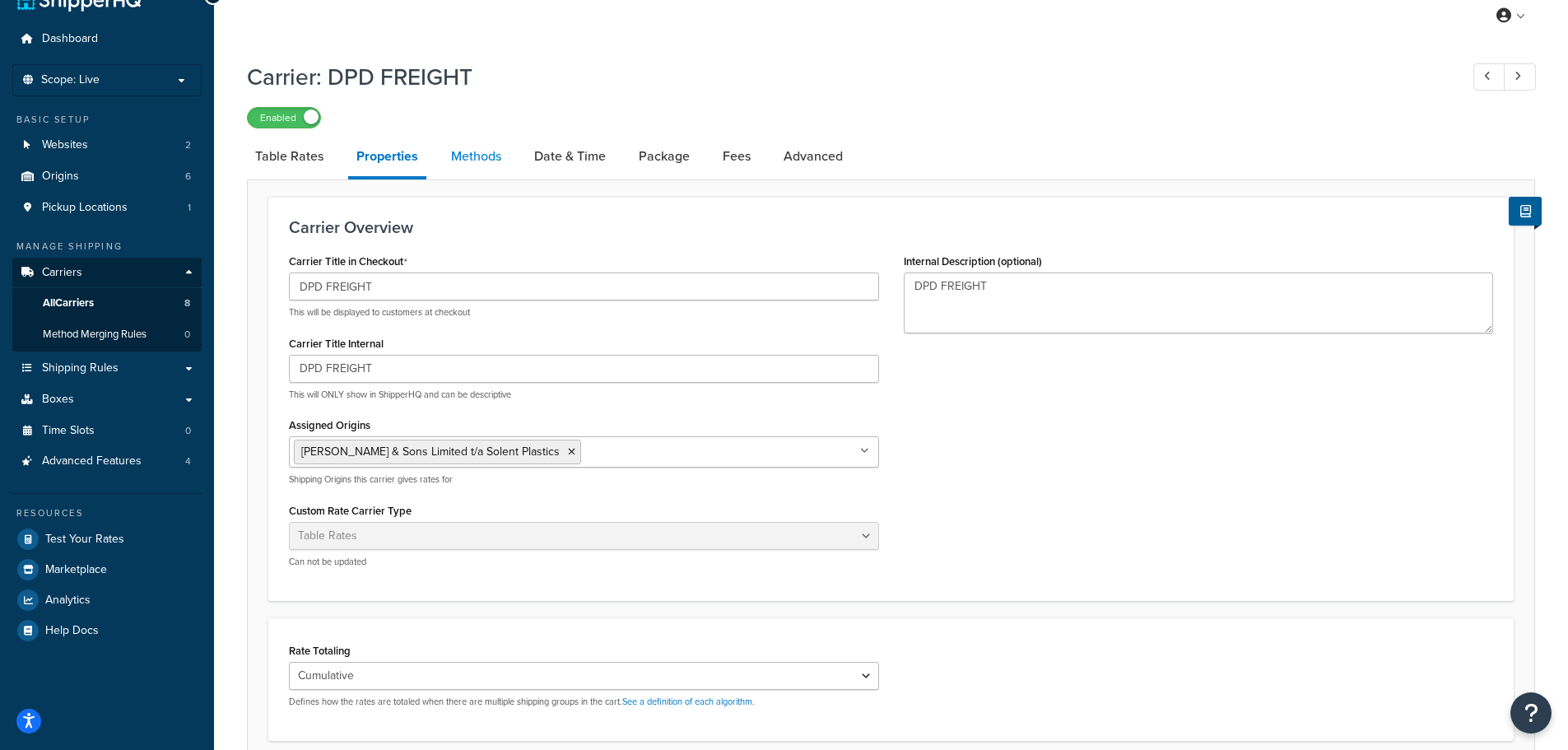
click at [450, 147] on link "Methods" at bounding box center [476, 156] width 67 height 40
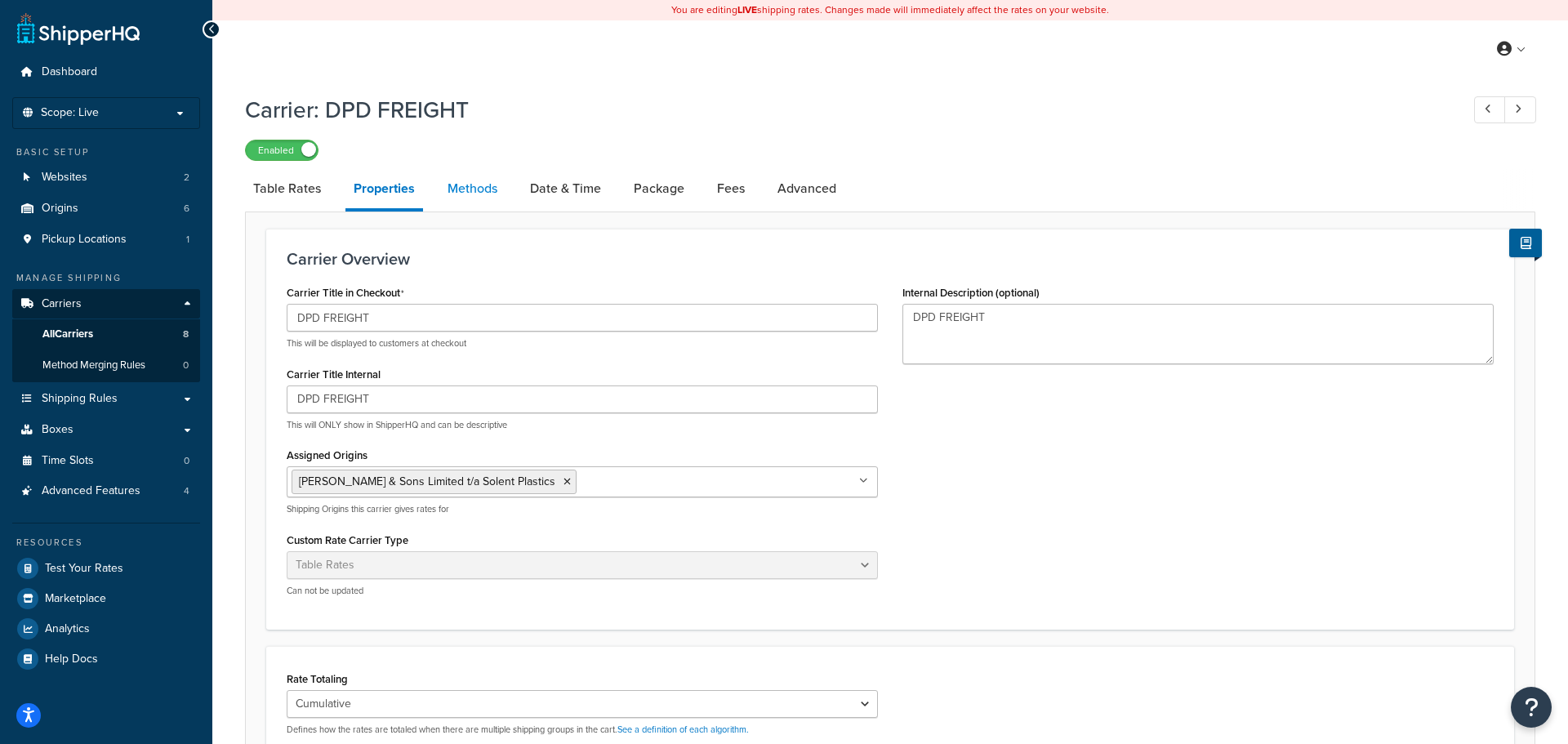
select select "25"
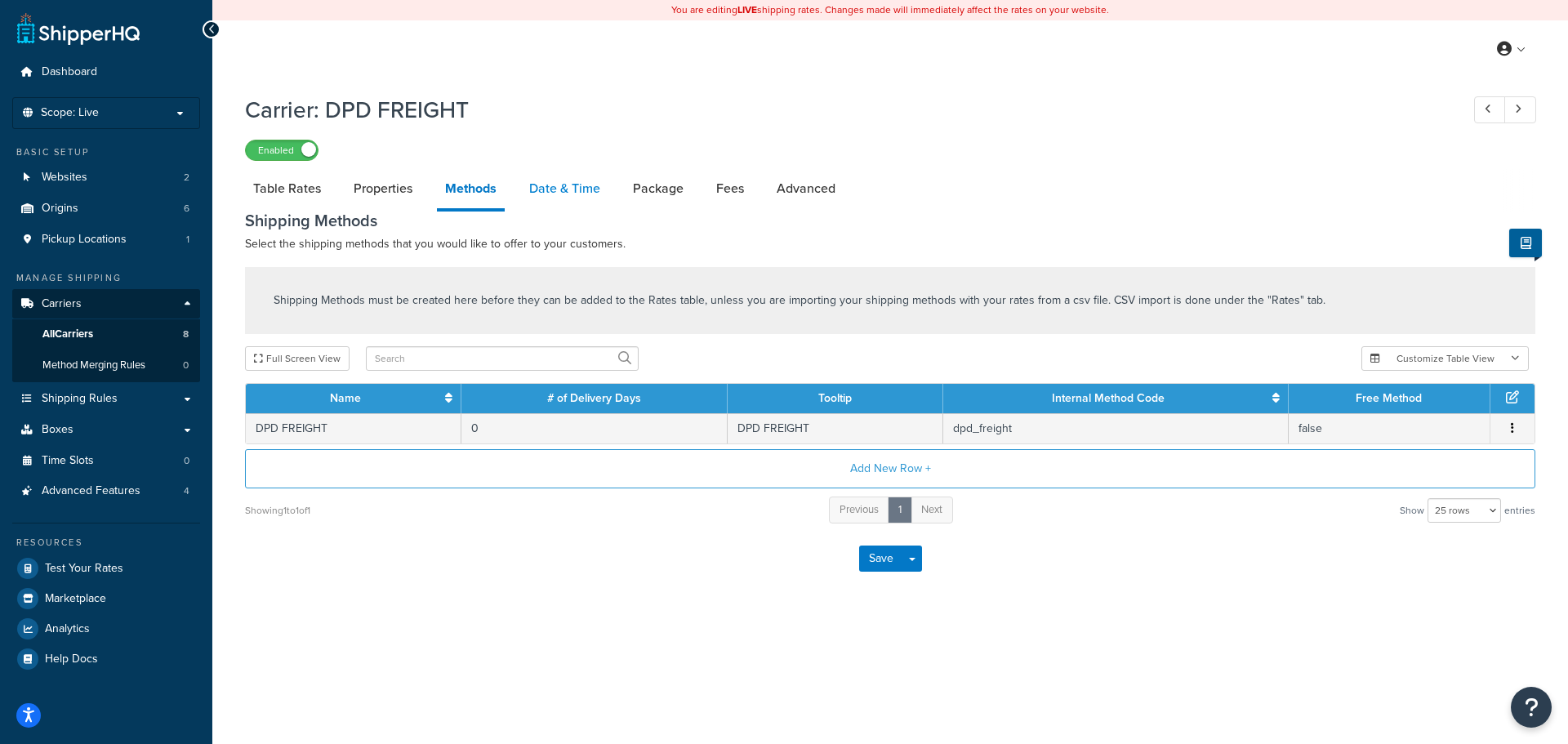
click at [558, 184] on link "Date & Time" at bounding box center [565, 188] width 88 height 39
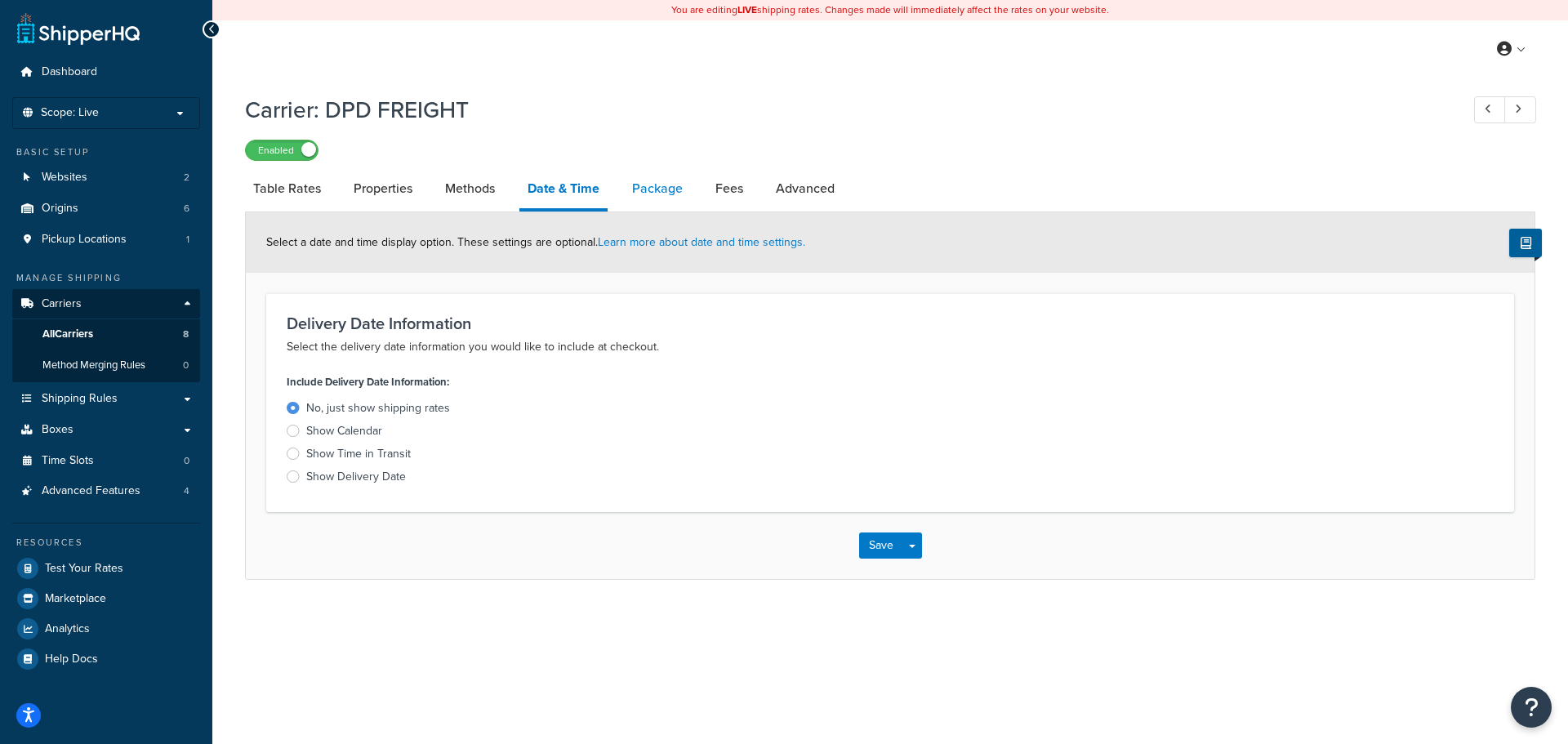
click at [640, 190] on link "Package" at bounding box center [656, 188] width 67 height 39
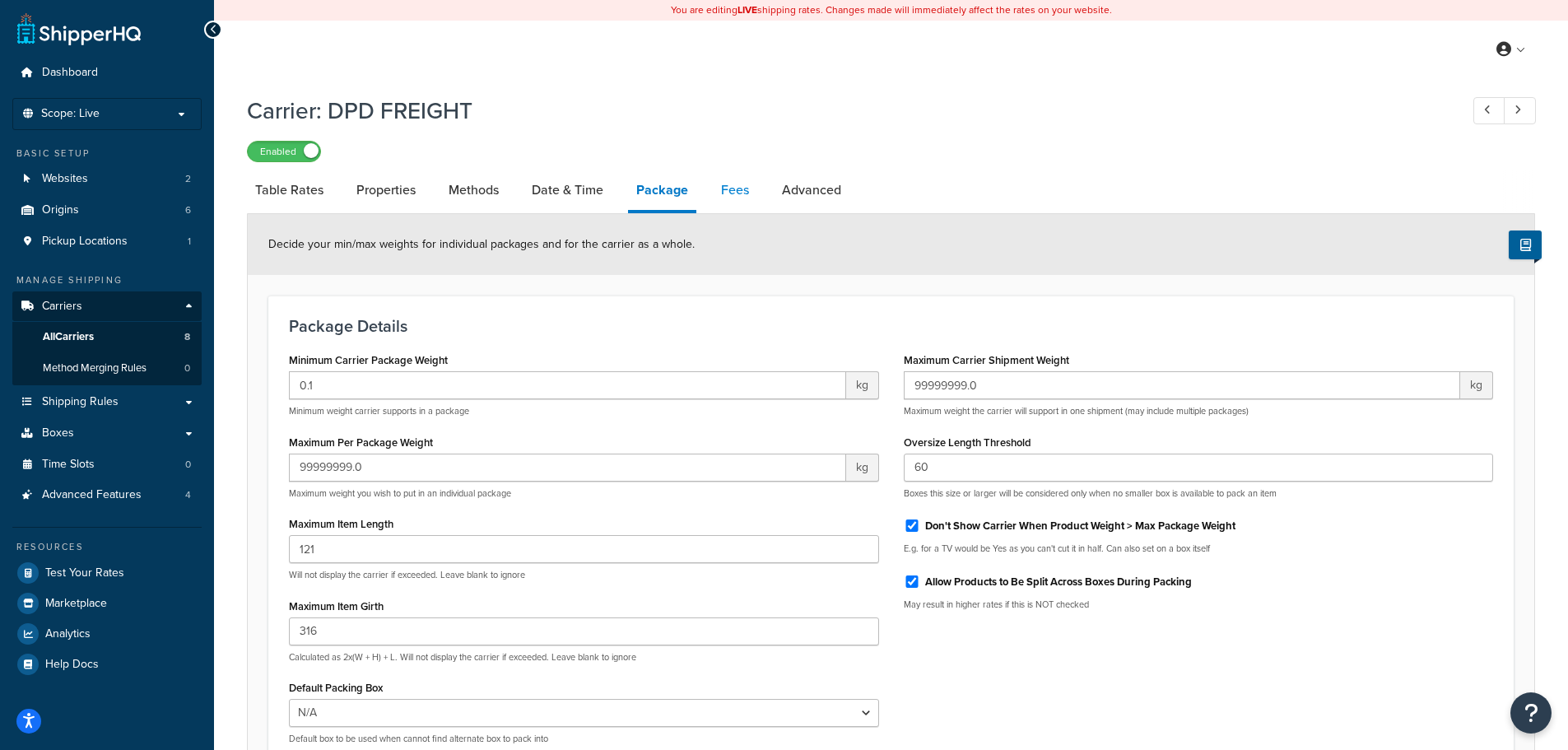
click at [733, 192] on link "Fees" at bounding box center [735, 189] width 44 height 40
select select "AFTER"
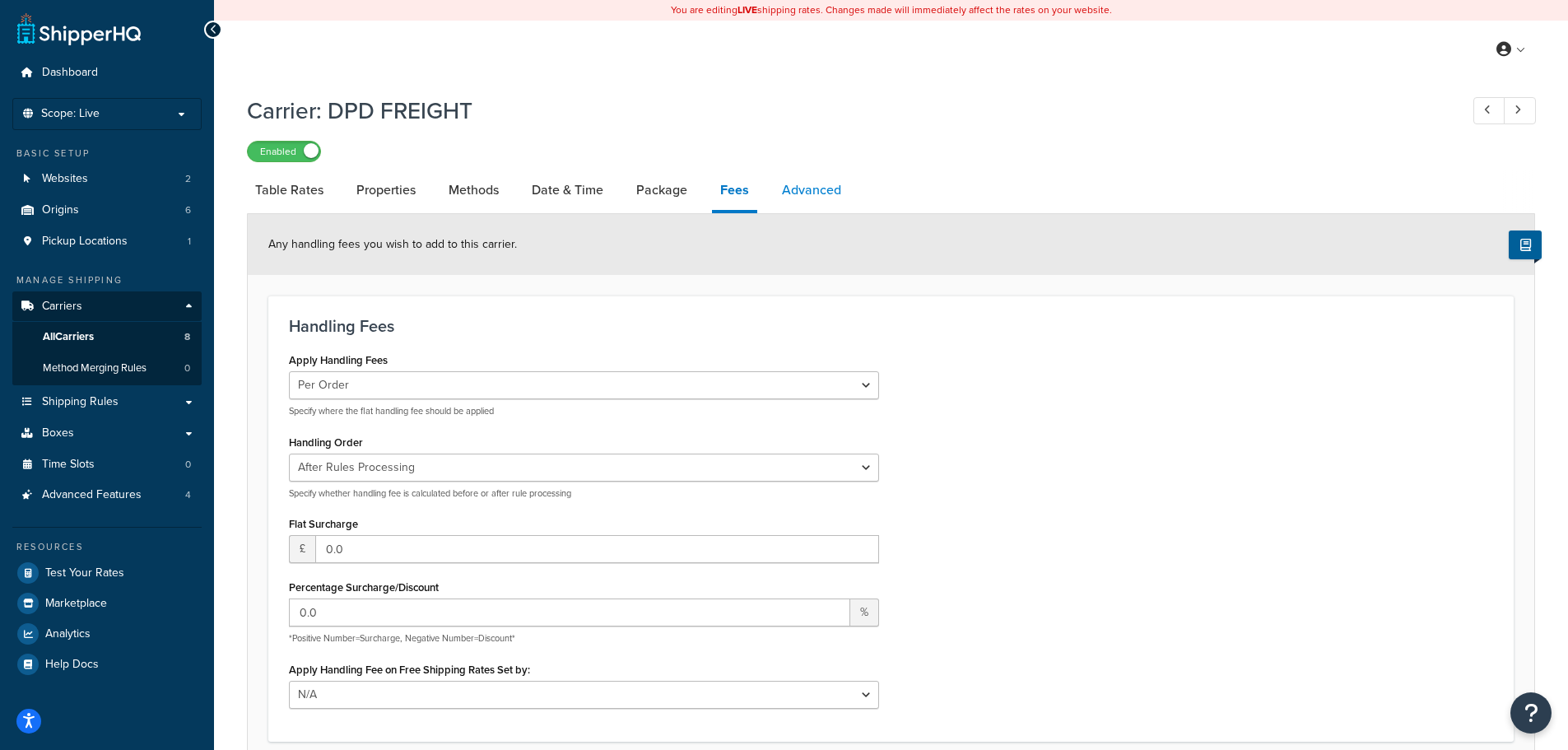
click at [818, 193] on link "Advanced" at bounding box center [811, 189] width 75 height 40
select select "false"
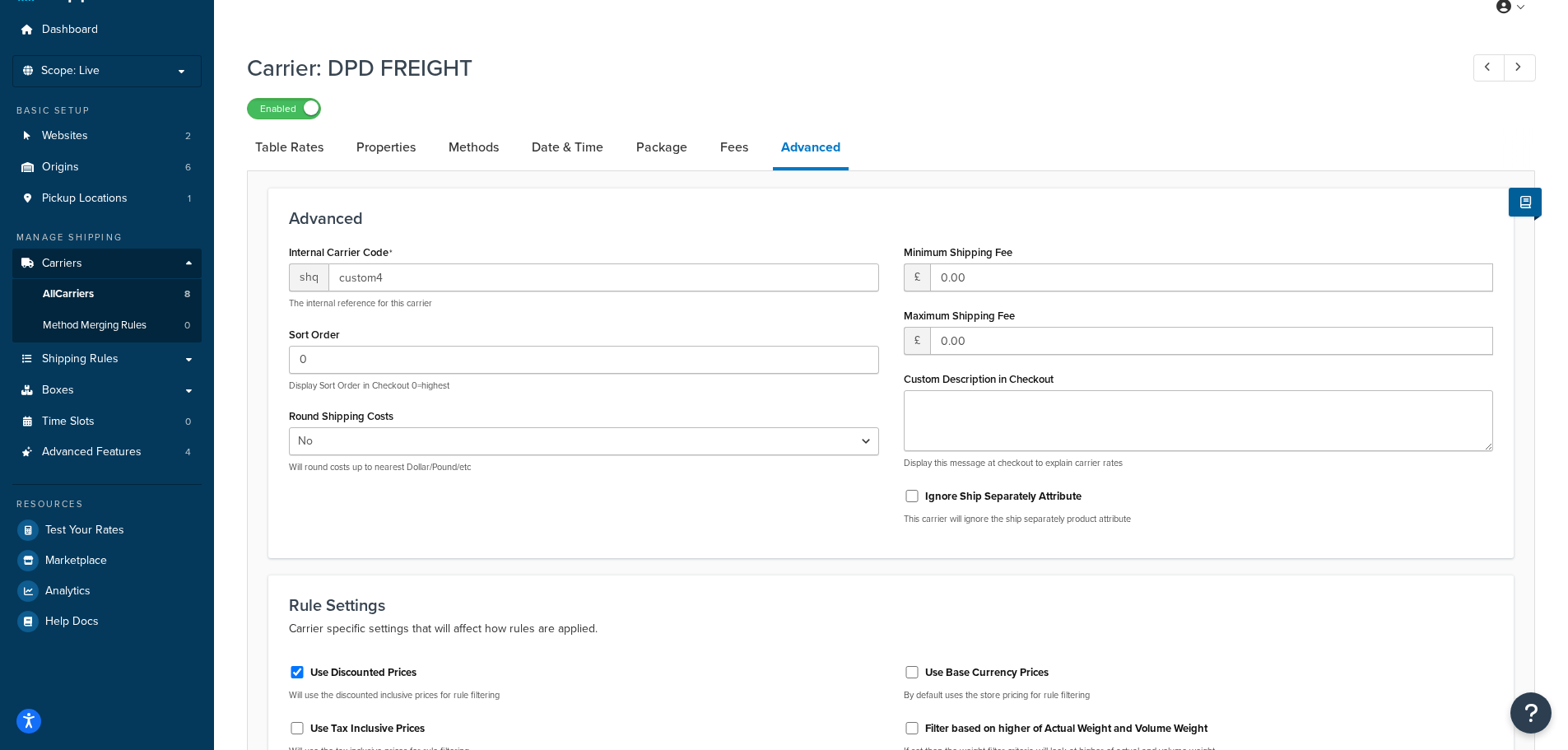
scroll to position [30, 0]
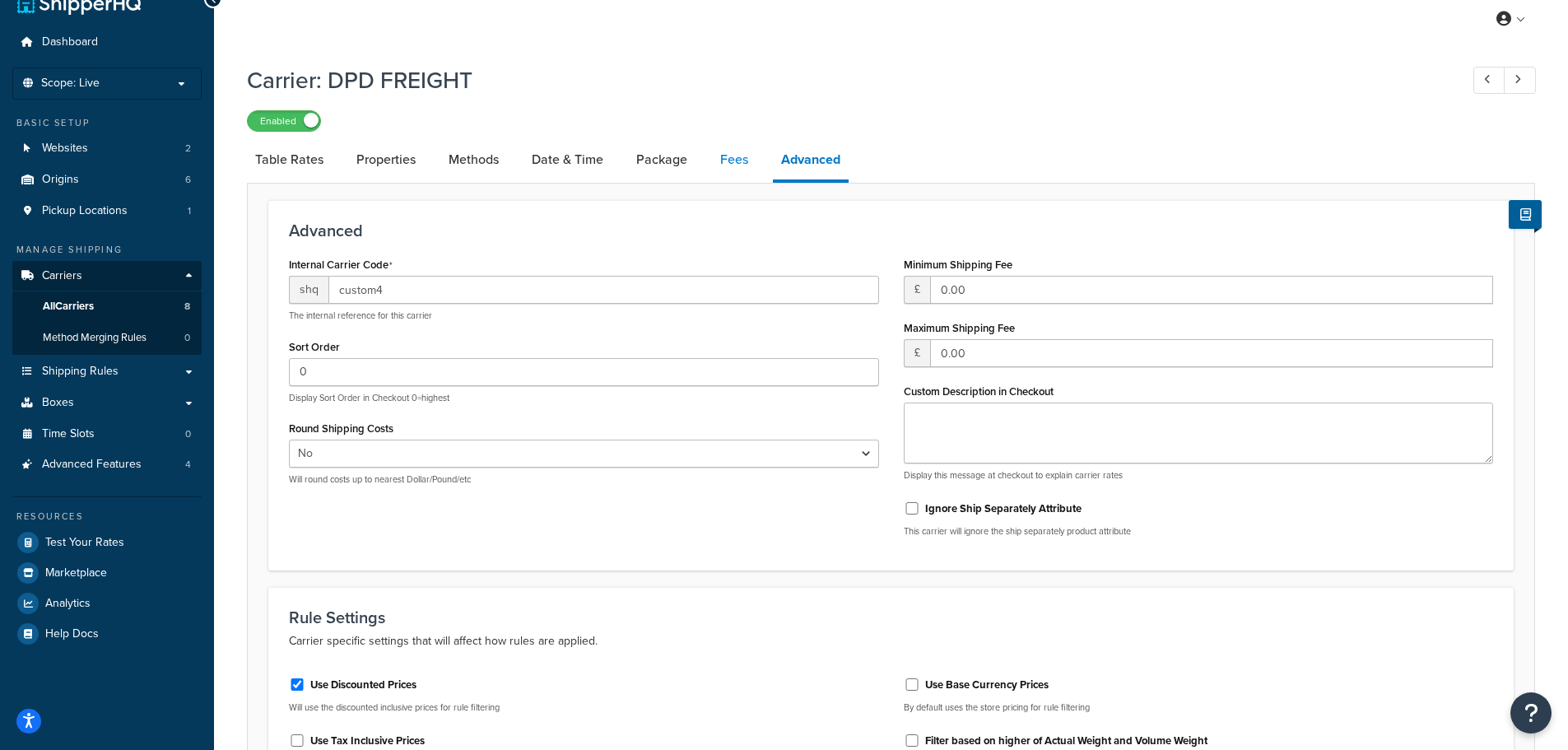
click at [733, 154] on link "Fees" at bounding box center [734, 159] width 44 height 40
select select "AFTER"
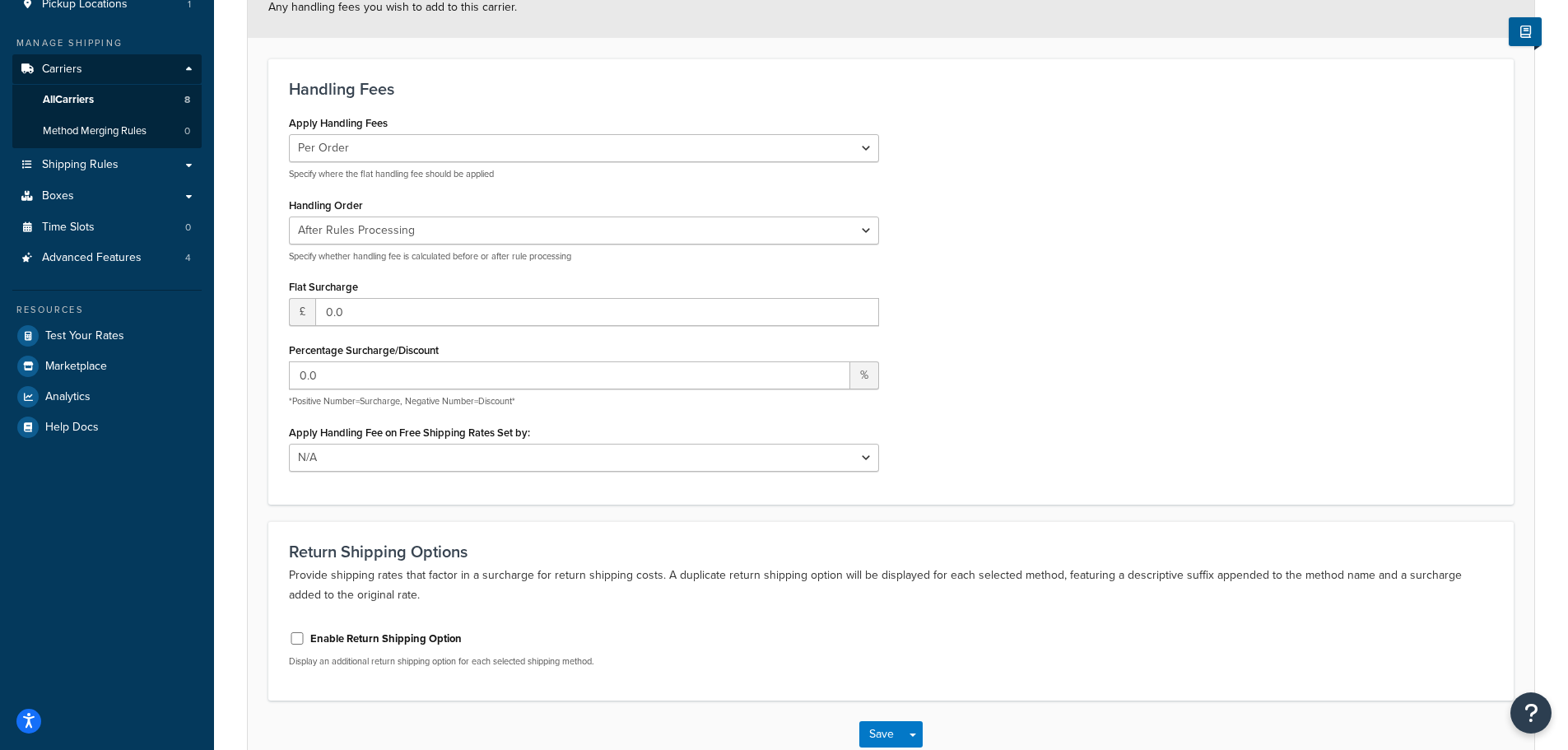
scroll to position [9, 0]
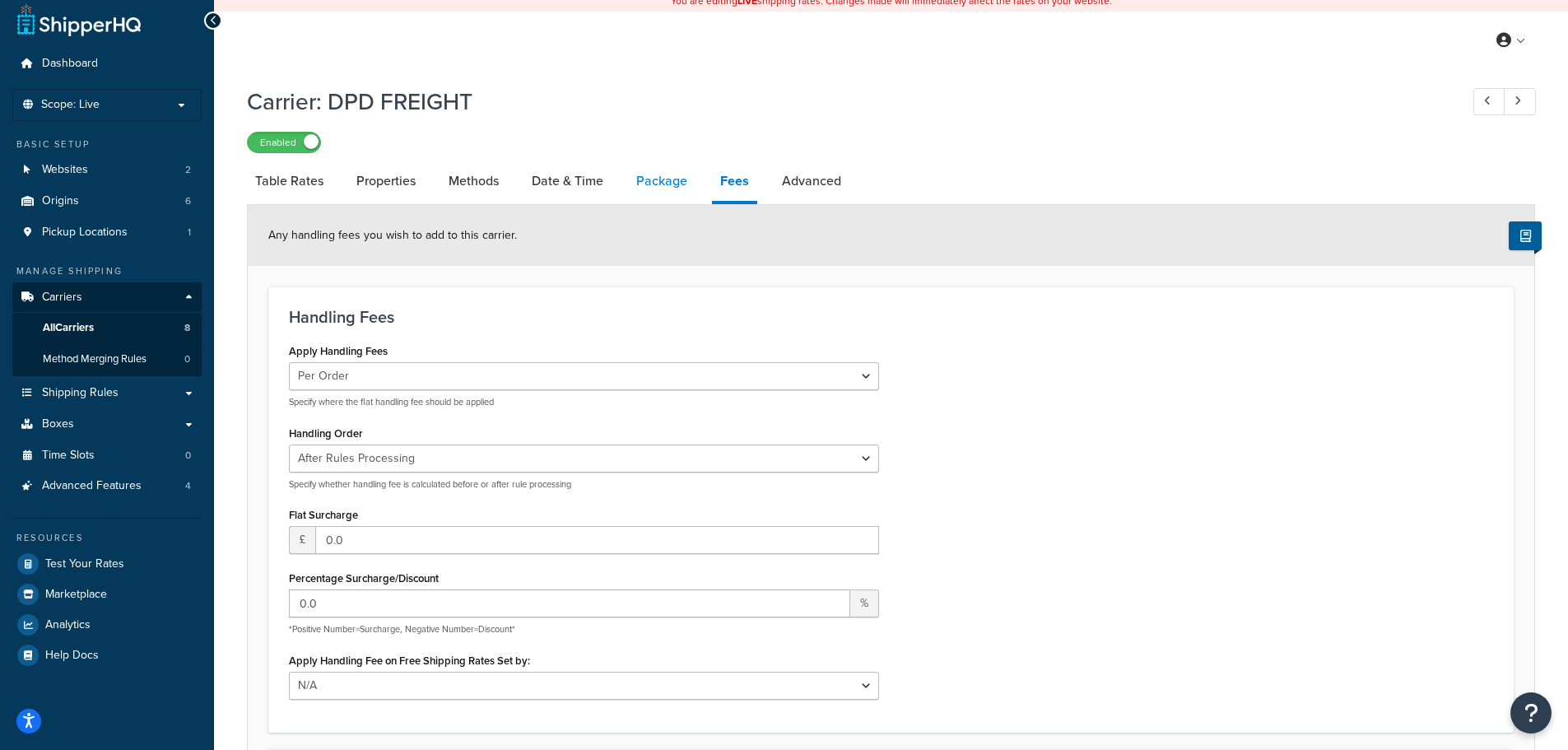
click at [653, 178] on link "Package" at bounding box center [661, 181] width 67 height 40
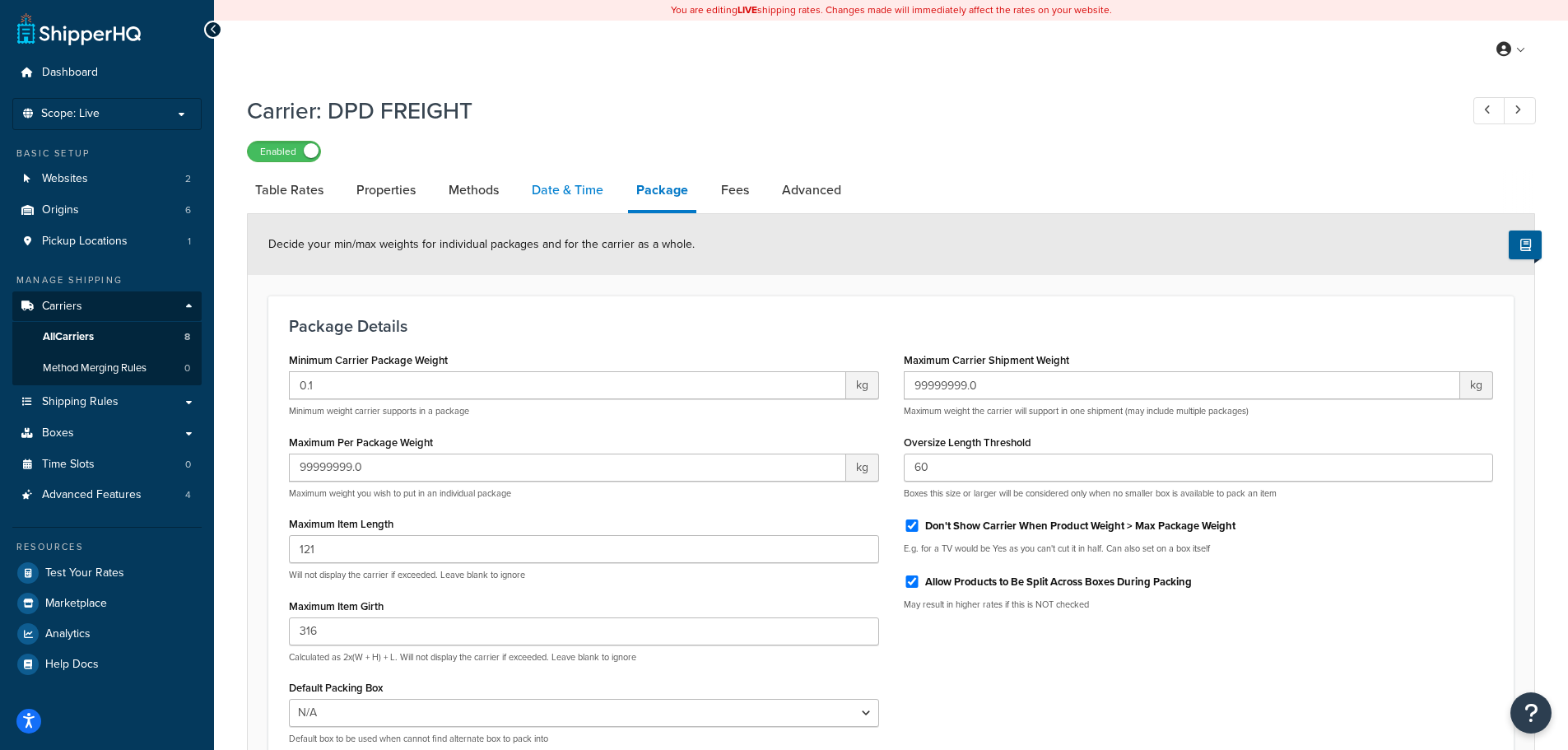
click at [557, 186] on link "Date & Time" at bounding box center [568, 189] width 88 height 40
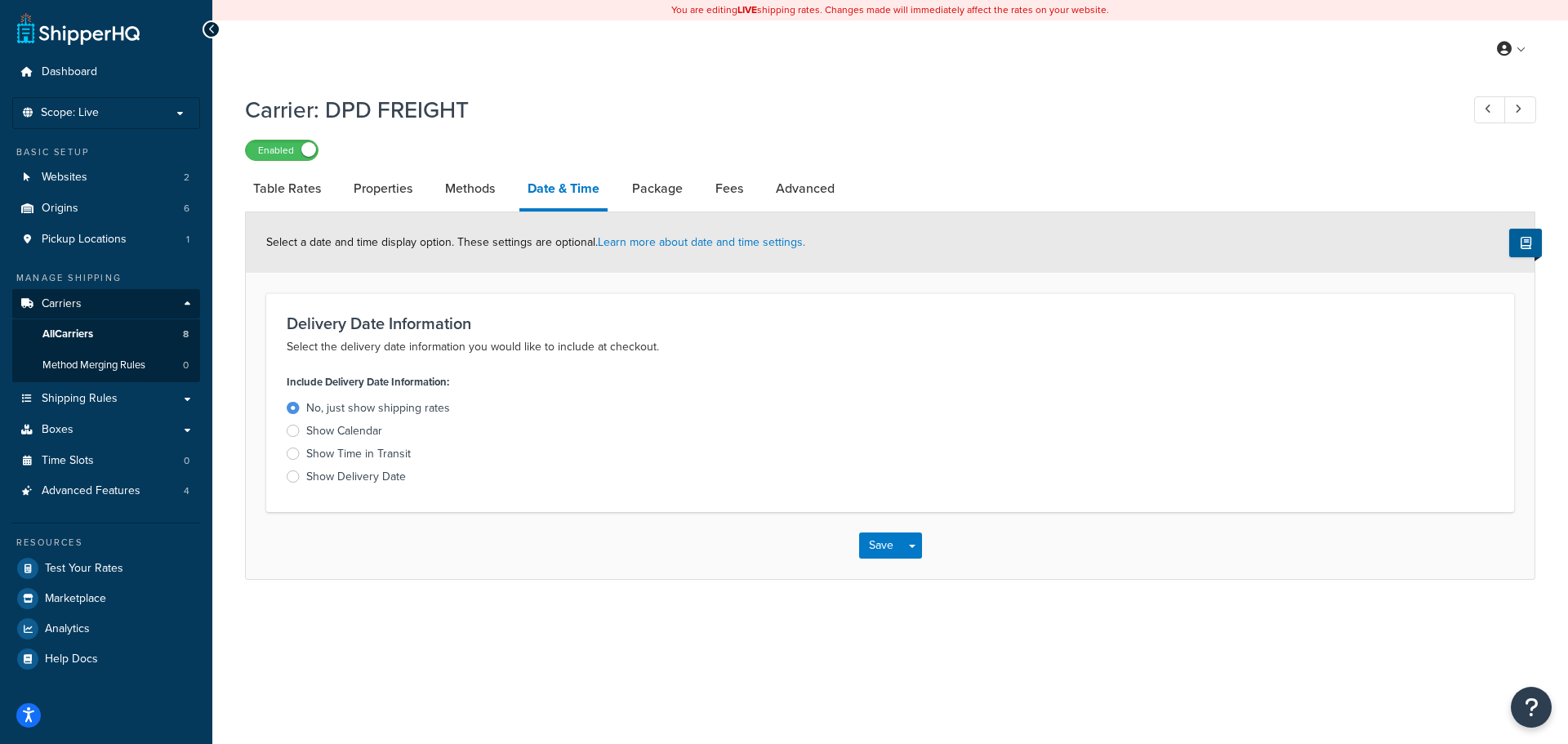
click at [445, 168] on div "Carrier: DPD FREIGHT Enabled Table Rates Properties Methods Date & Time Package…" at bounding box center [890, 333] width 1290 height 494
click at [458, 188] on link "Methods" at bounding box center [469, 188] width 67 height 39
select select "25"
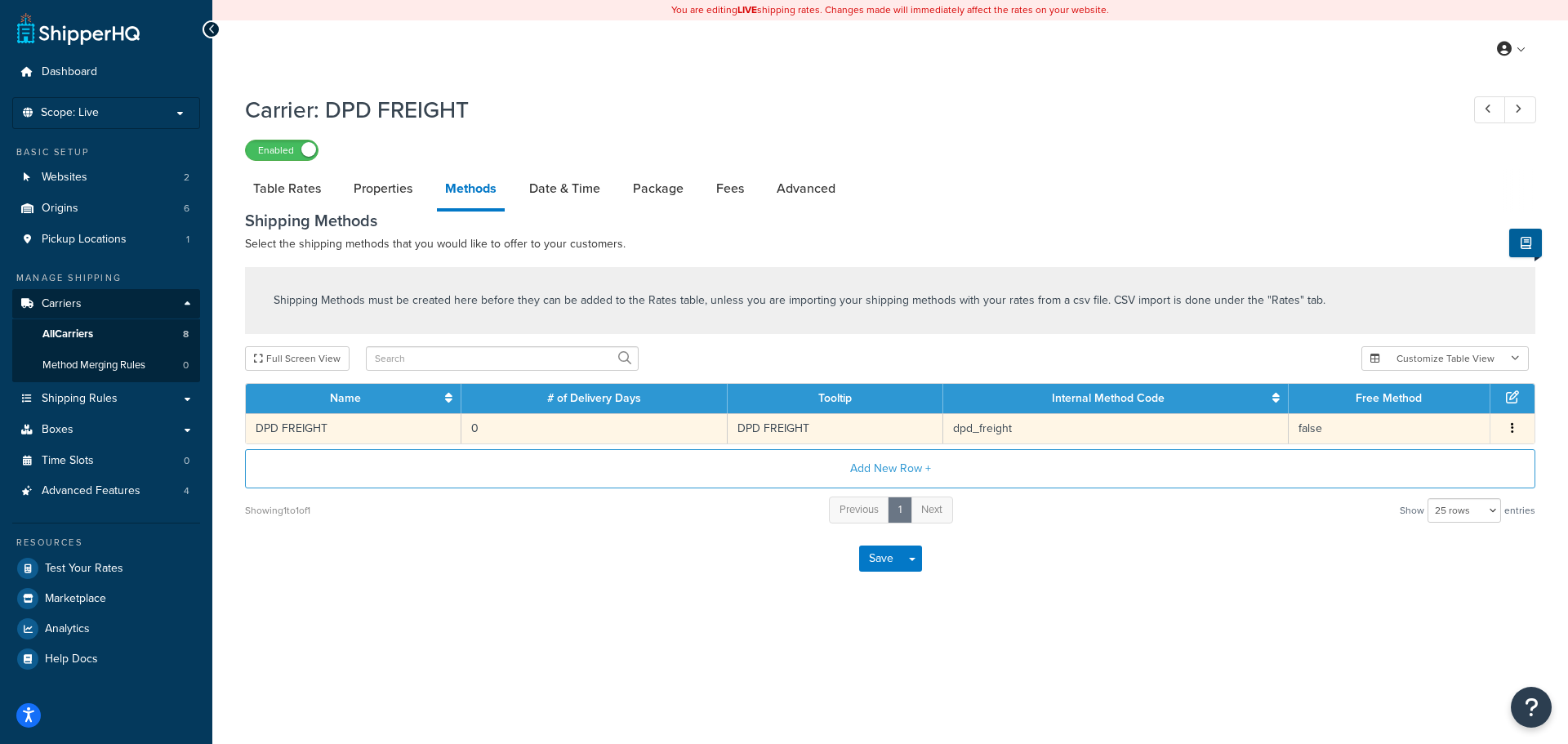
click at [819, 428] on td "DPD FREIGHT" at bounding box center [835, 428] width 216 height 30
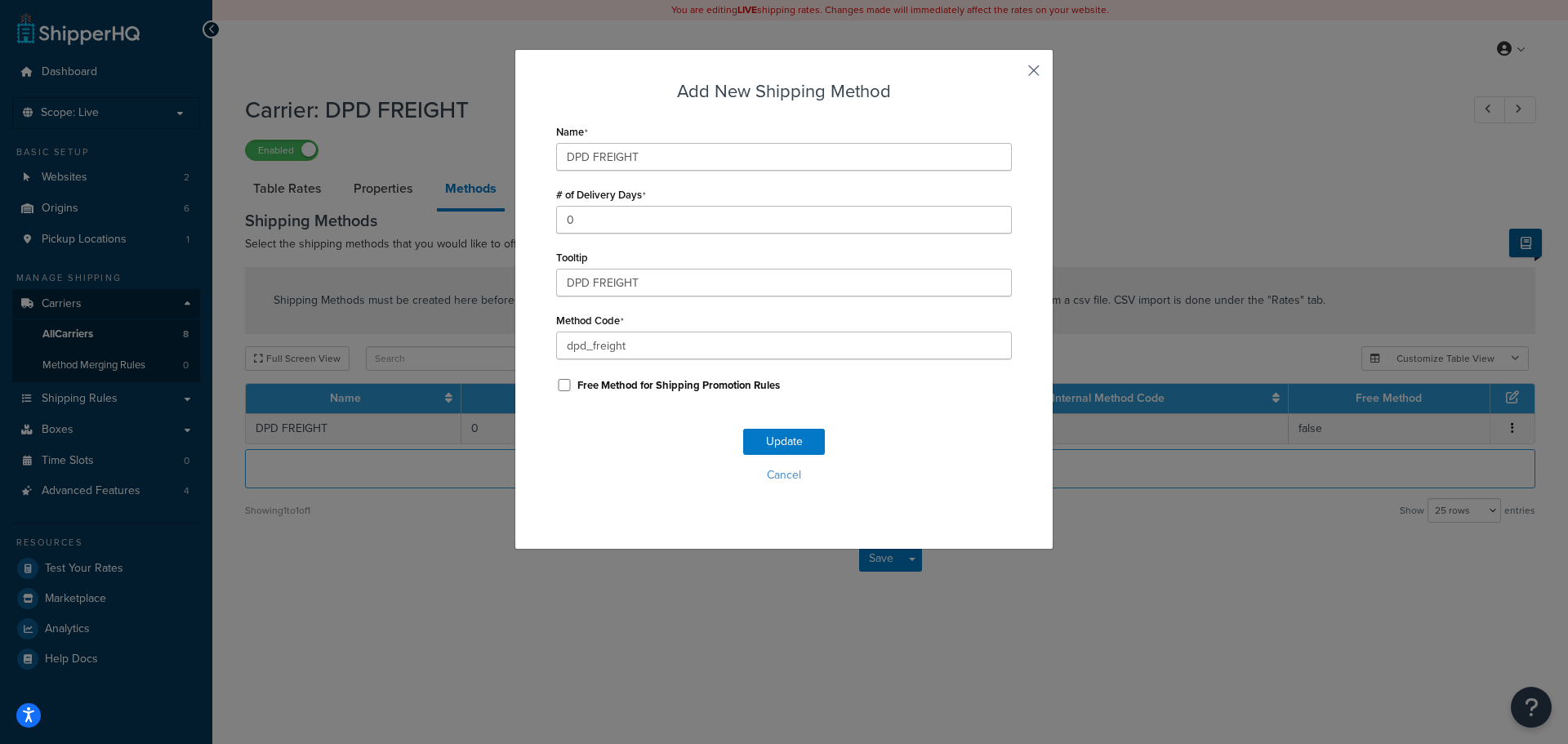
click at [1012, 75] on button "button" at bounding box center [1009, 77] width 4 height 4
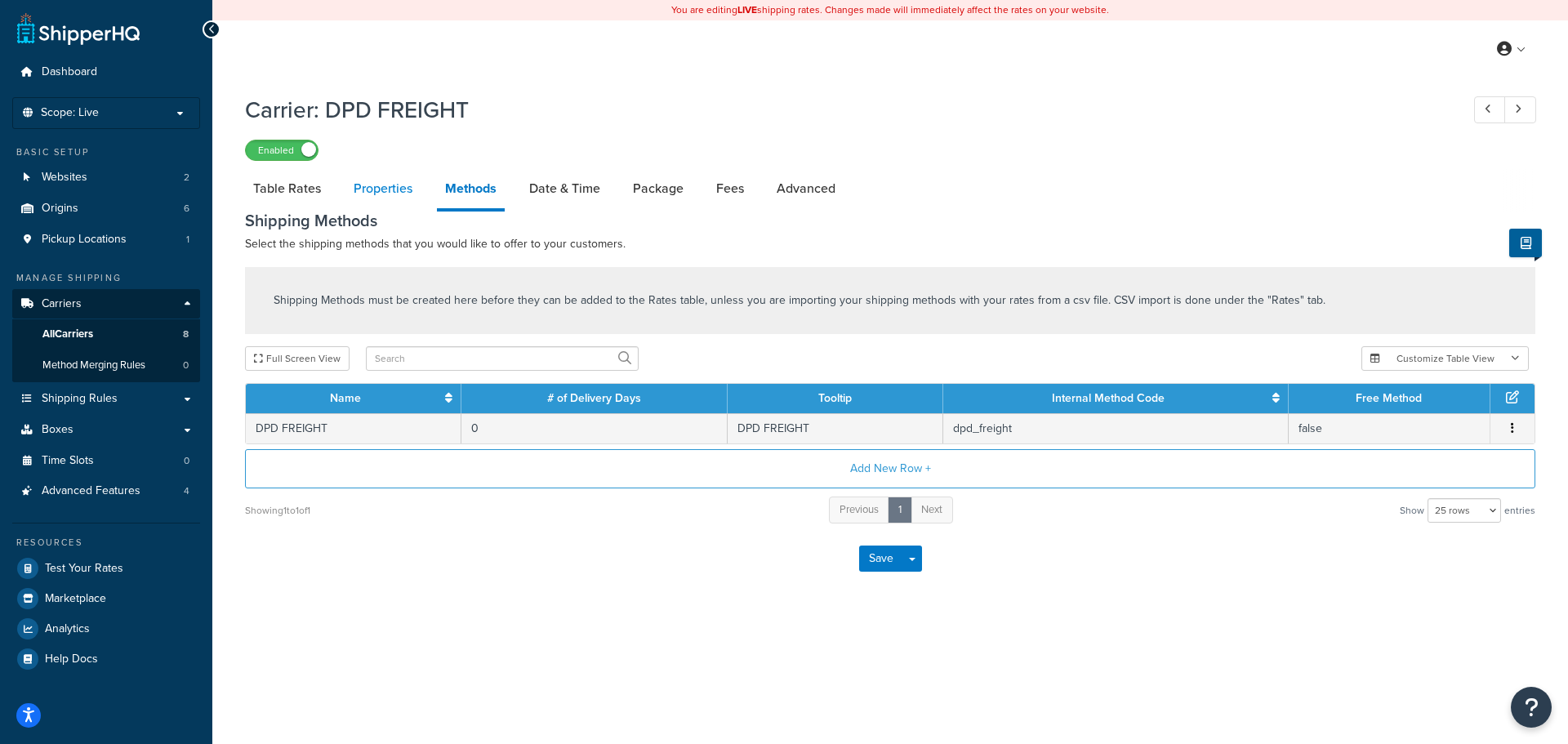
click at [401, 192] on link "Properties" at bounding box center [383, 188] width 75 height 39
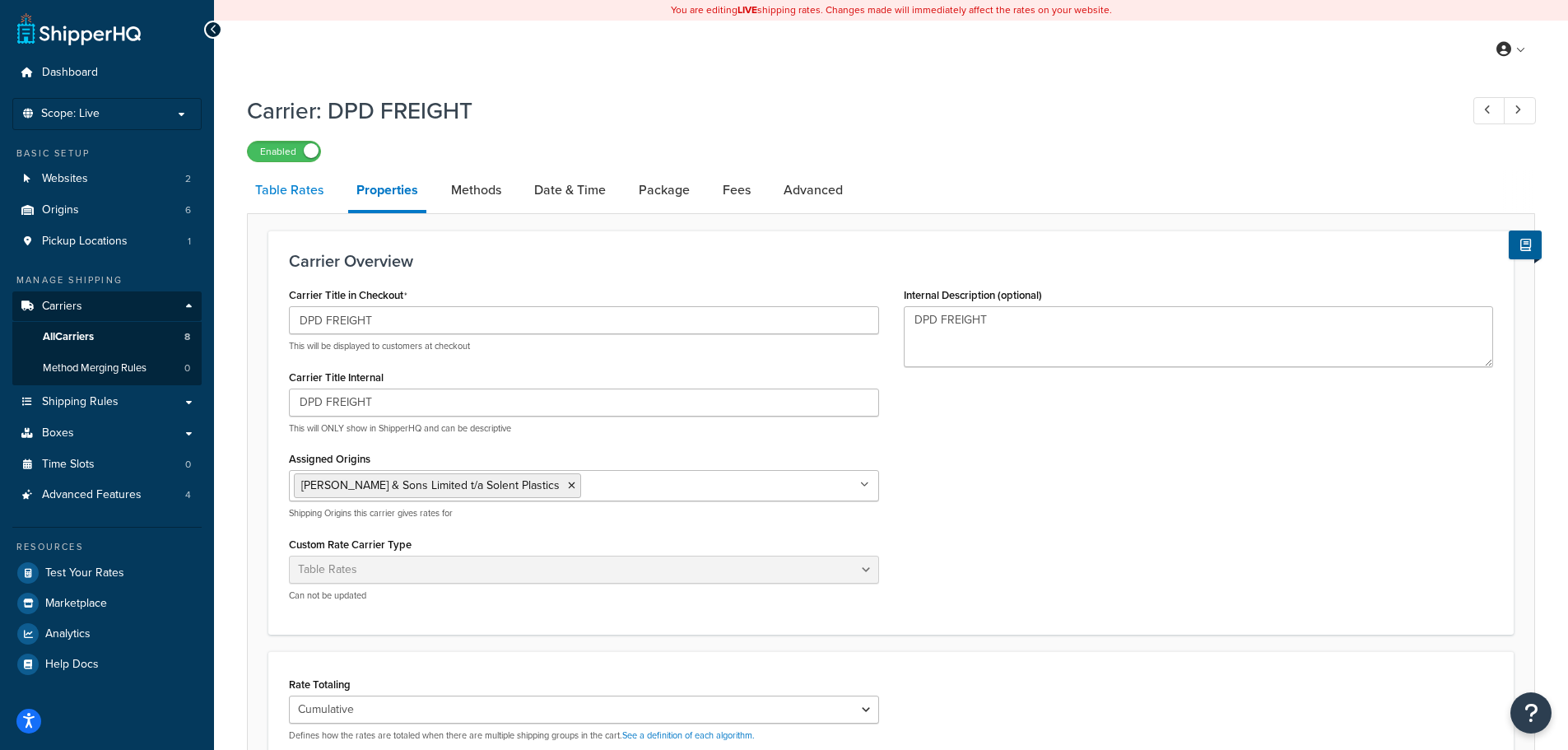
click at [285, 188] on link "Table Rates" at bounding box center [289, 189] width 85 height 40
select select "25"
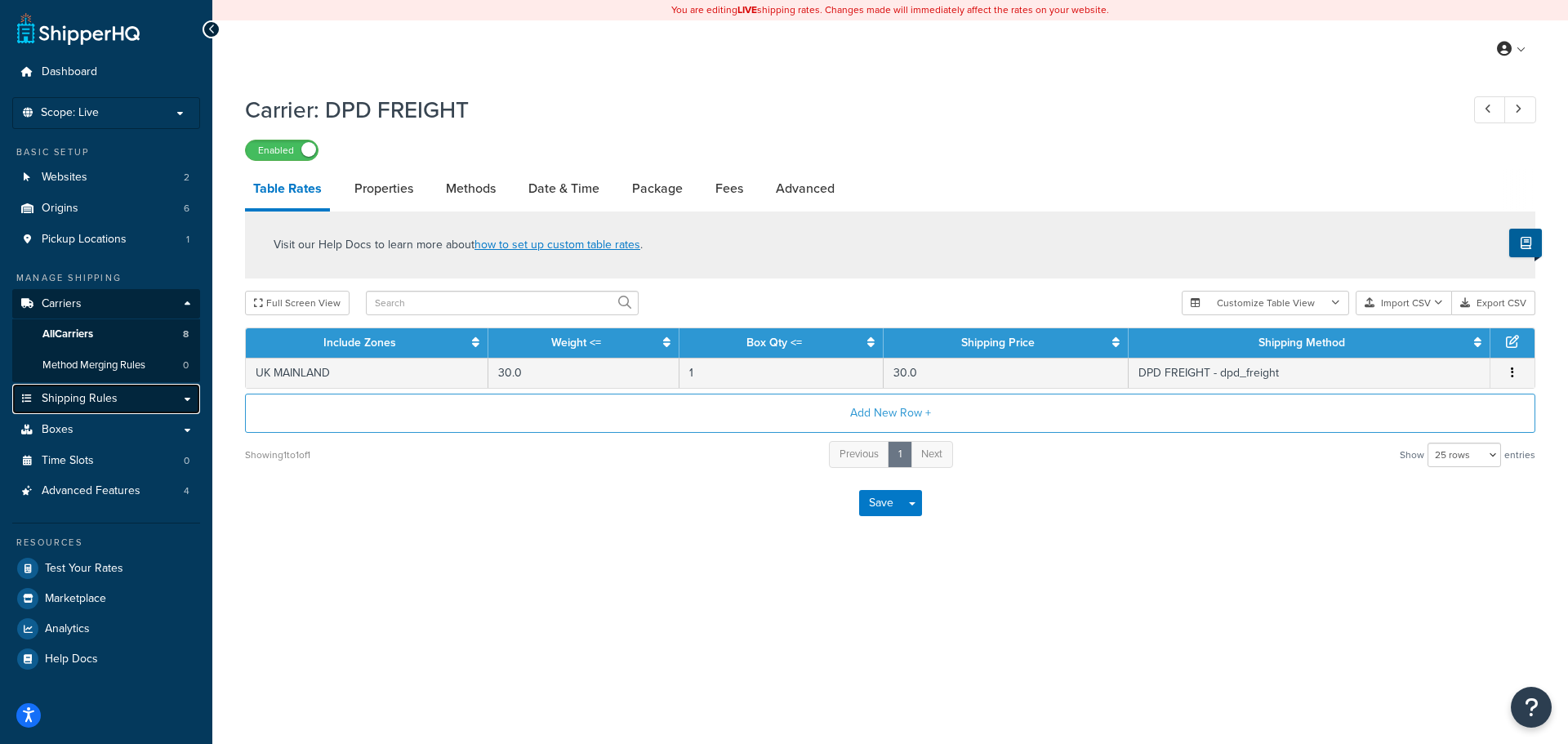
click at [124, 396] on link "Shipping Rules" at bounding box center [106, 398] width 188 height 30
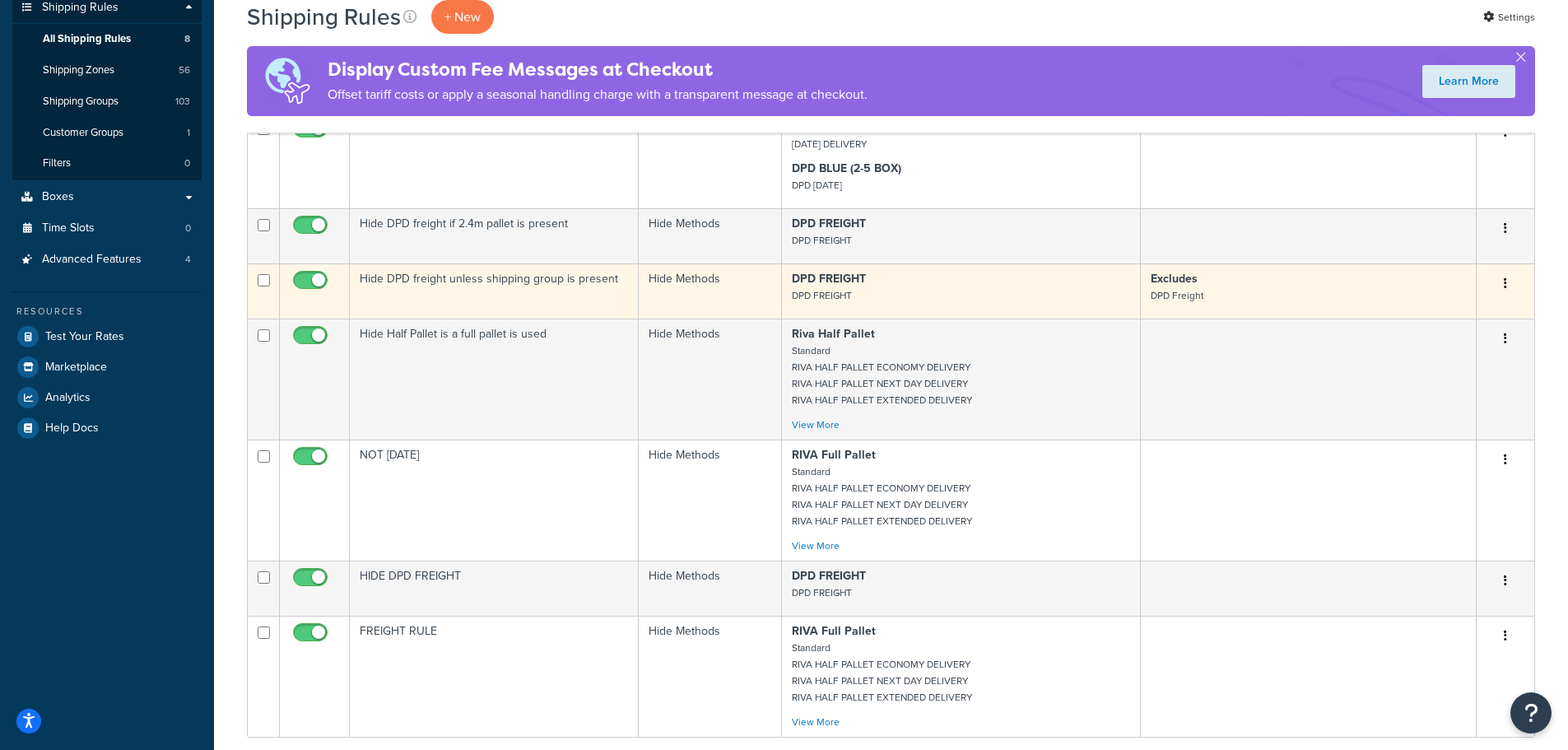
scroll to position [412, 0]
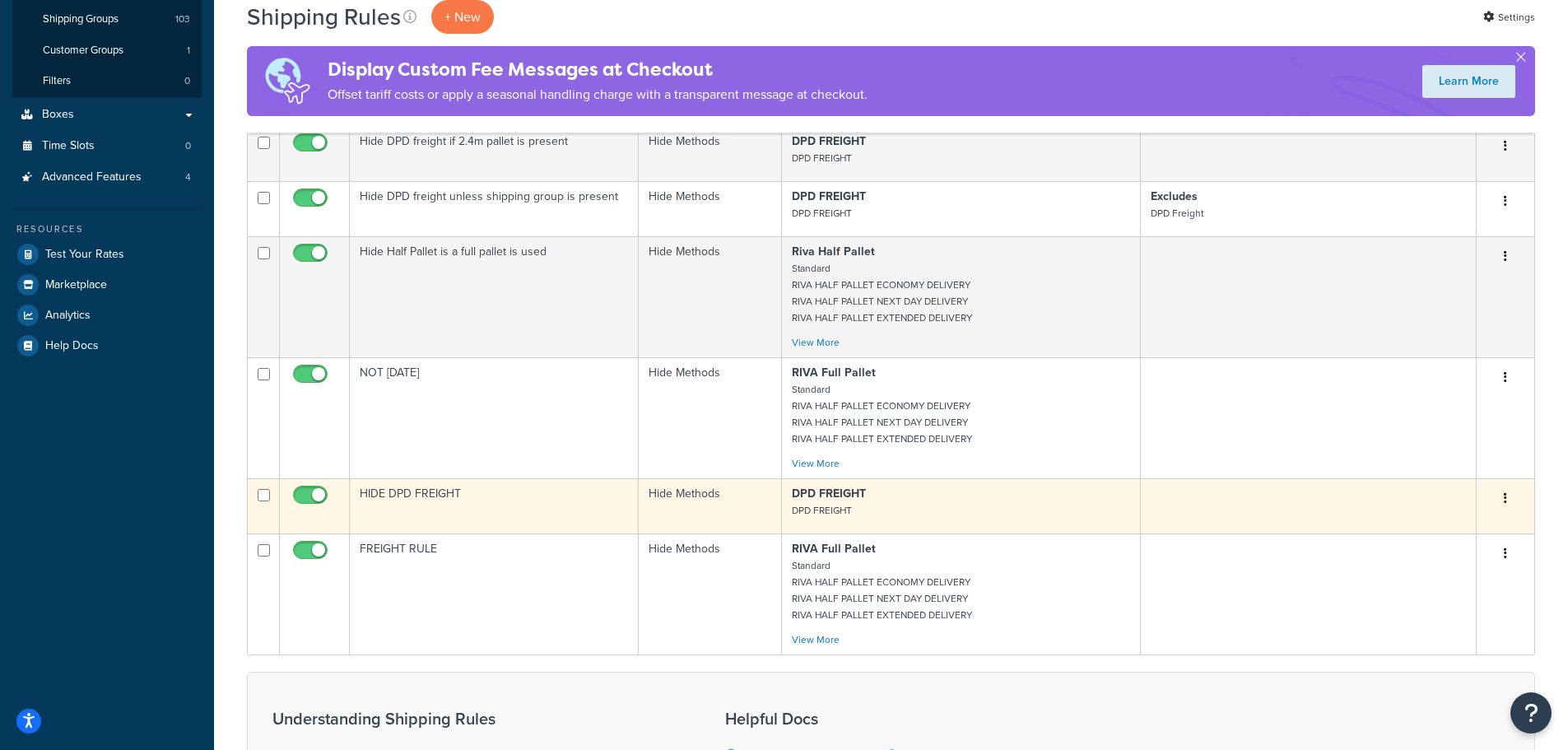
click at [496, 504] on td "HIDE DPD FREIGHT" at bounding box center [494, 506] width 288 height 55
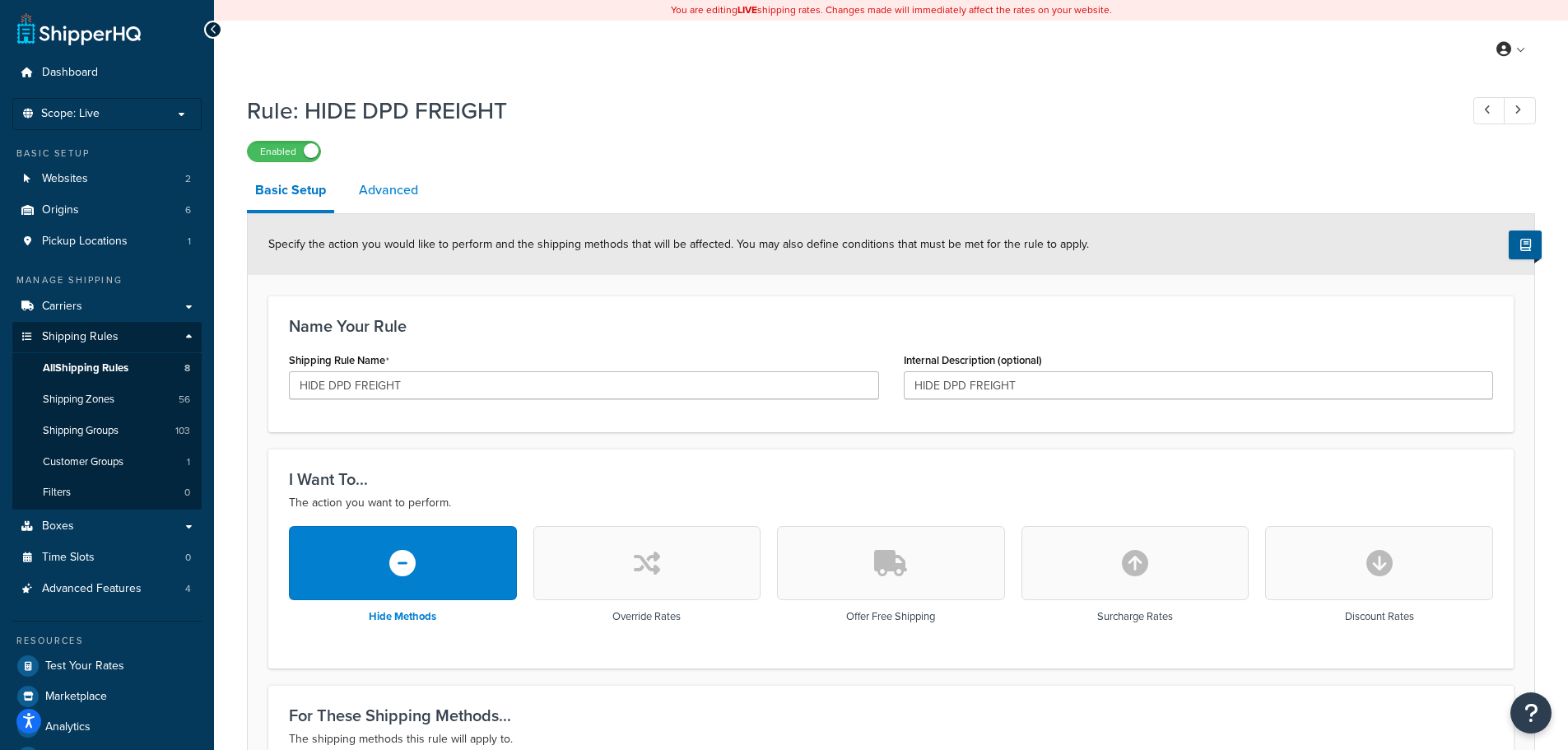
click at [394, 189] on link "Advanced" at bounding box center [389, 189] width 75 height 40
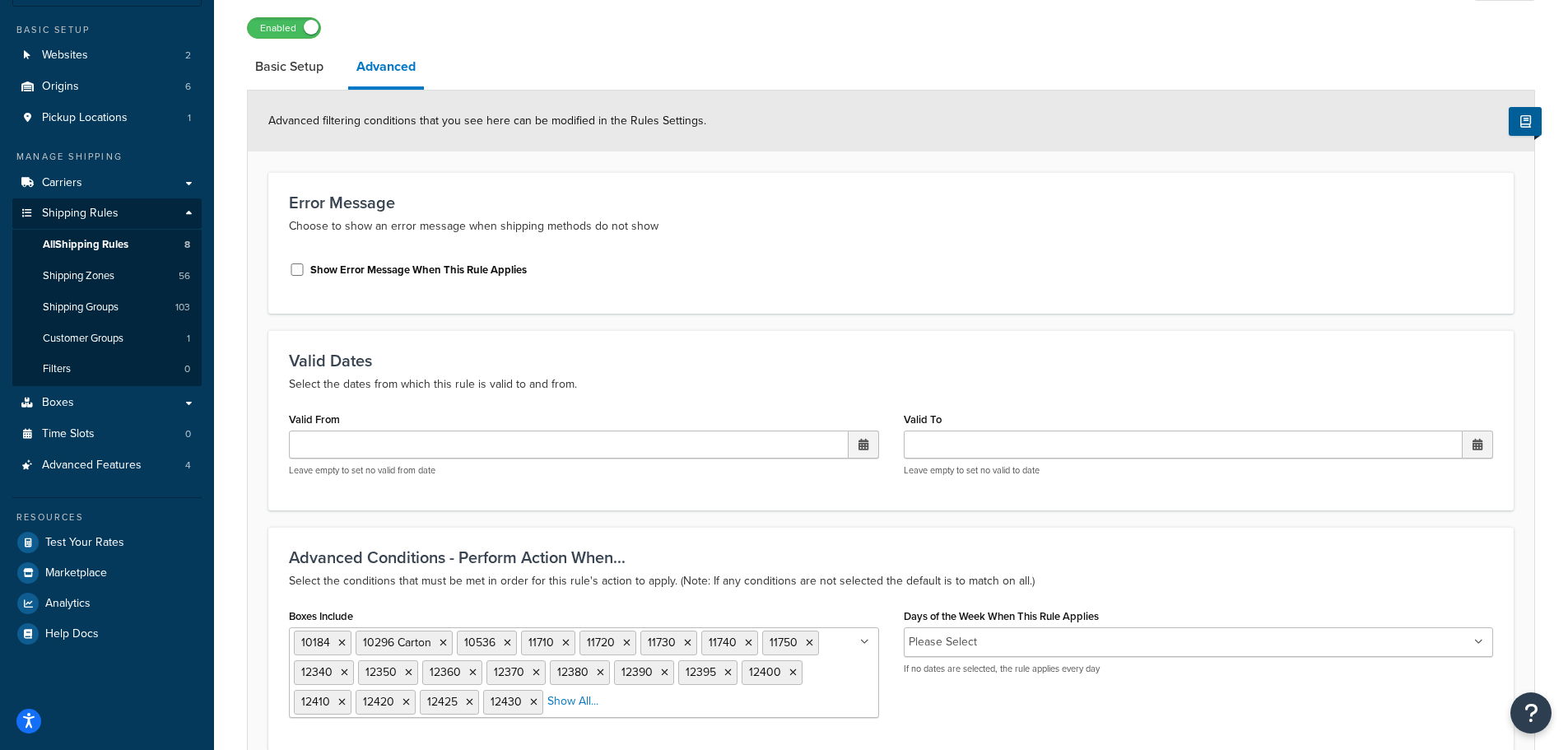
scroll to position [83, 0]
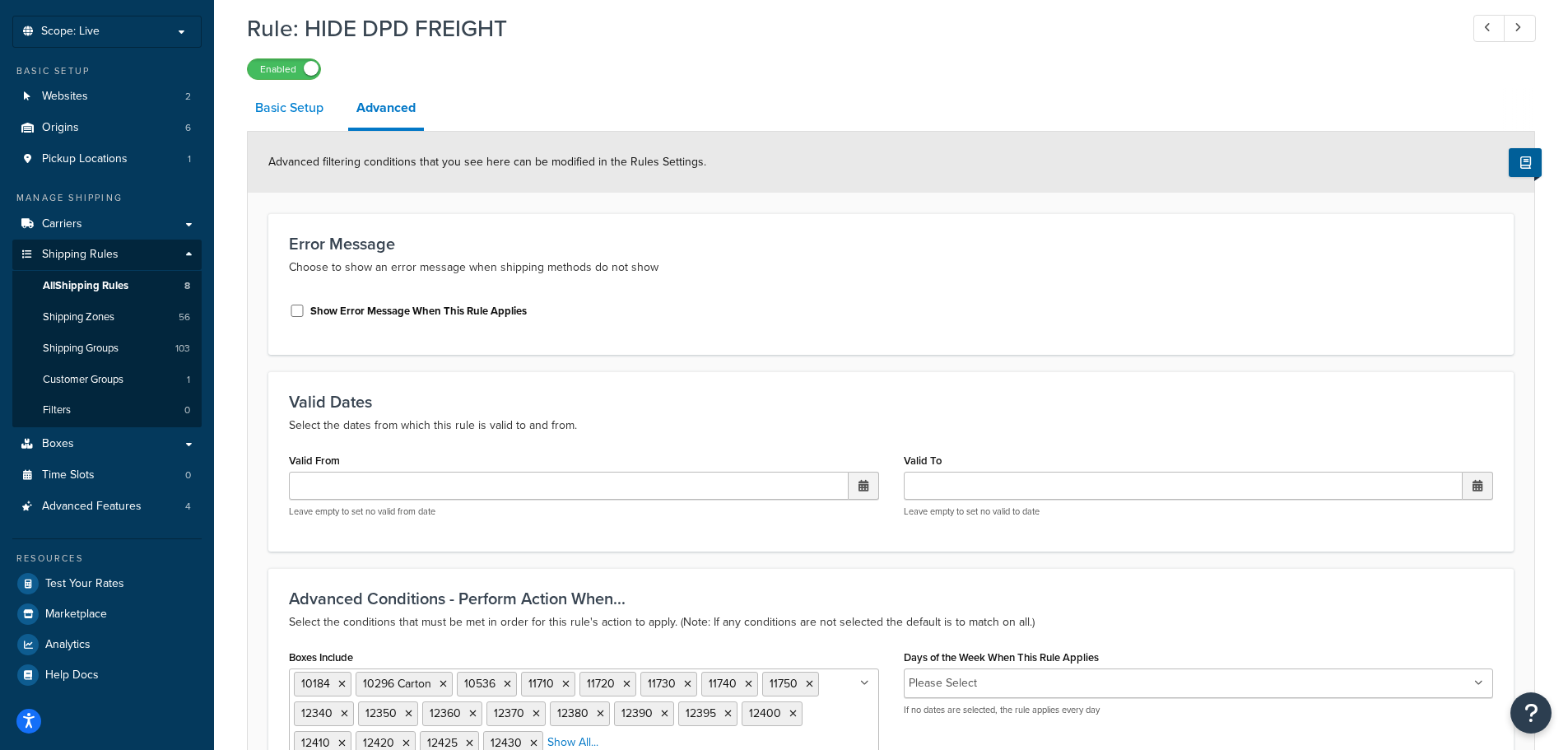
click at [272, 107] on link "Basic Setup" at bounding box center [289, 108] width 85 height 40
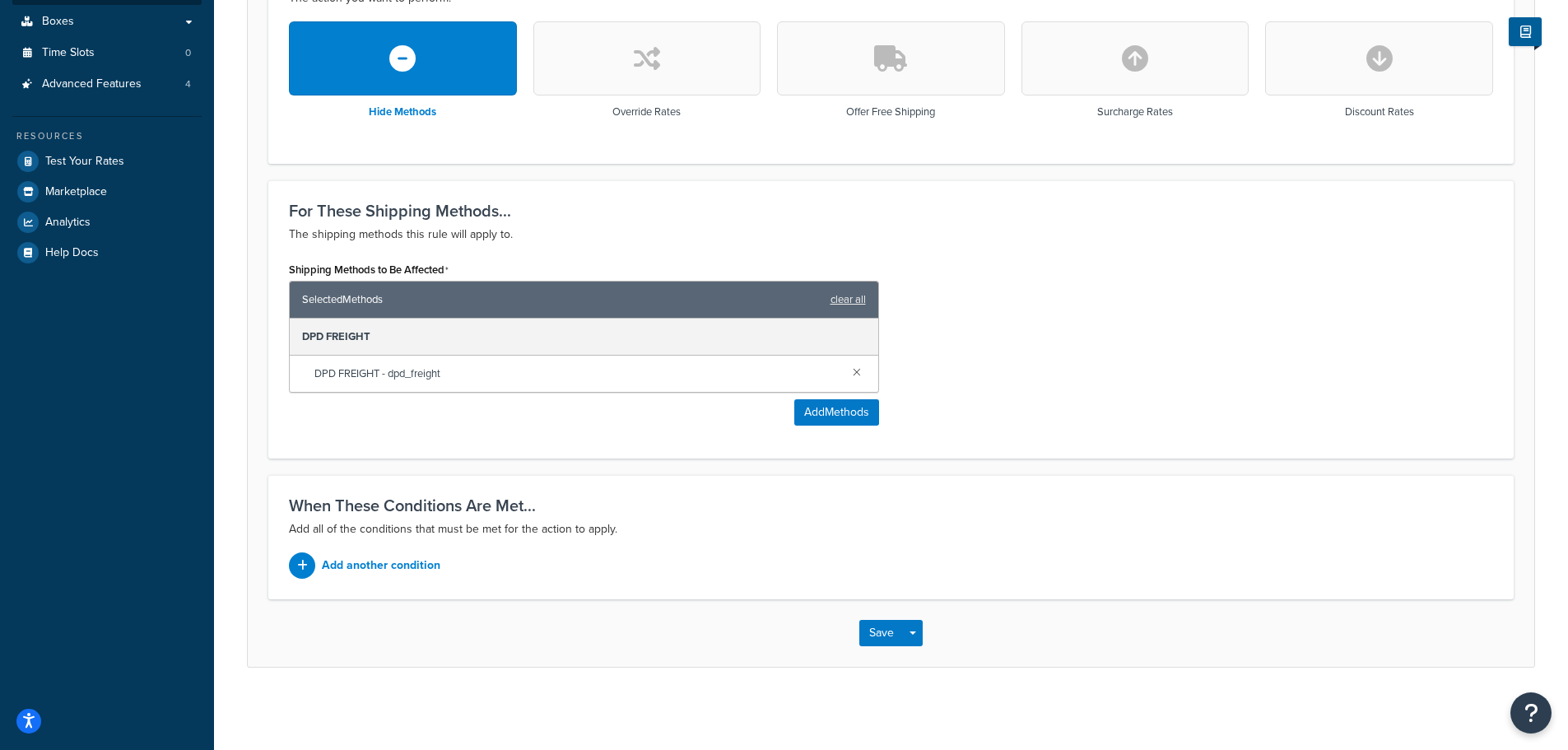
scroll to position [93, 0]
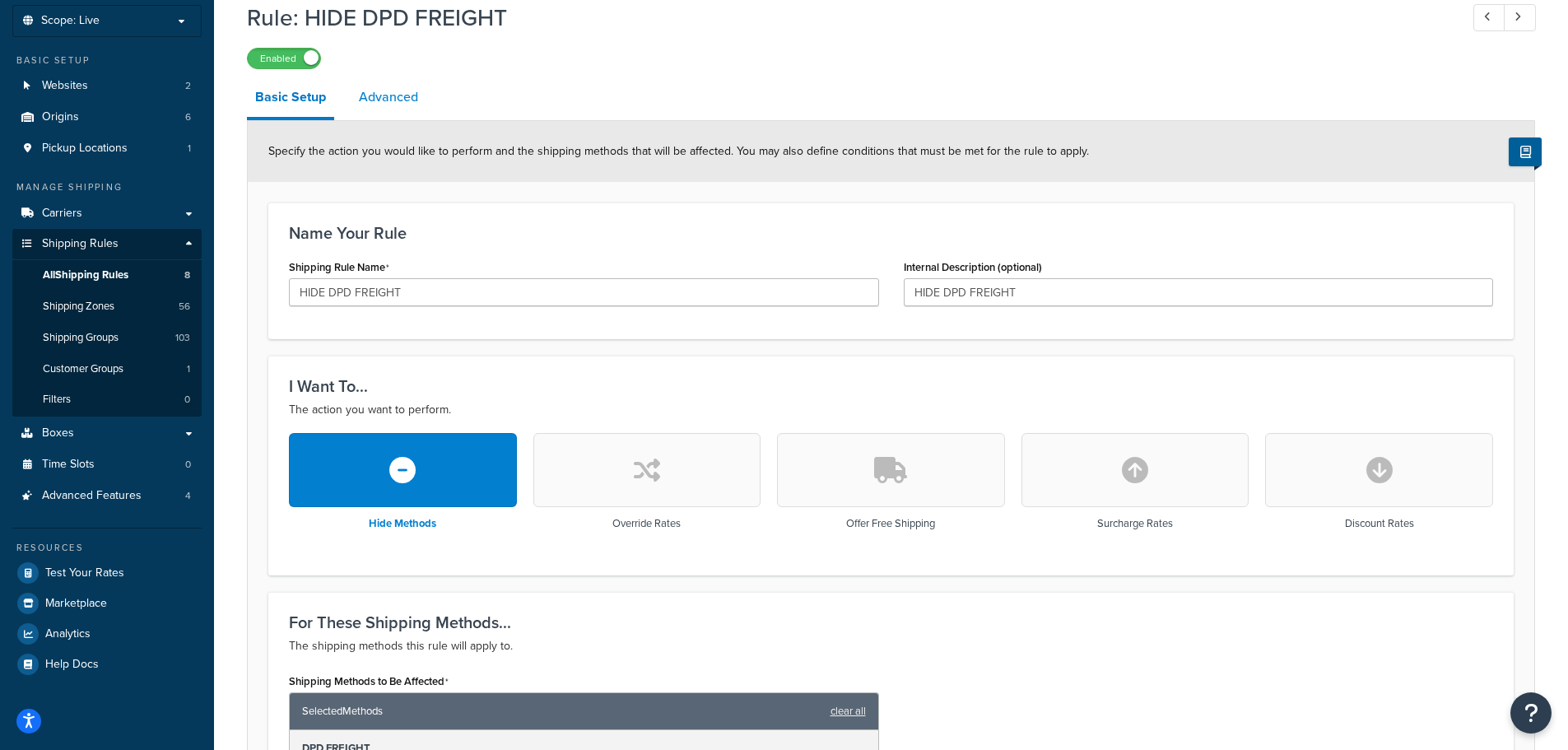
click at [400, 95] on link "Advanced" at bounding box center [389, 97] width 75 height 40
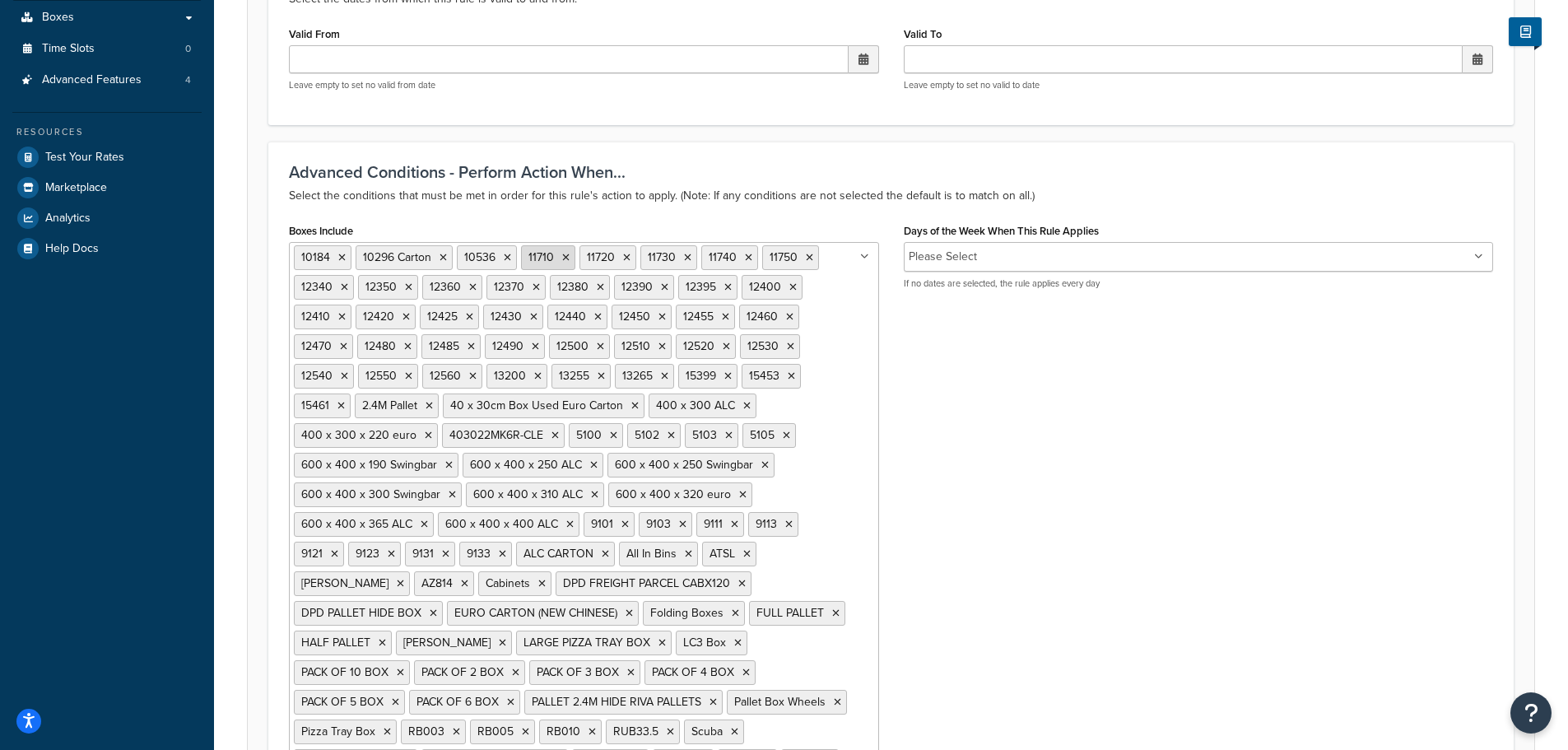
scroll to position [179, 0]
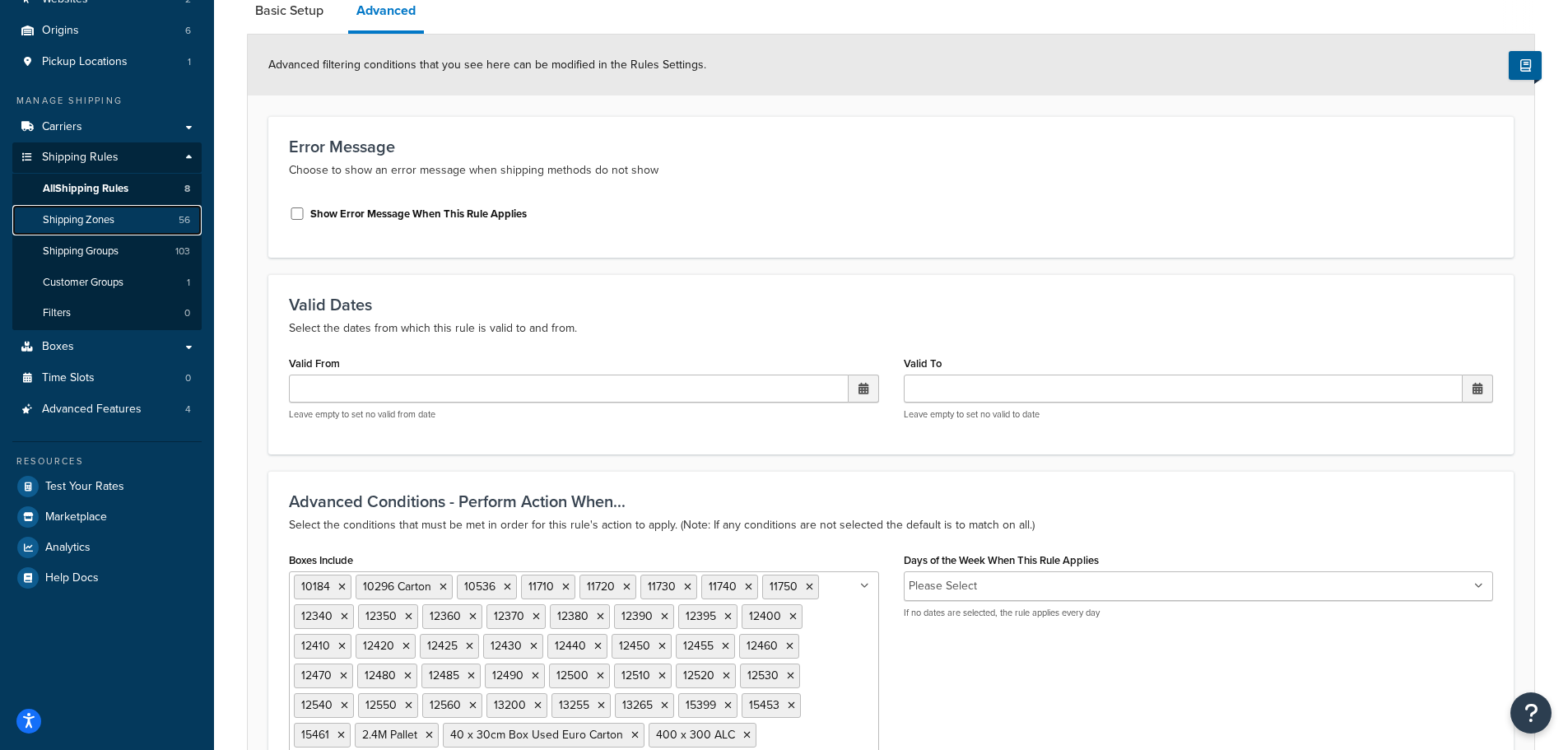
click at [163, 213] on link "Shipping Zones 56" at bounding box center [107, 220] width 189 height 30
click at [85, 210] on link "Shipping Zones 56" at bounding box center [107, 220] width 189 height 30
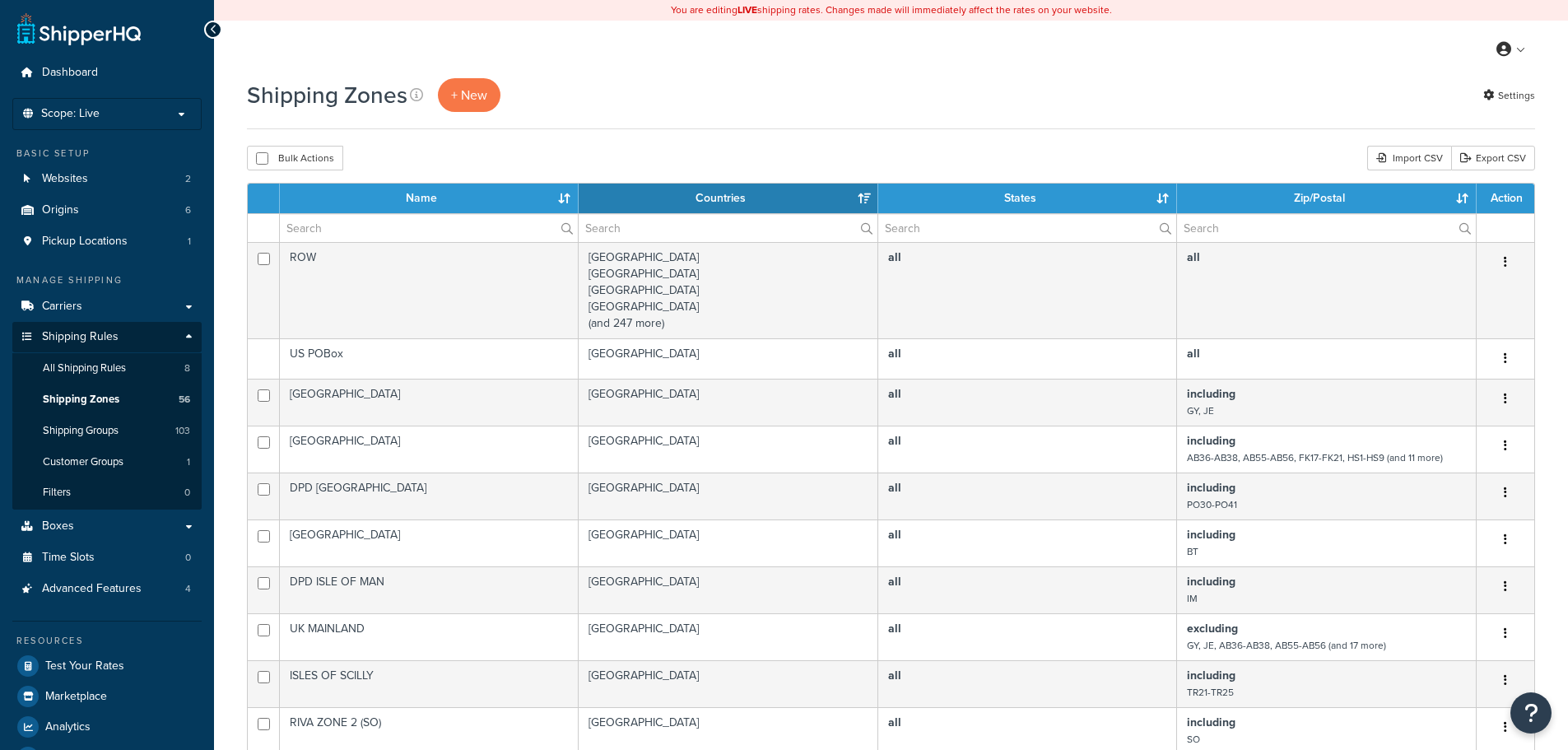
select select "15"
